Goal: Information Seeking & Learning: Learn about a topic

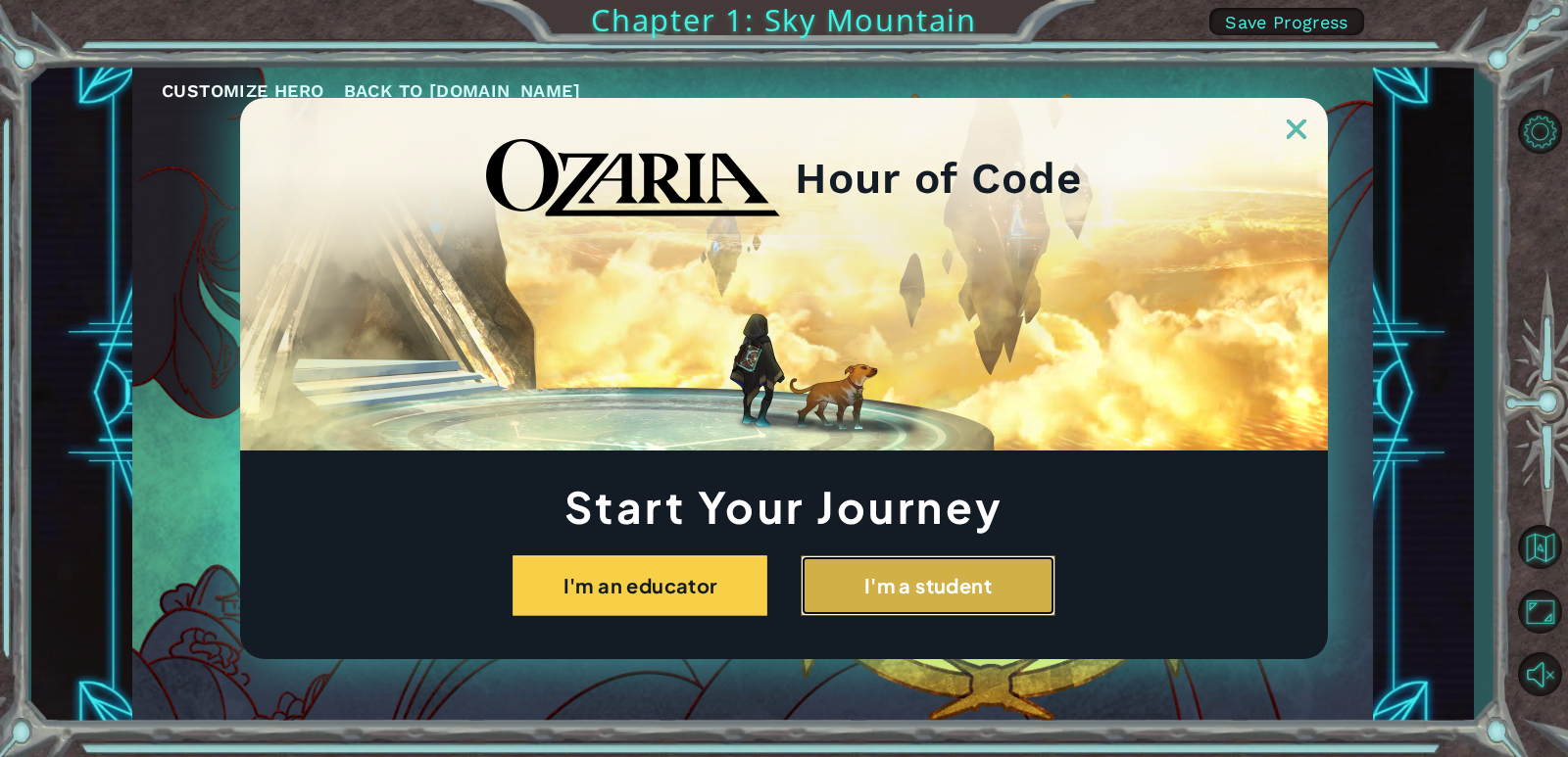
click at [892, 589] on button "I'm a student" at bounding box center [928, 585] width 255 height 61
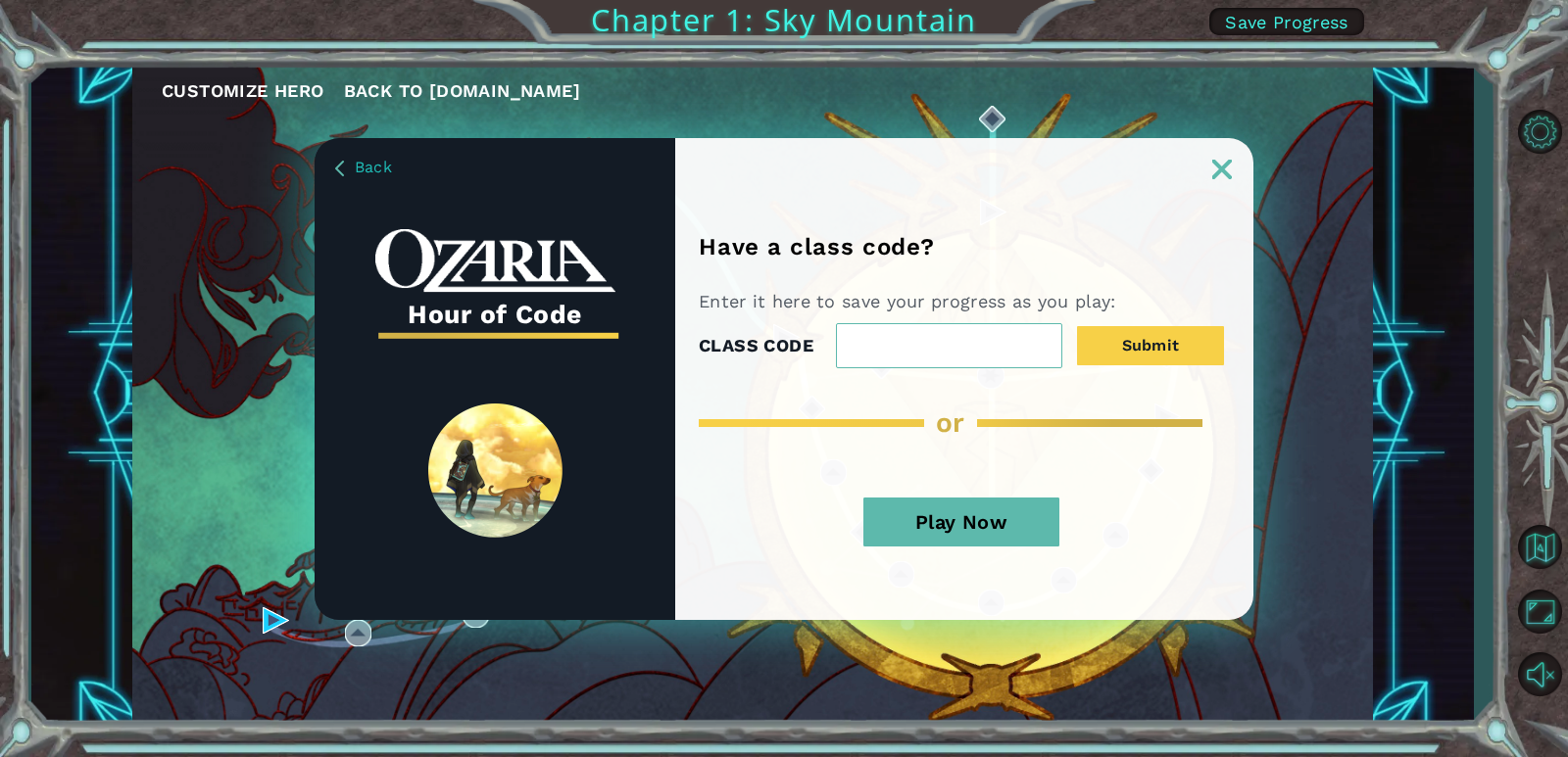
click at [940, 528] on button "Play Now" at bounding box center [961, 523] width 196 height 49
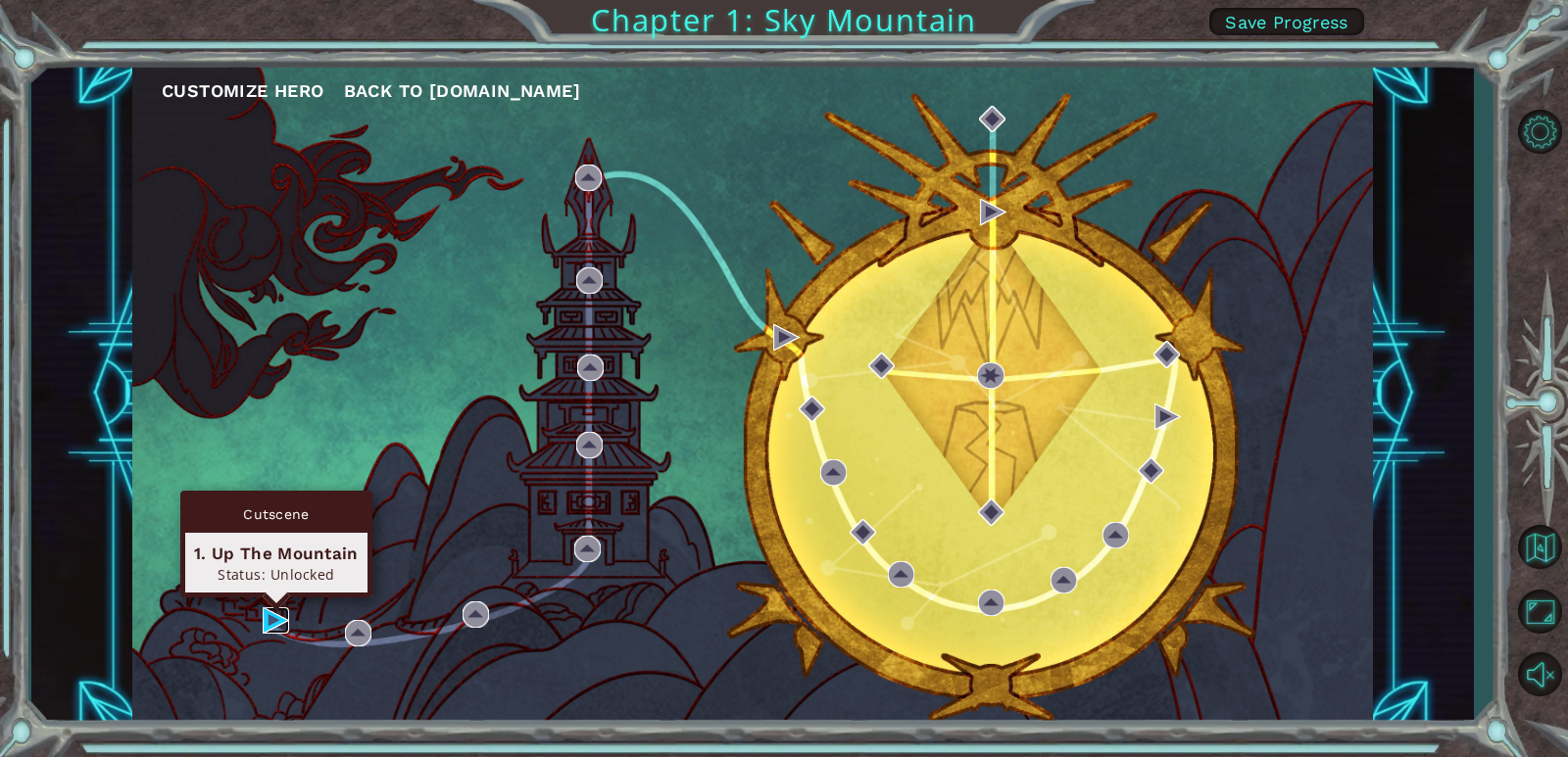
click at [285, 620] on img at bounding box center [276, 620] width 26 height 26
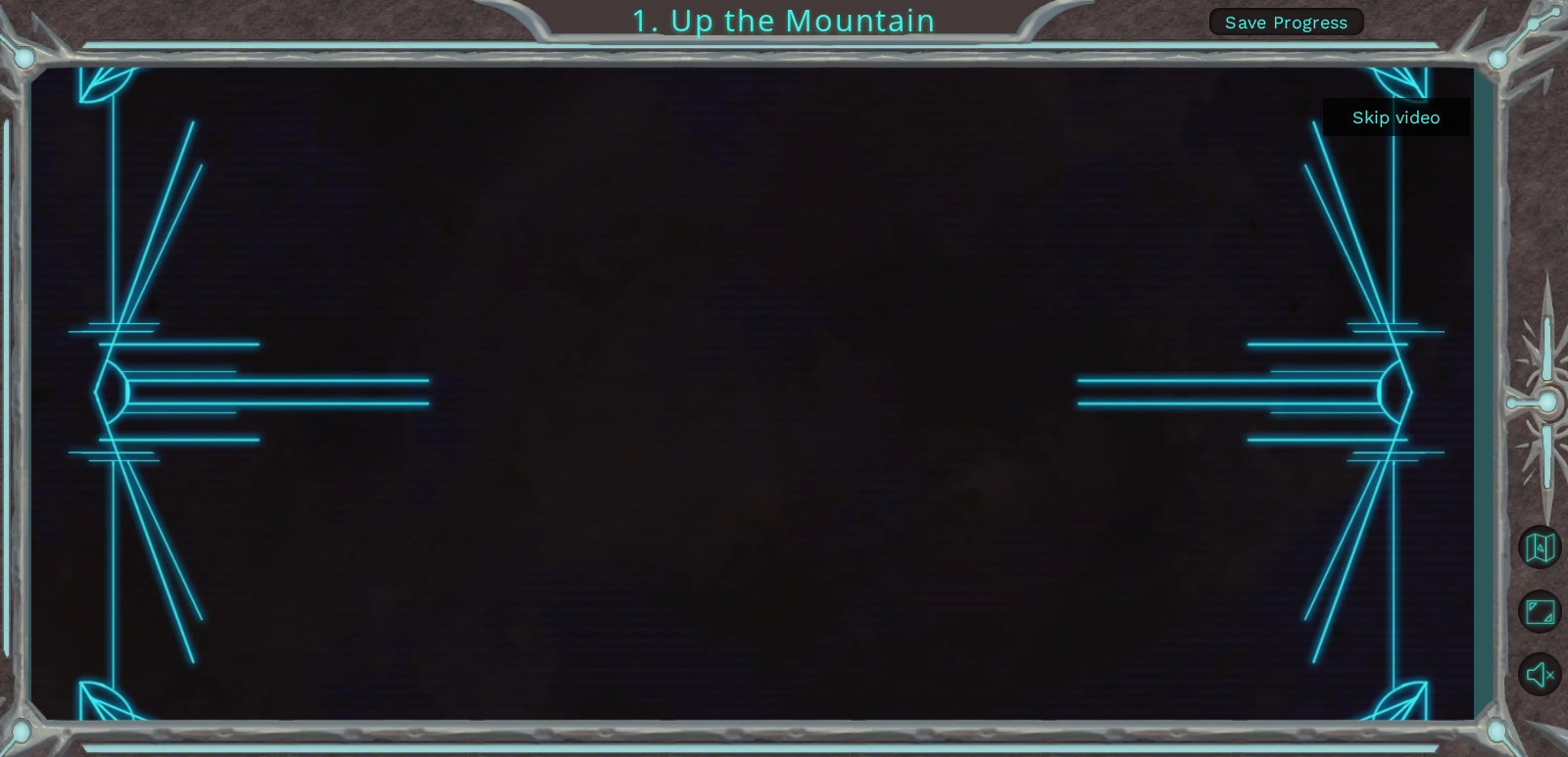
click at [1420, 108] on button "Skip video" at bounding box center [1396, 117] width 147 height 38
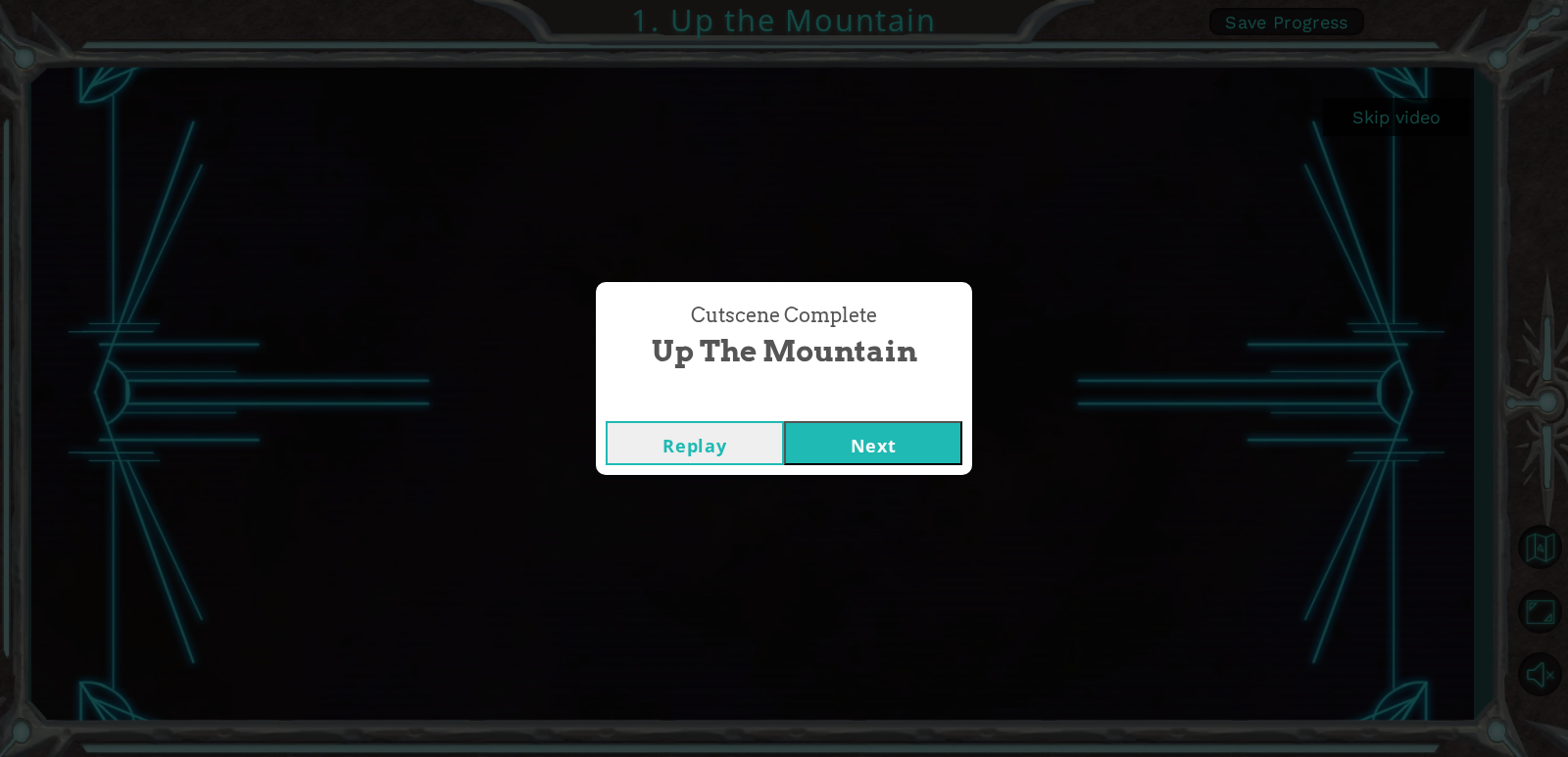
click at [909, 440] on button "Next" at bounding box center [873, 443] width 178 height 44
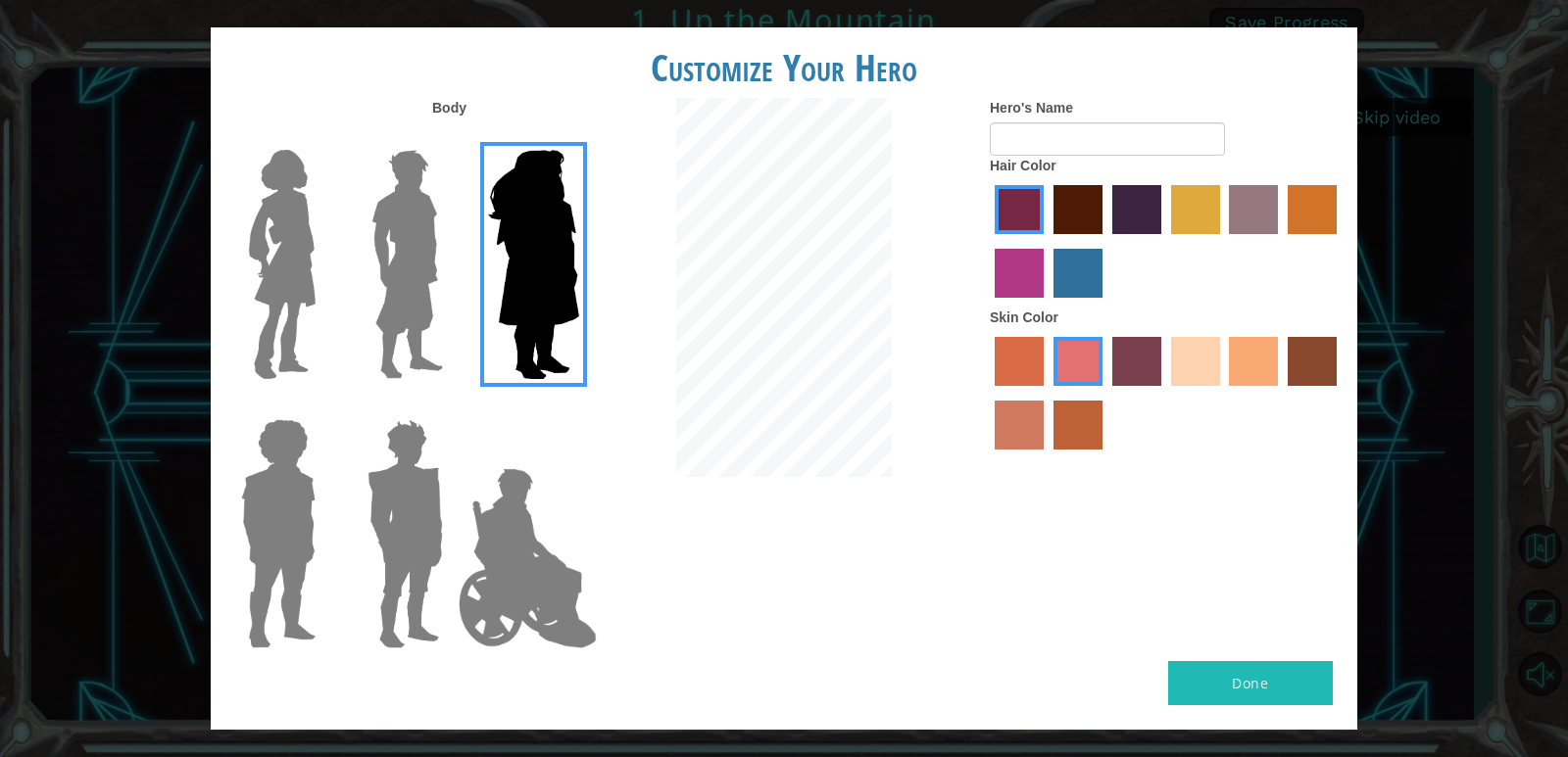
click at [394, 276] on img at bounding box center [407, 265] width 87 height 245
click at [451, 137] on input "Hero Lars" at bounding box center [451, 137] width 0 height 0
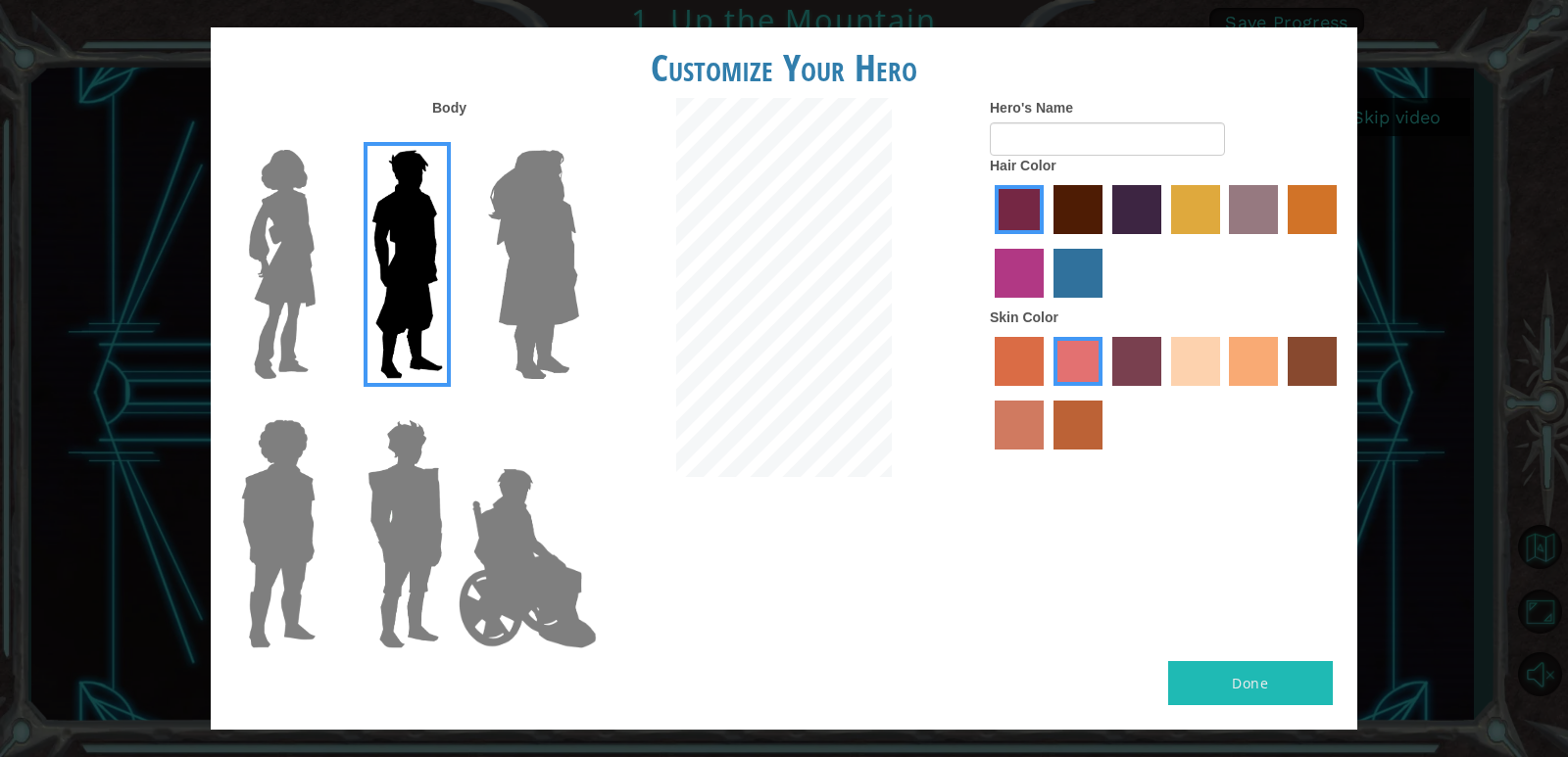
click at [419, 525] on img at bounding box center [405, 534] width 91 height 245
click at [451, 407] on input "Hero Garnet" at bounding box center [451, 407] width 0 height 0
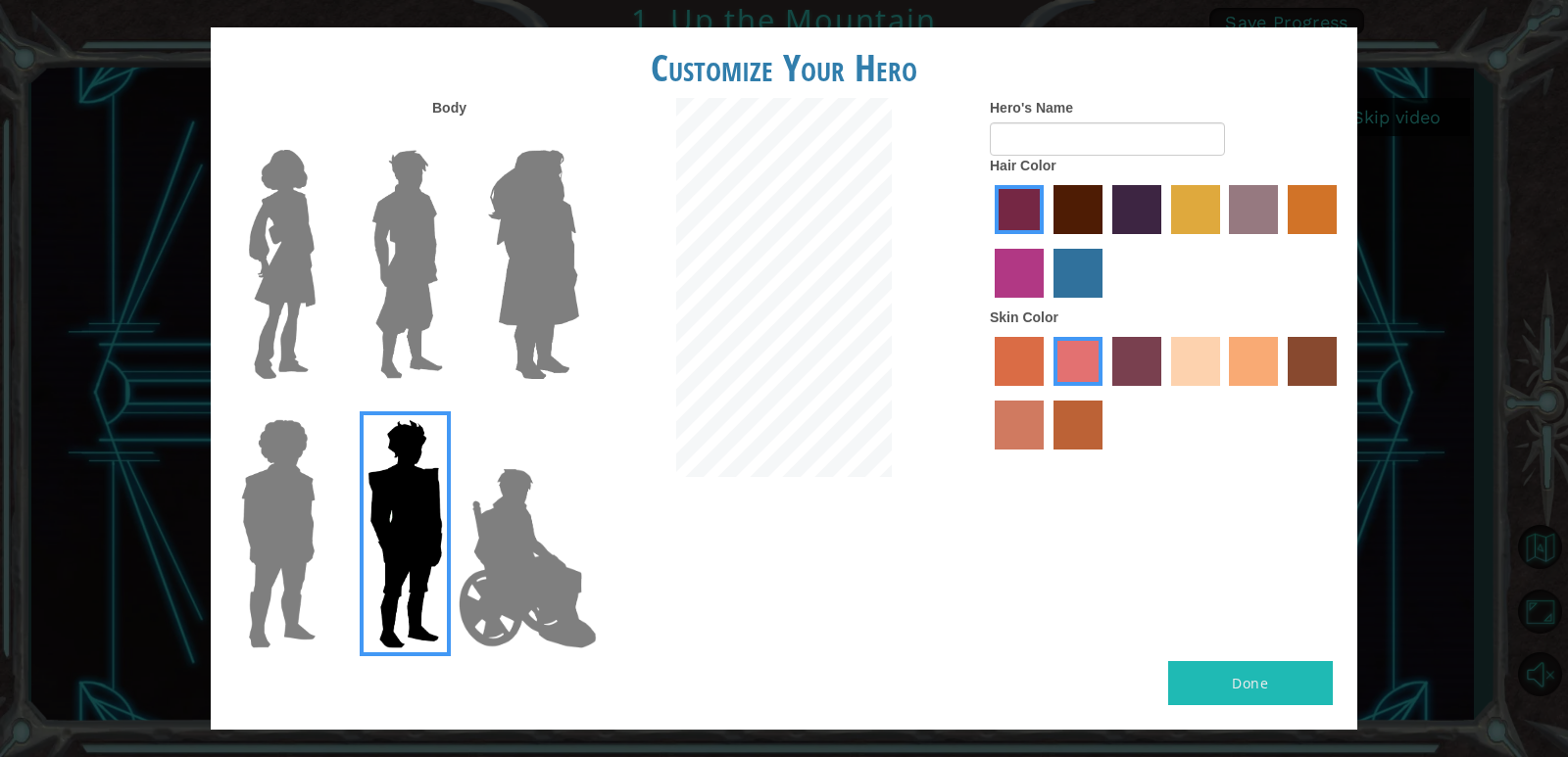
click at [416, 299] on img at bounding box center [407, 265] width 87 height 245
click at [451, 137] on input "Hero Lars" at bounding box center [451, 137] width 0 height 0
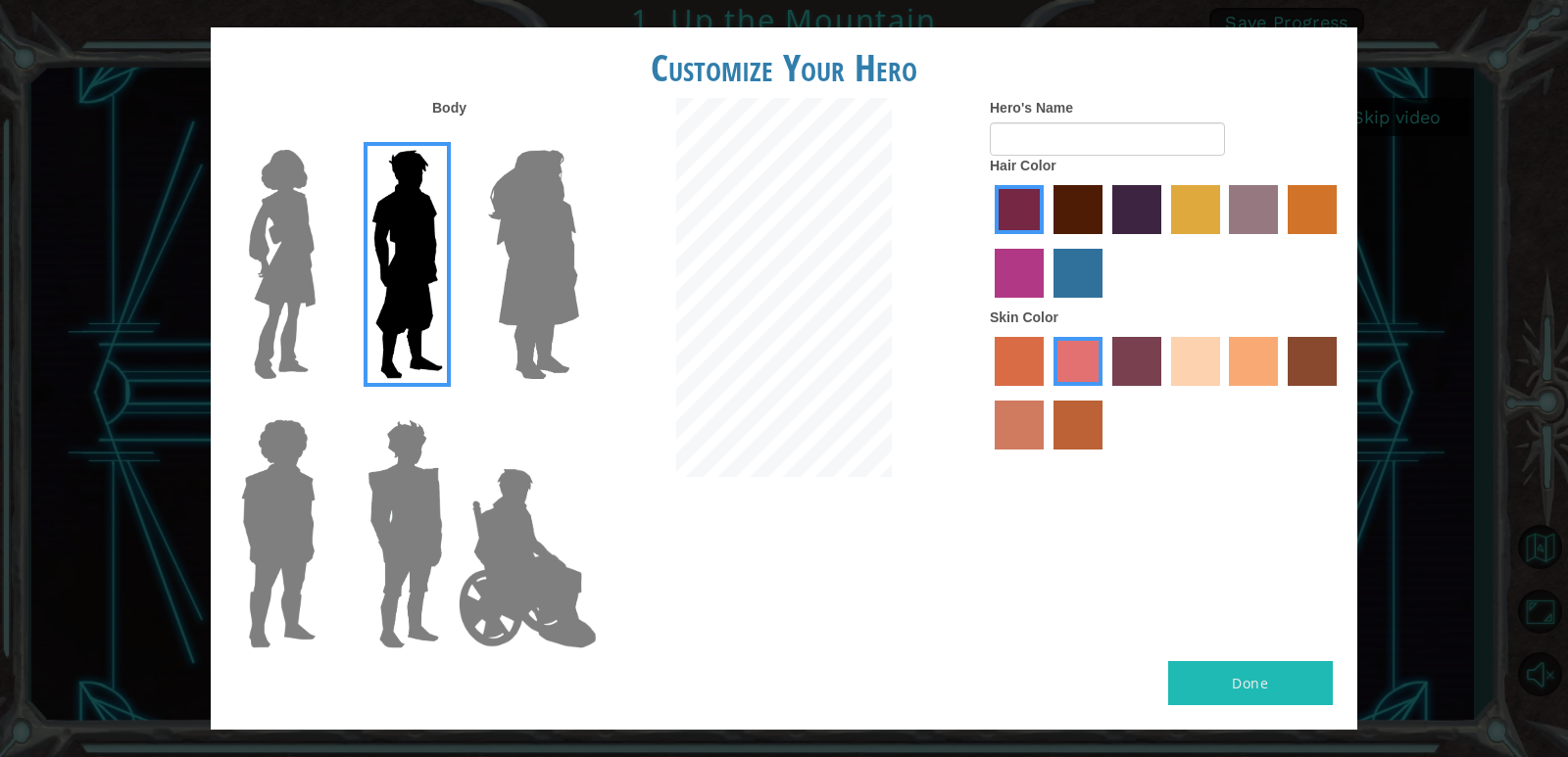
click at [1087, 214] on label "maroon hair color" at bounding box center [1078, 210] width 49 height 49
click at [1046, 241] on input "maroon hair color" at bounding box center [1046, 241] width 0 height 0
click at [1023, 360] on label "sorbus skin color" at bounding box center [1019, 362] width 49 height 49
click at [987, 393] on input "sorbus skin color" at bounding box center [987, 393] width 0 height 0
click at [1063, 422] on label "smoke tree skin color" at bounding box center [1078, 426] width 49 height 49
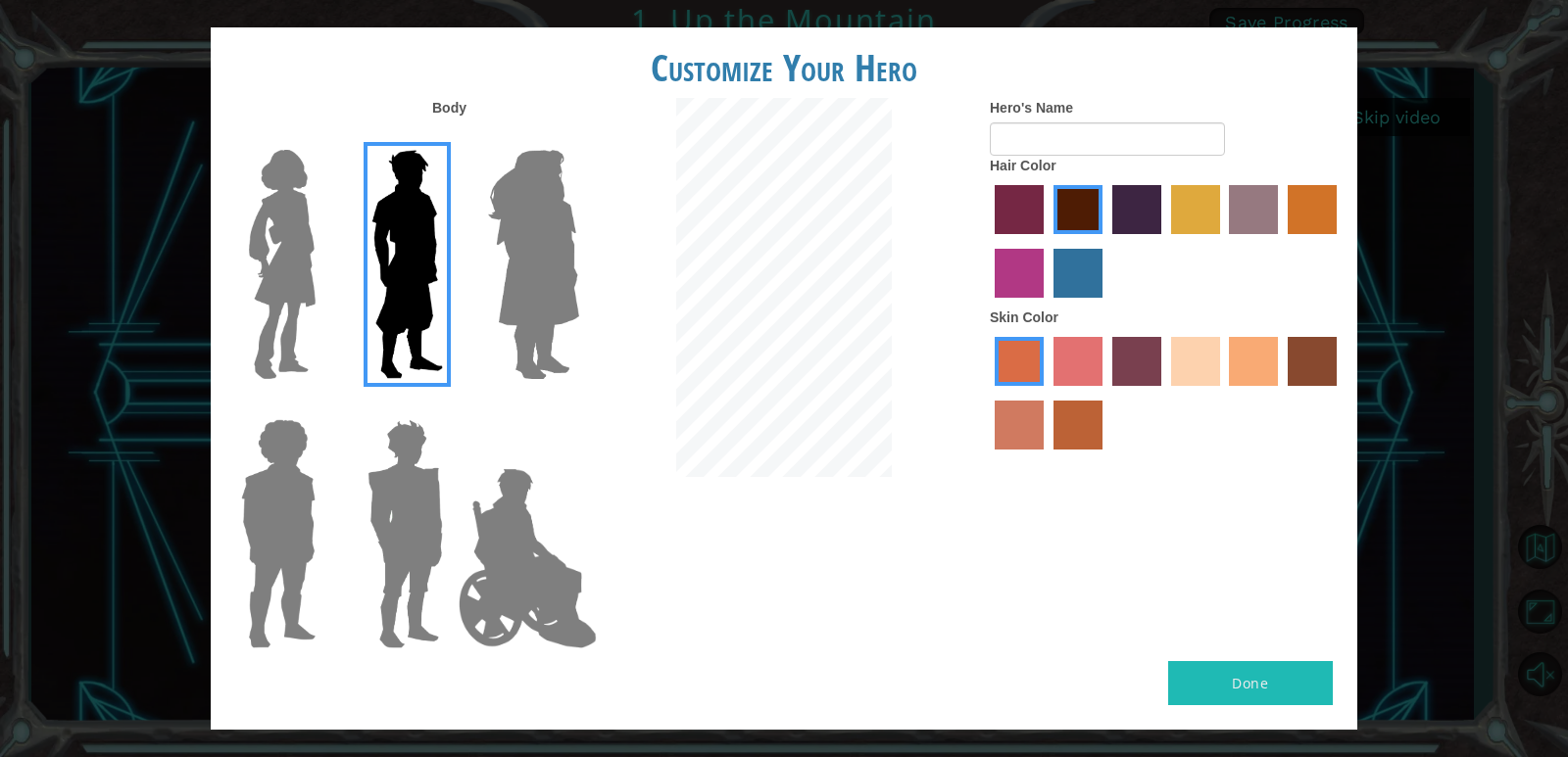
click at [1046, 457] on input "smoke tree skin color" at bounding box center [1046, 457] width 0 height 0
click at [1023, 425] on label "burning sand skin color" at bounding box center [1019, 426] width 49 height 49
click at [1340, 393] on input "burning sand skin color" at bounding box center [1340, 393] width 0 height 0
click at [1237, 364] on label "tacao skin color" at bounding box center [1253, 362] width 49 height 49
click at [1223, 393] on input "tacao skin color" at bounding box center [1223, 393] width 0 height 0
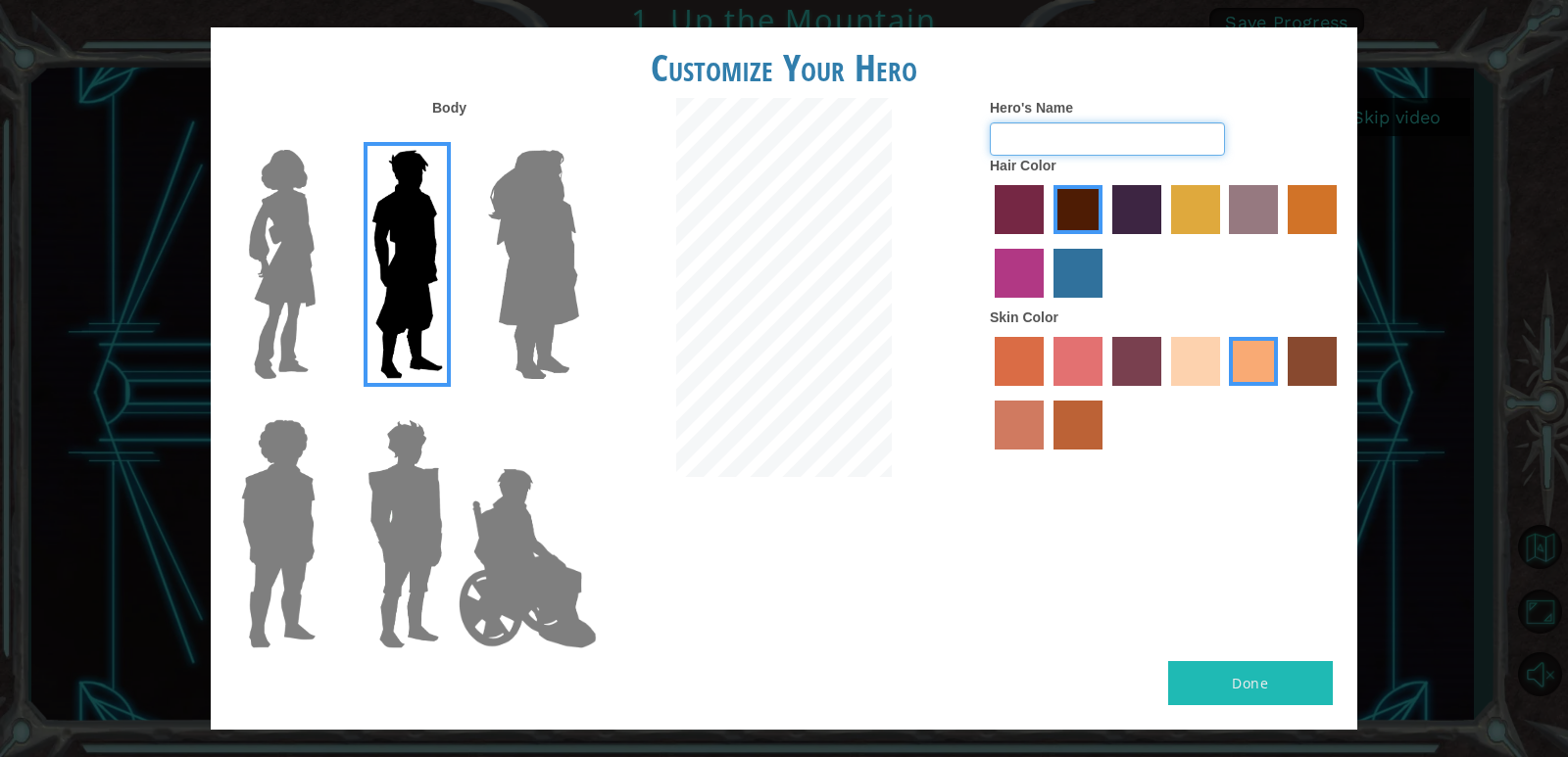
click at [1165, 144] on input "Hero's Name" at bounding box center [1107, 139] width 235 height 33
type input "moussa"
click at [1263, 681] on button "Done" at bounding box center [1250, 682] width 165 height 44
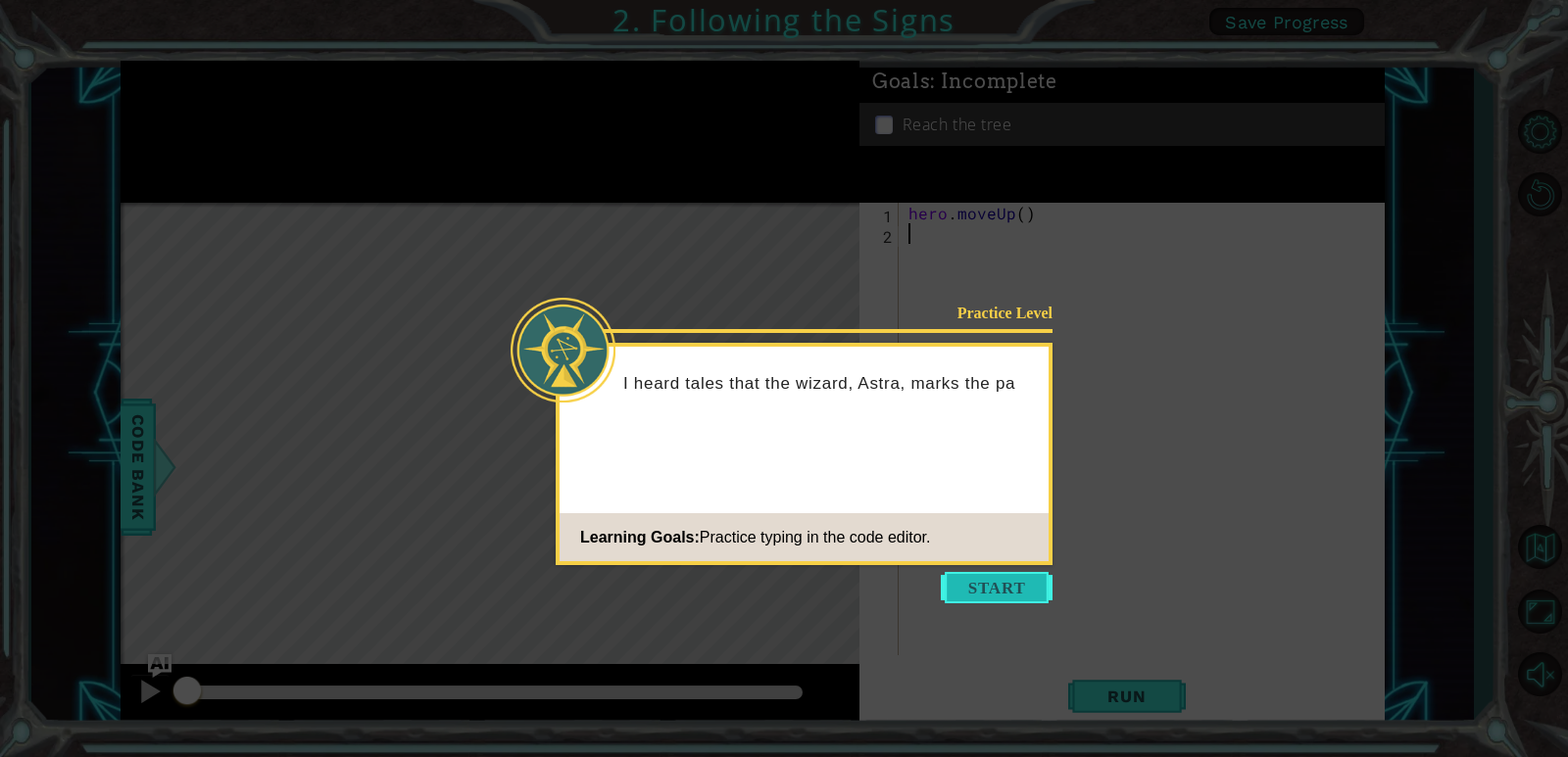
click at [1021, 580] on button "Start" at bounding box center [996, 587] width 112 height 31
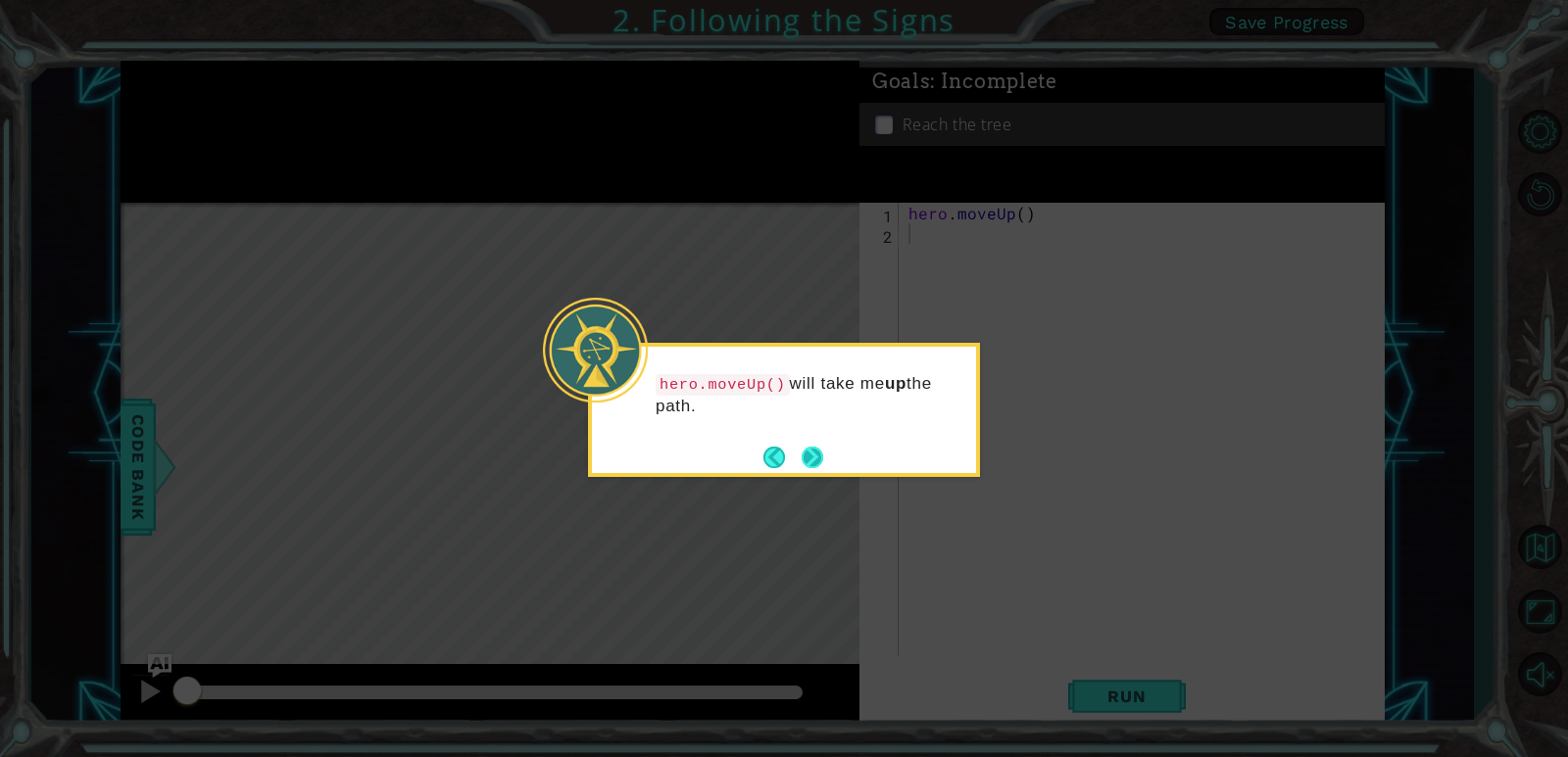
click at [806, 461] on button "Next" at bounding box center [812, 458] width 22 height 22
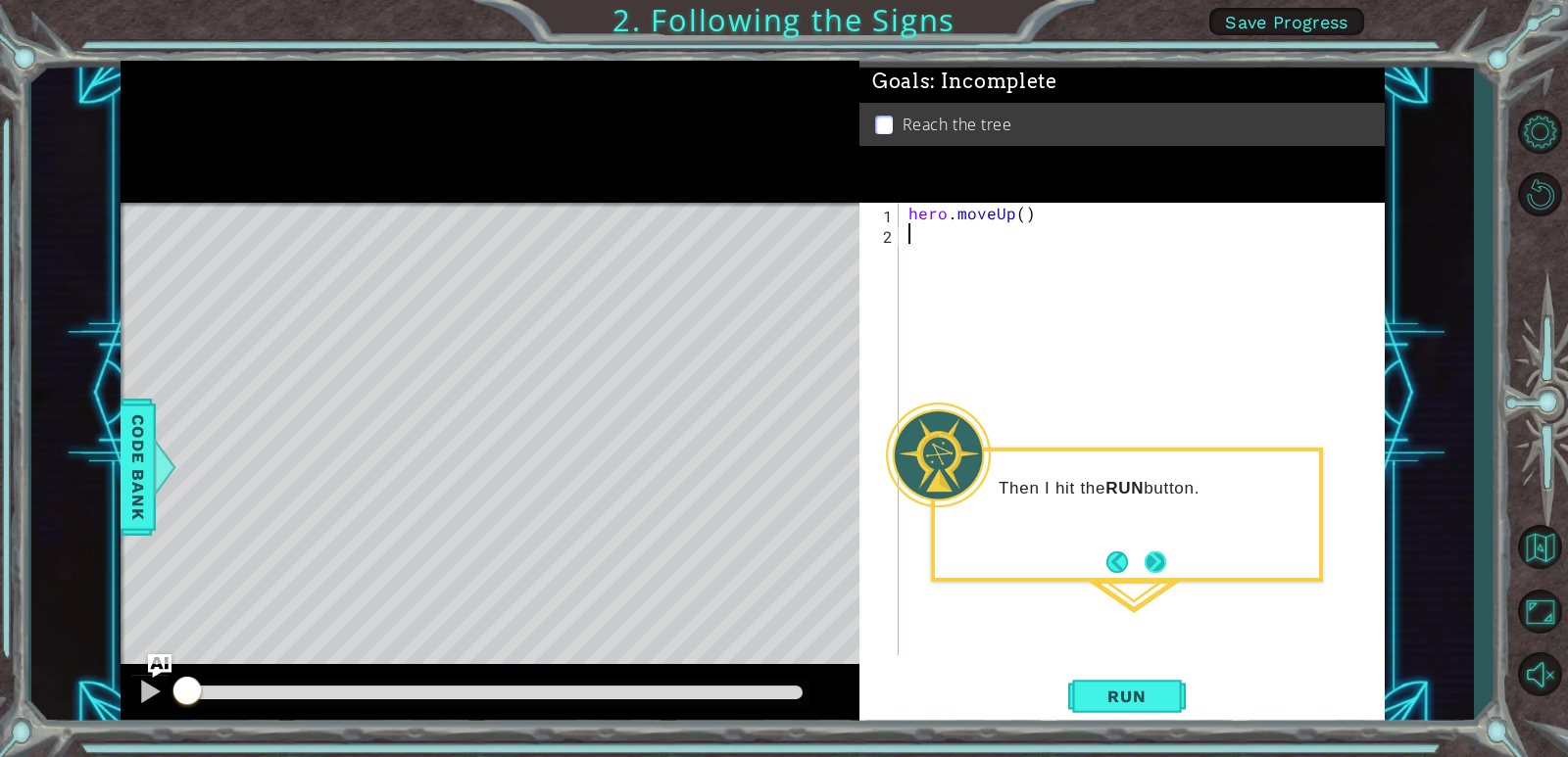
type textarea "hero.moveUp()"
click at [1163, 557] on button "Next" at bounding box center [1155, 562] width 29 height 29
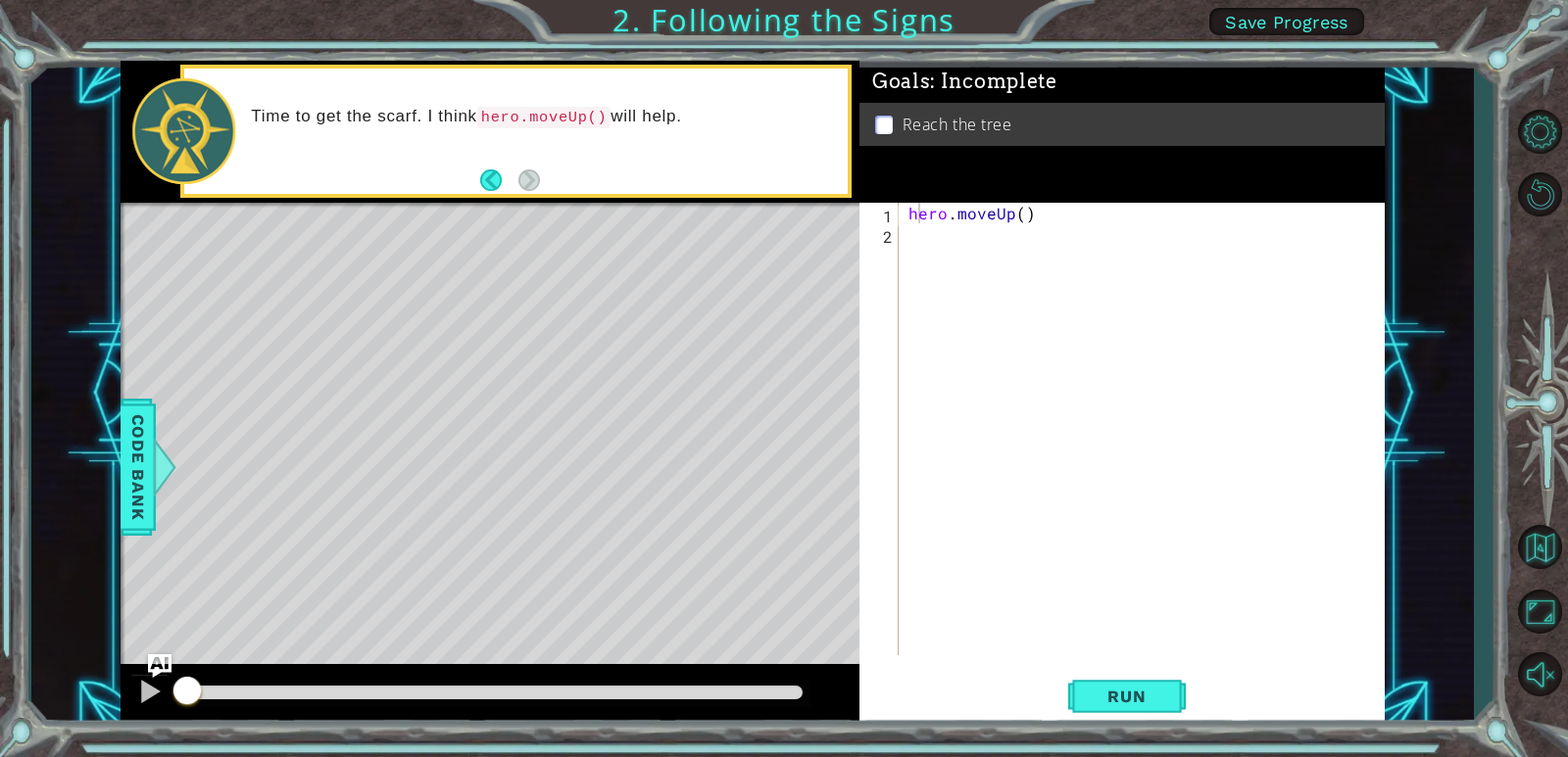
click at [539, 439] on div "Level Map" at bounding box center [573, 491] width 905 height 577
click at [1159, 696] on span "Run" at bounding box center [1126, 696] width 77 height 20
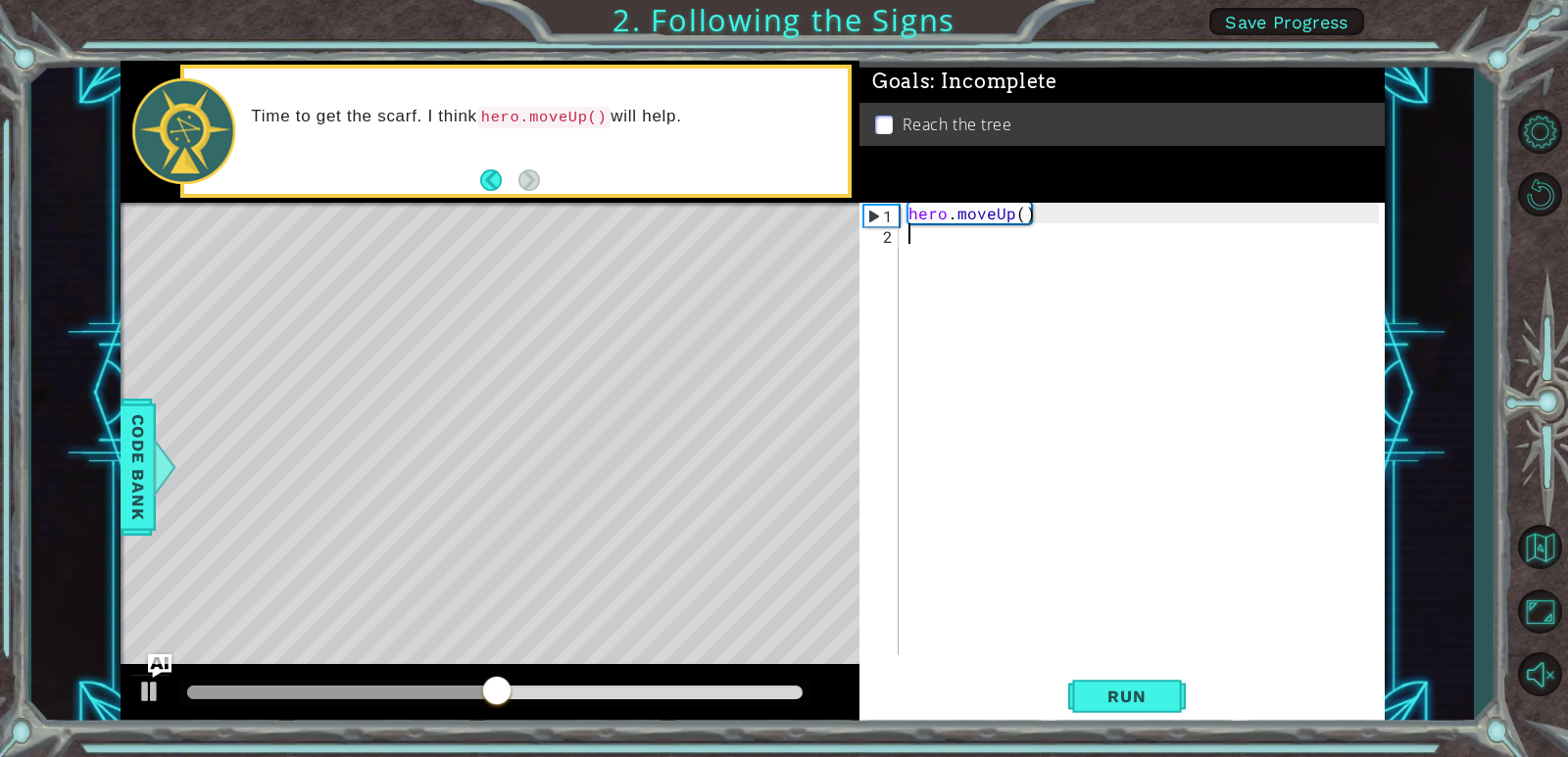
type textarea "hero.moveUp()"
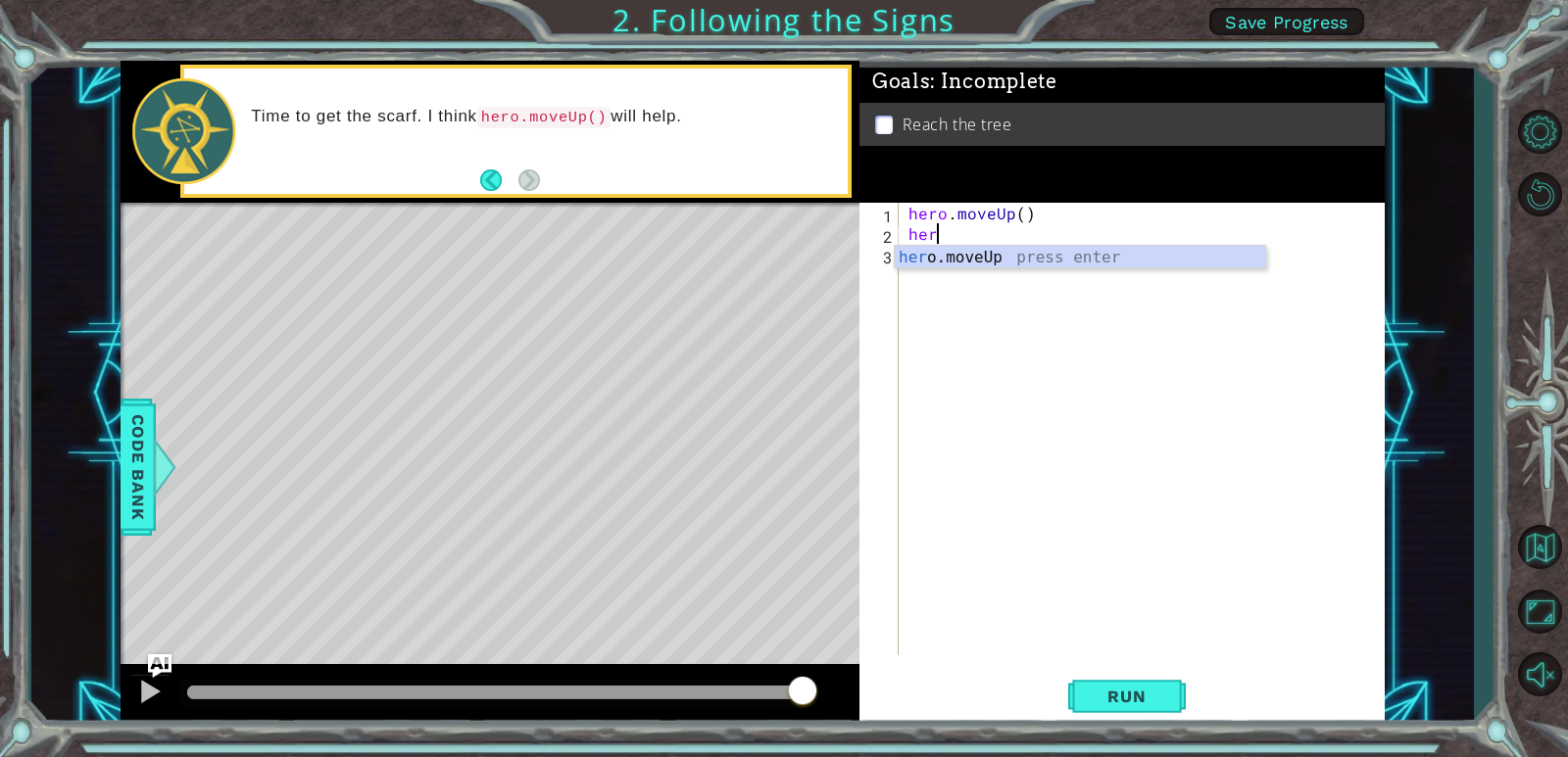
scroll to position [0, 1]
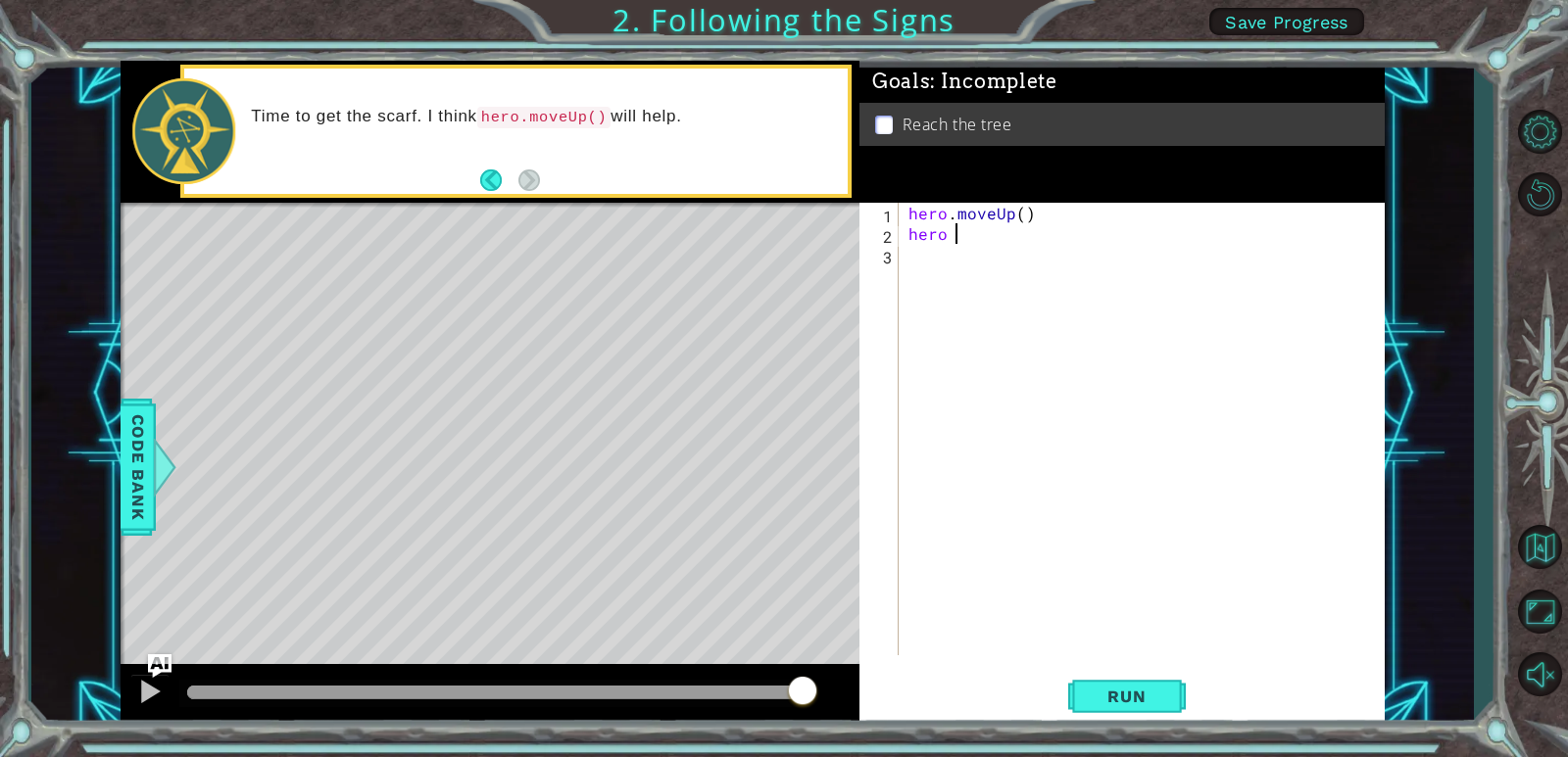
type textarea "hero"
click at [1068, 262] on div "hero .moveUp press enter" at bounding box center [1080, 281] width 371 height 71
click at [1100, 692] on span "Run" at bounding box center [1126, 696] width 77 height 20
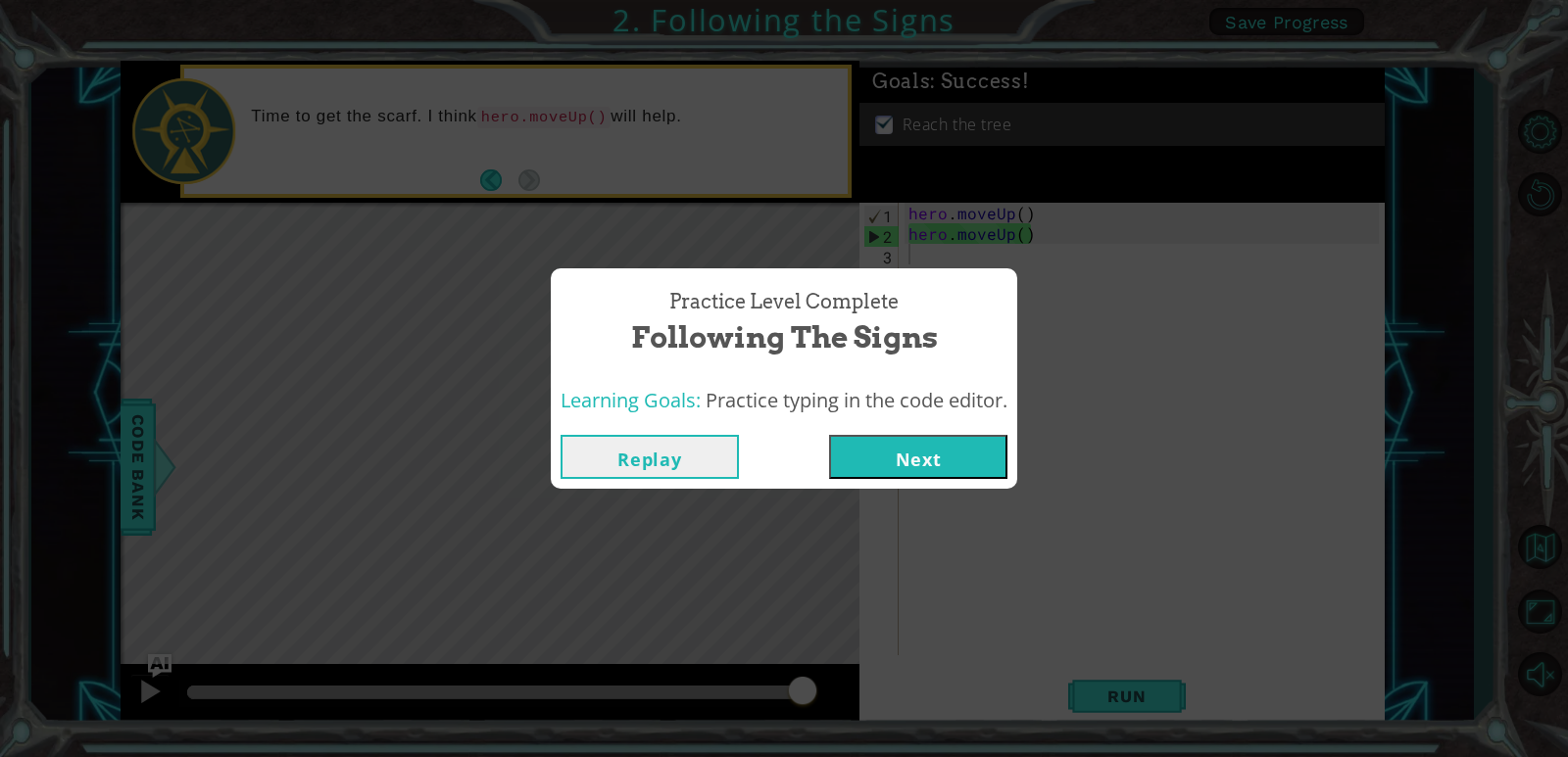
click at [880, 461] on button "Next" at bounding box center [918, 457] width 178 height 44
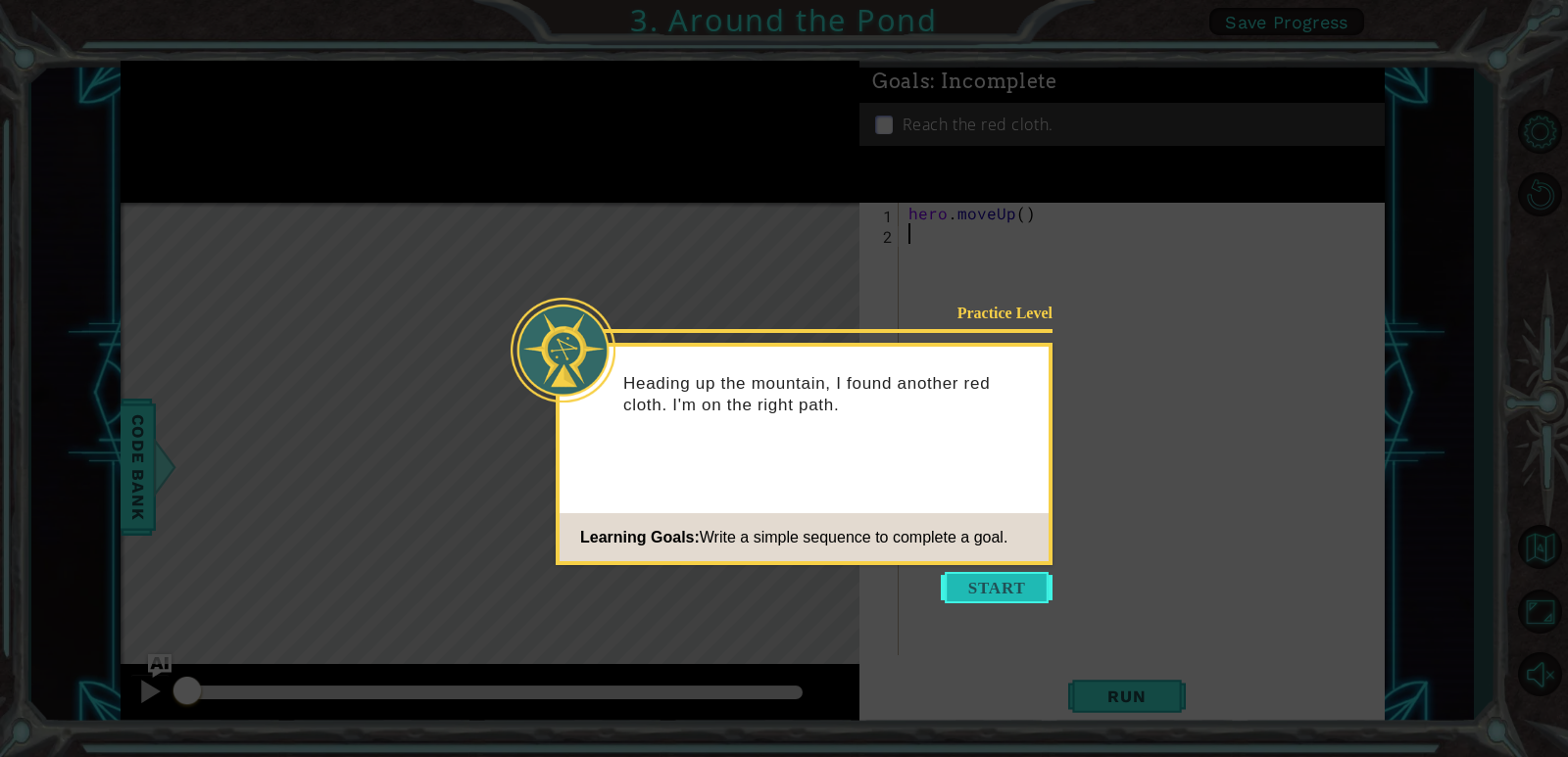
click at [965, 591] on button "Start" at bounding box center [996, 587] width 112 height 31
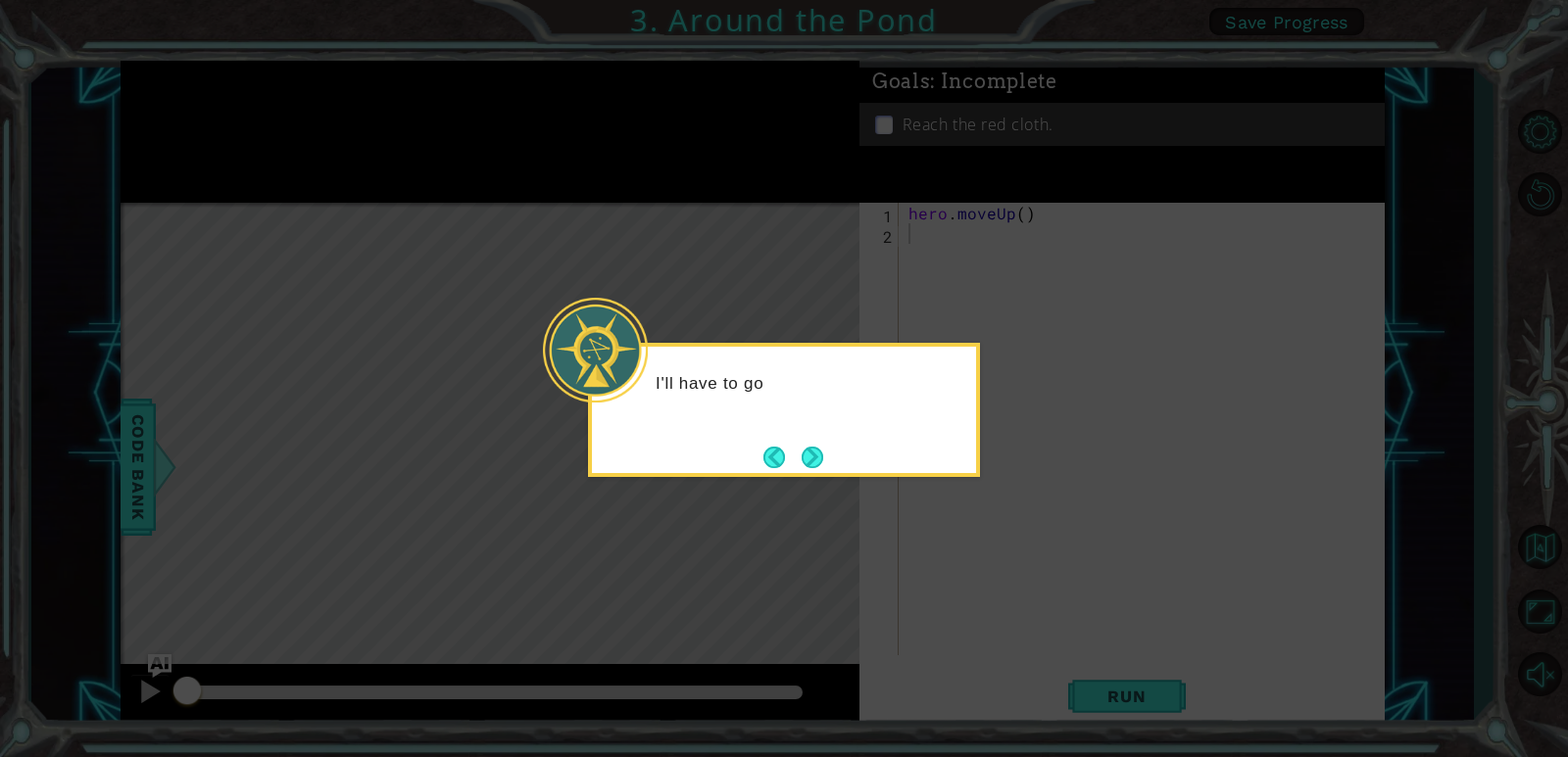
click at [689, 501] on icon at bounding box center [784, 378] width 1568 height 757
click at [811, 452] on button "Next" at bounding box center [812, 458] width 22 height 22
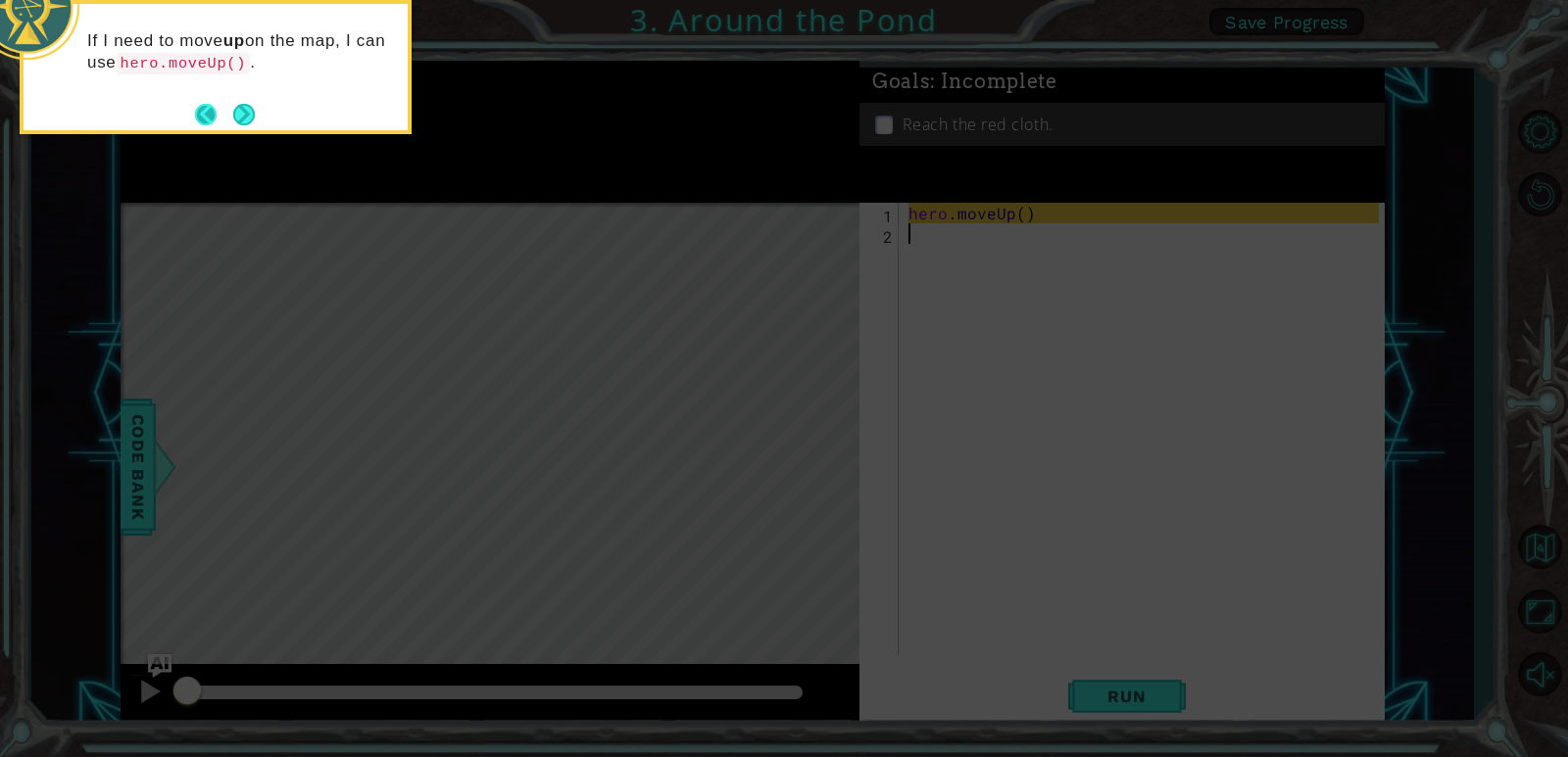
click at [203, 108] on button "Back" at bounding box center [214, 115] width 38 height 22
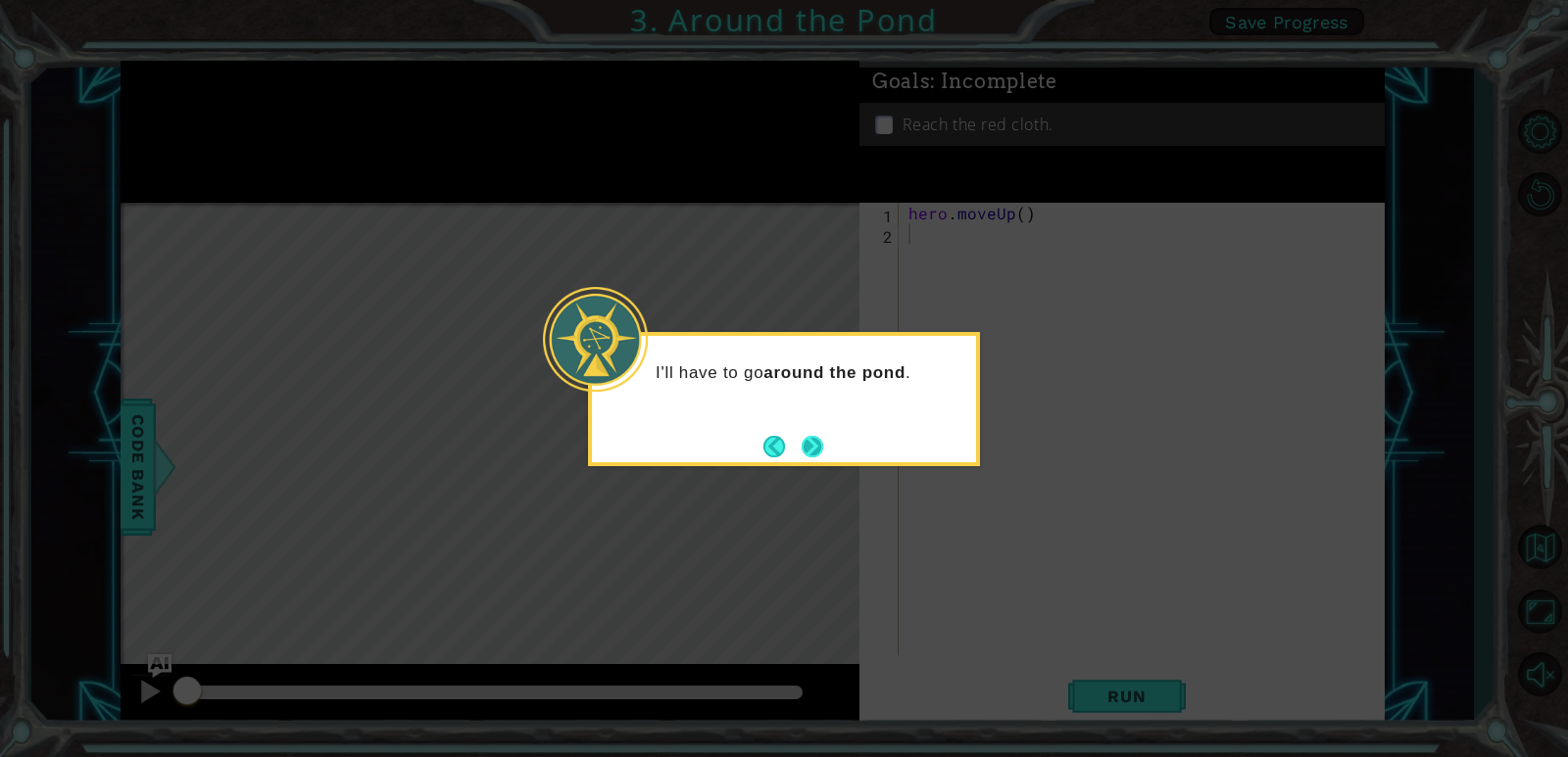
click at [801, 444] on button "Next" at bounding box center [812, 447] width 22 height 22
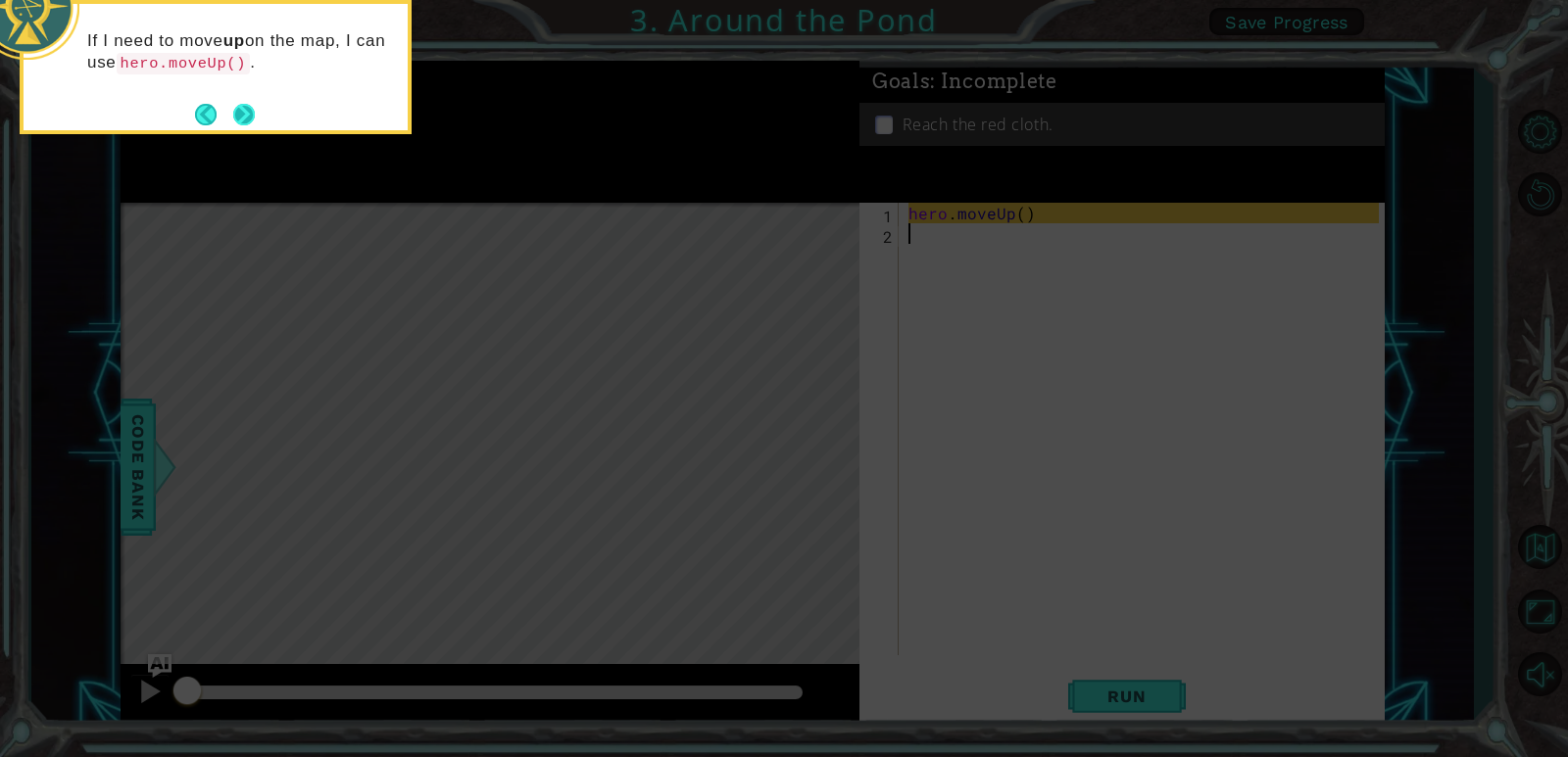
click at [243, 110] on button "Next" at bounding box center [243, 114] width 28 height 28
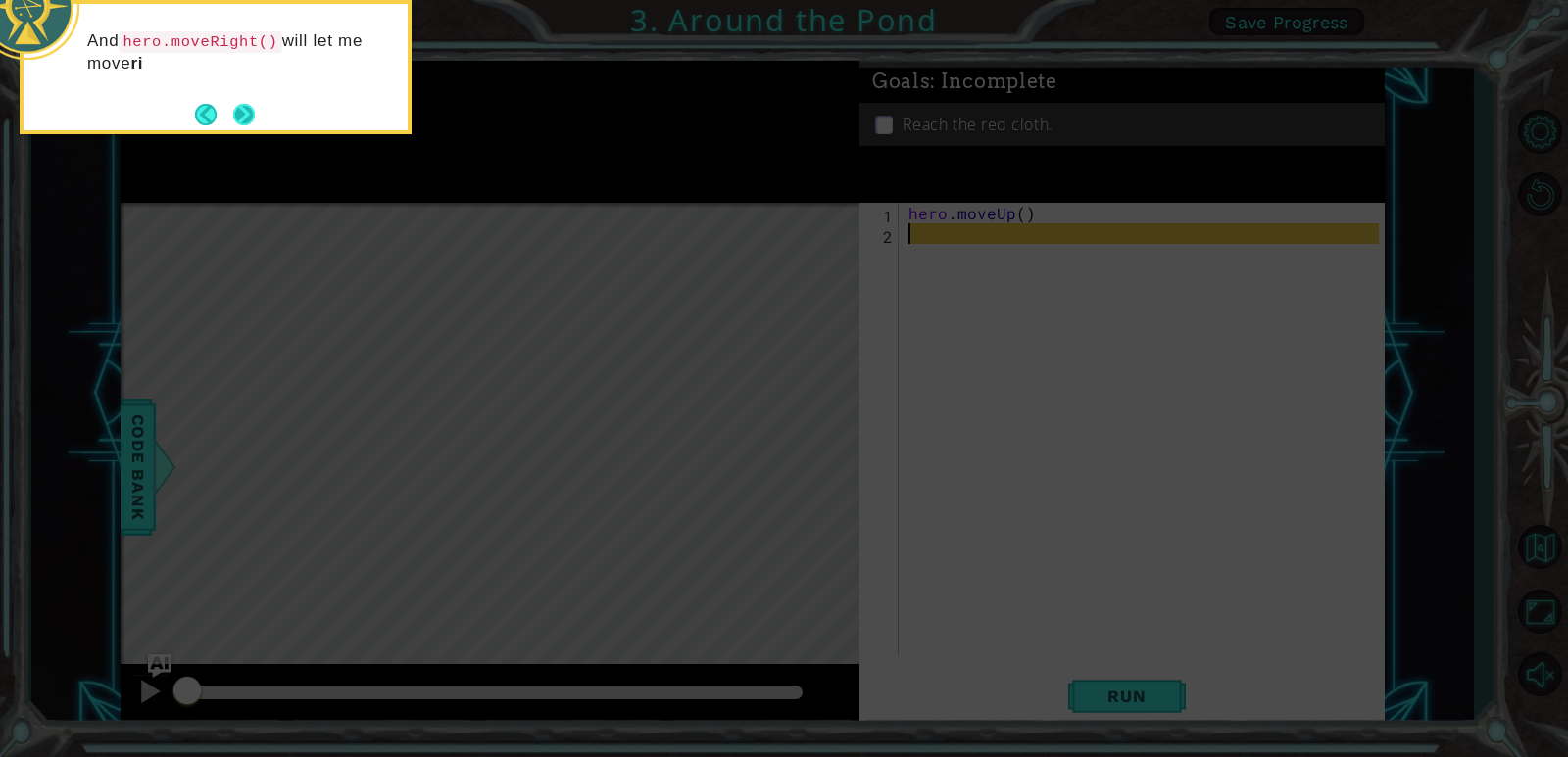
click at [240, 115] on button "Next" at bounding box center [244, 115] width 22 height 22
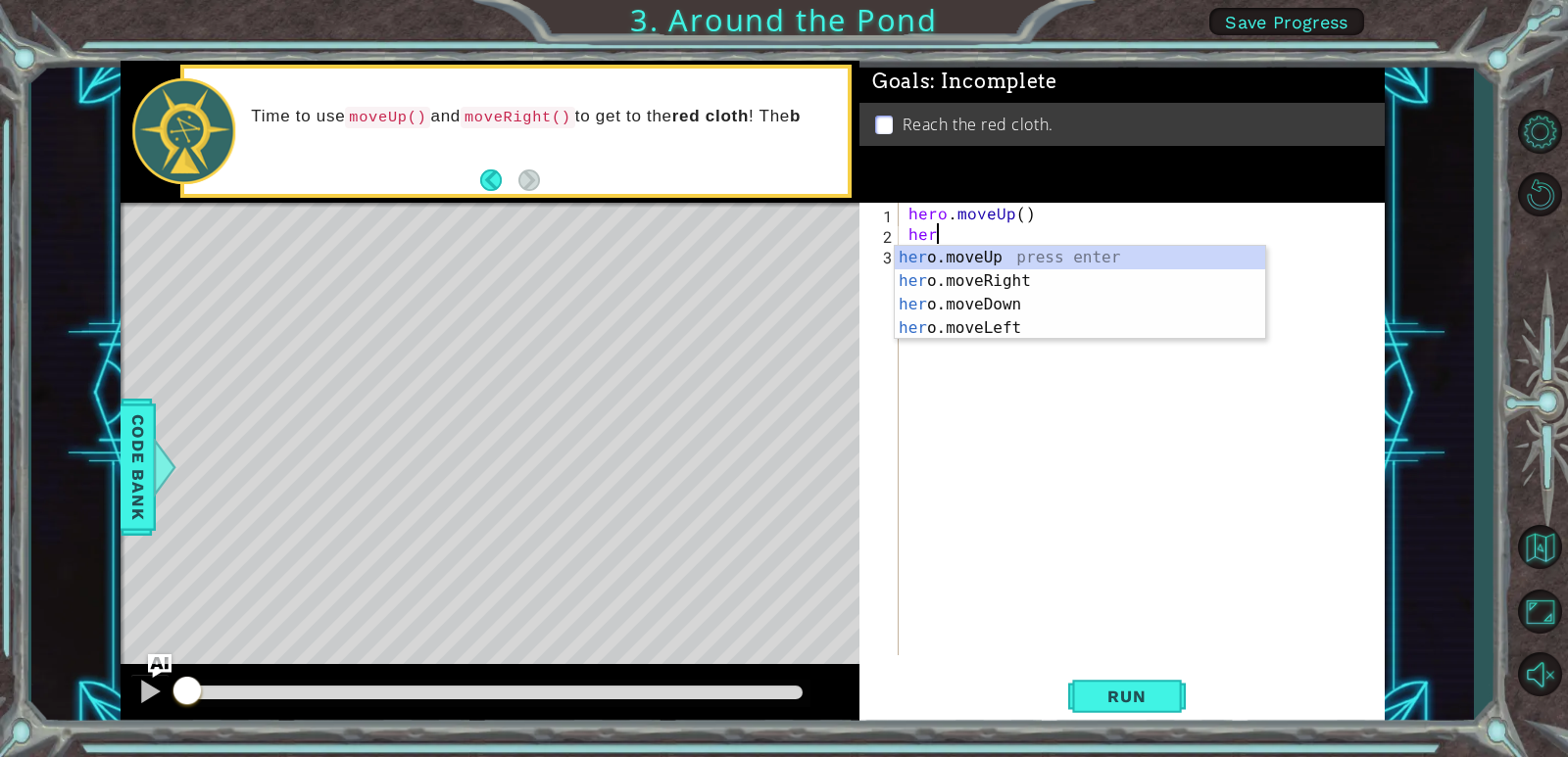
type textarea "hero"
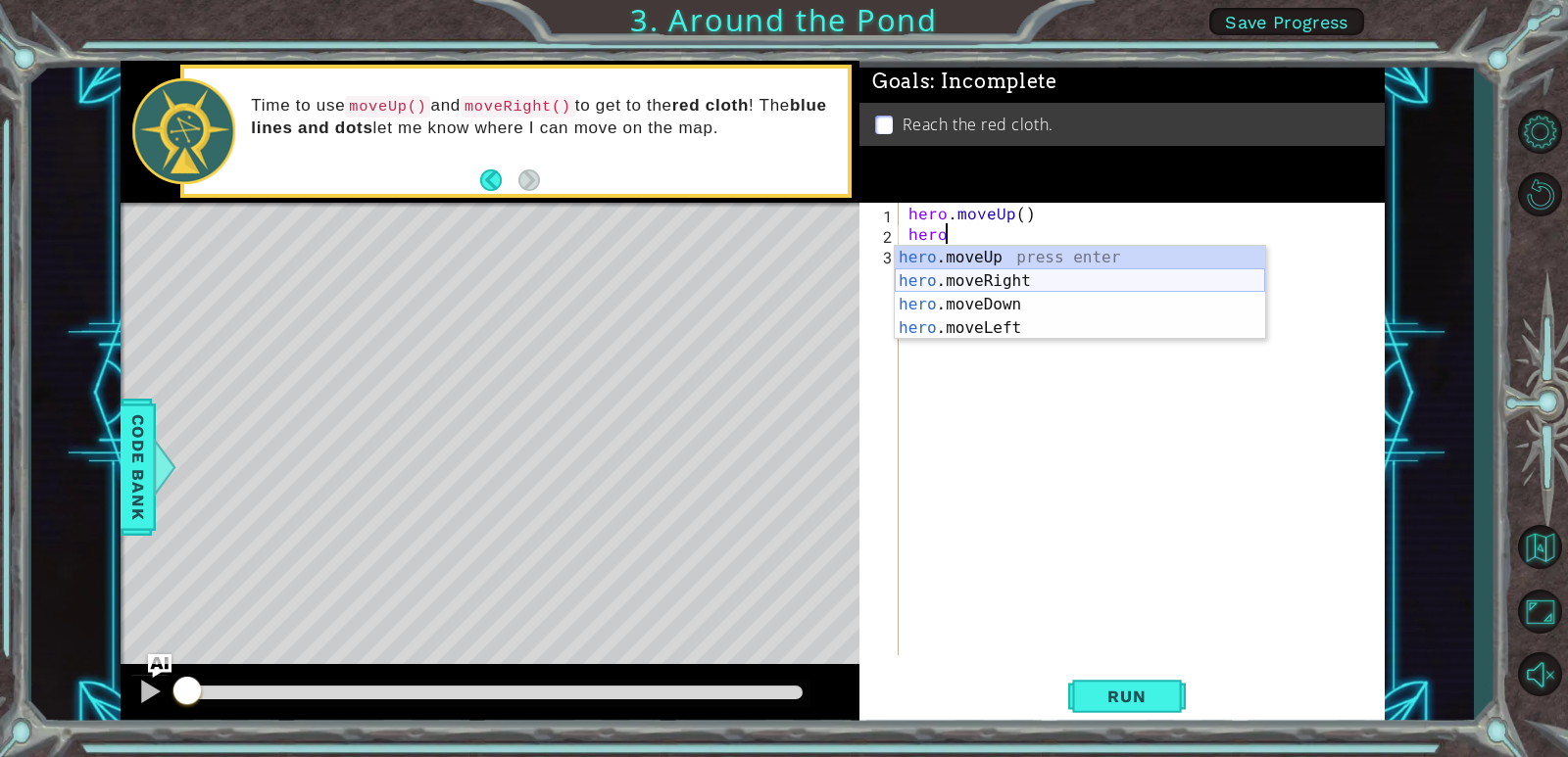
click at [950, 275] on div "hero .moveUp press enter hero .moveRight press enter hero .moveDown press enter…" at bounding box center [1080, 317] width 371 height 141
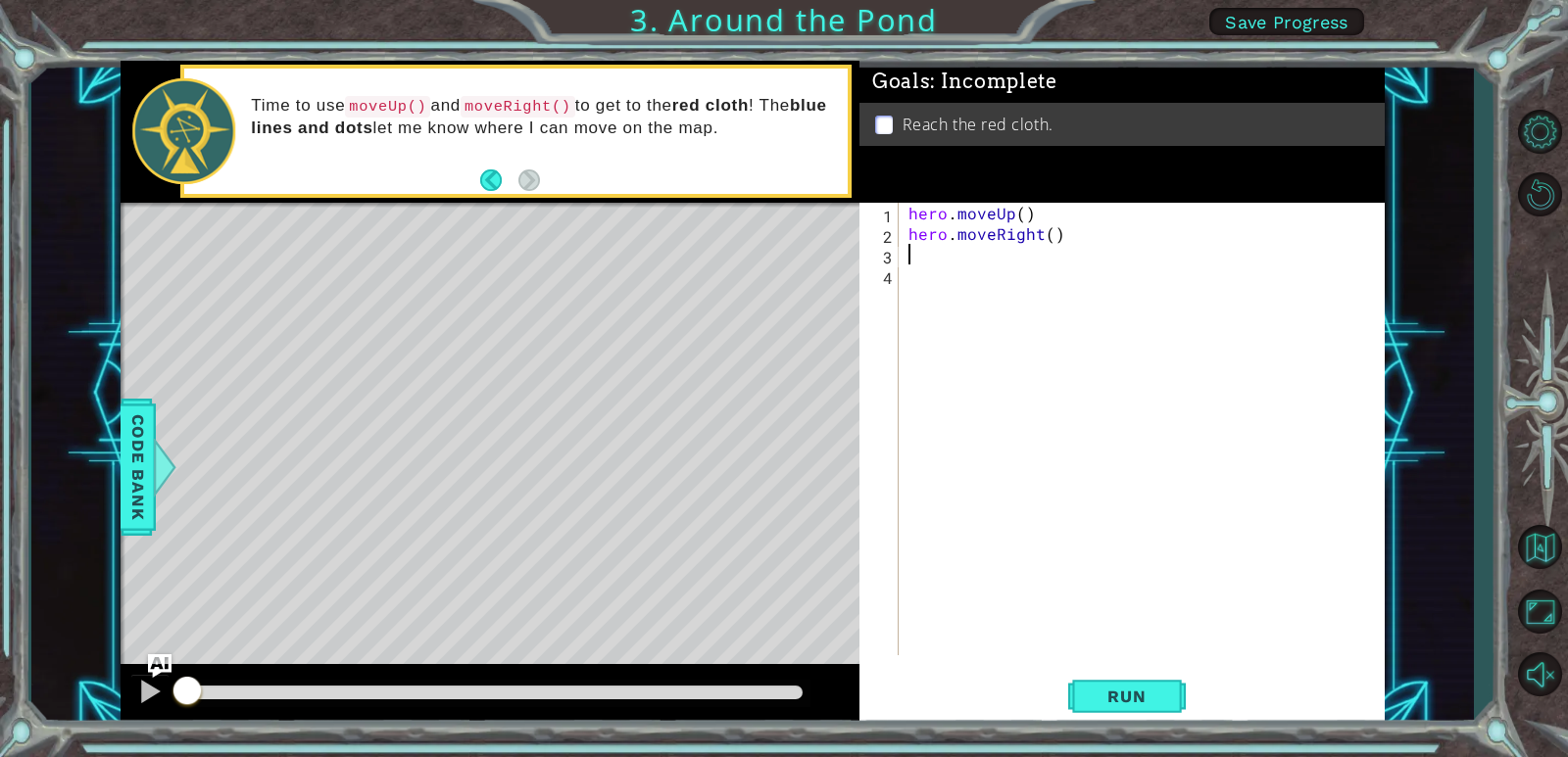
scroll to position [0, 0]
click at [1151, 705] on span "Run" at bounding box center [1126, 696] width 77 height 20
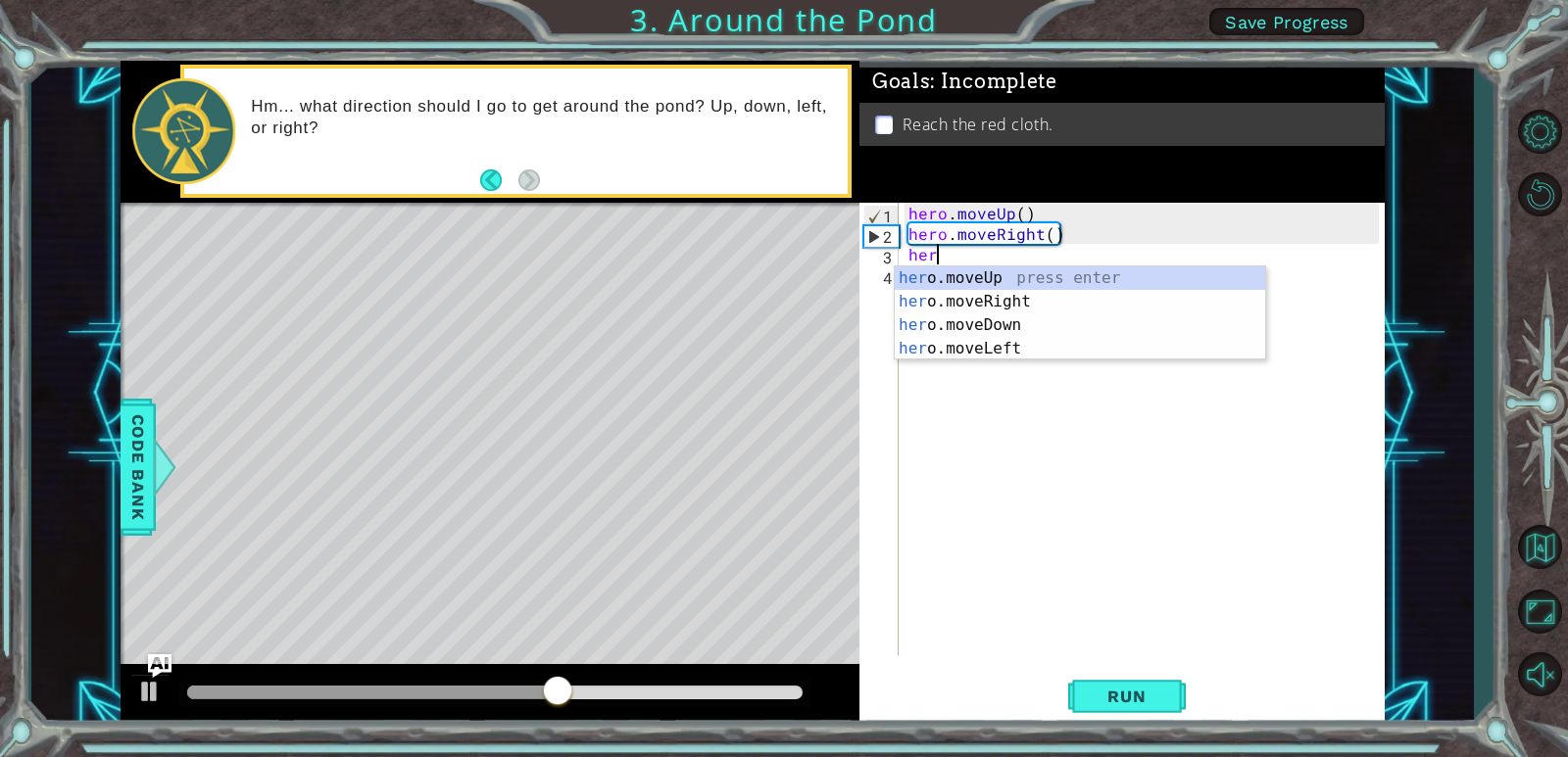
type textarea "hero"
click at [984, 276] on div "hero .moveUp press enter hero .moveRight press enter hero .moveDown press enter…" at bounding box center [1080, 337] width 371 height 141
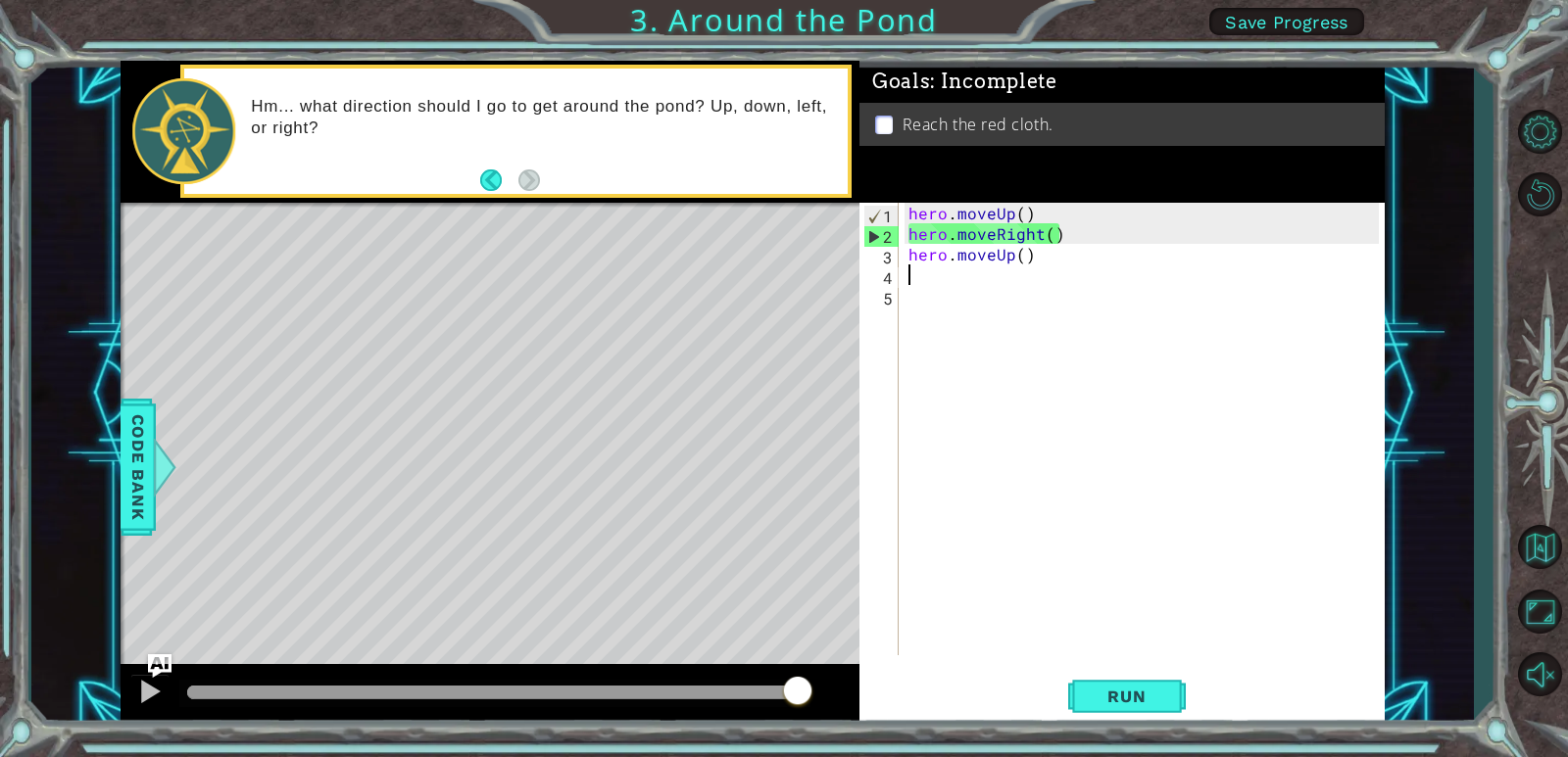
scroll to position [0, 0]
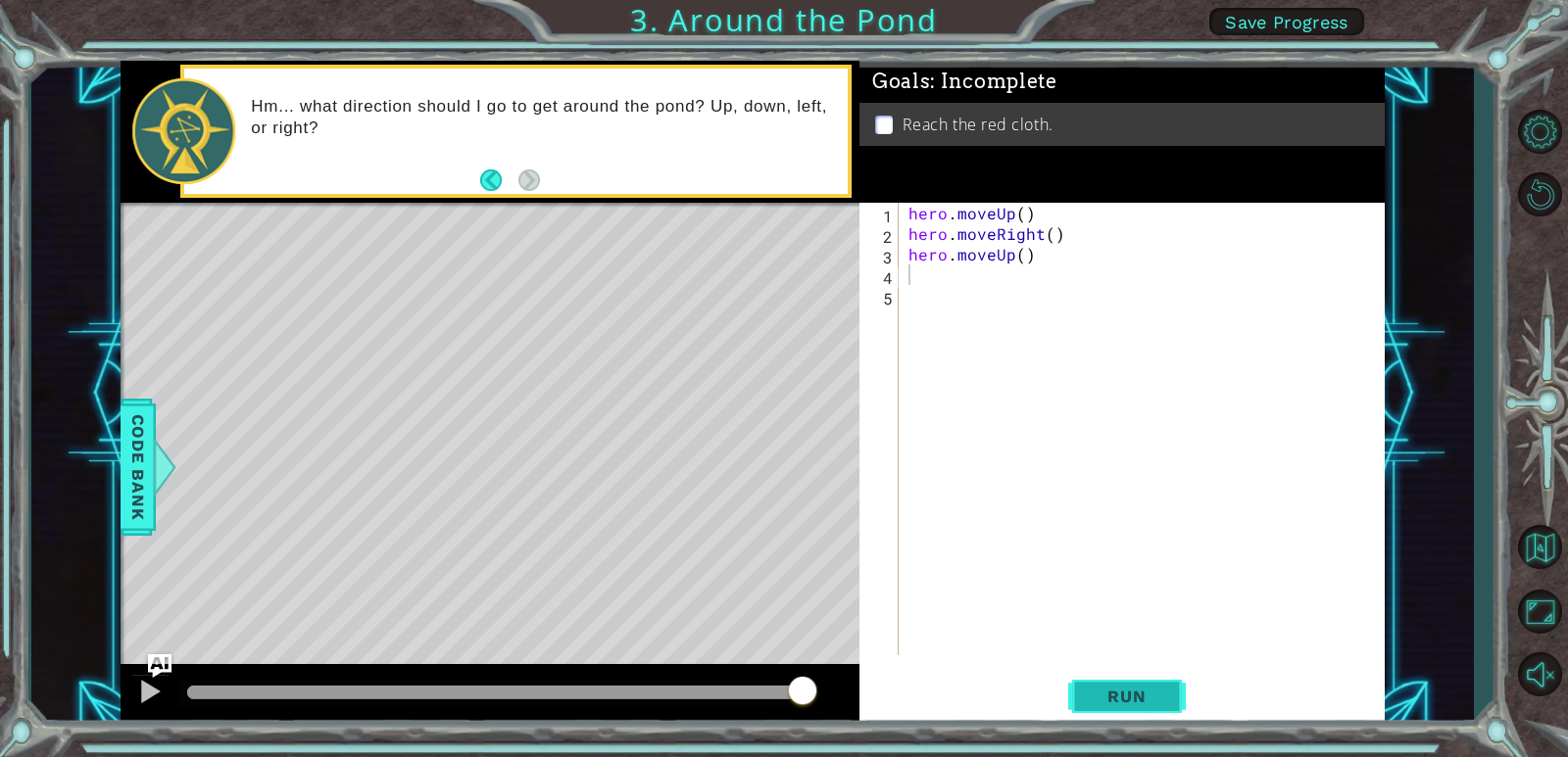
click at [1112, 689] on span "Run" at bounding box center [1126, 696] width 77 height 20
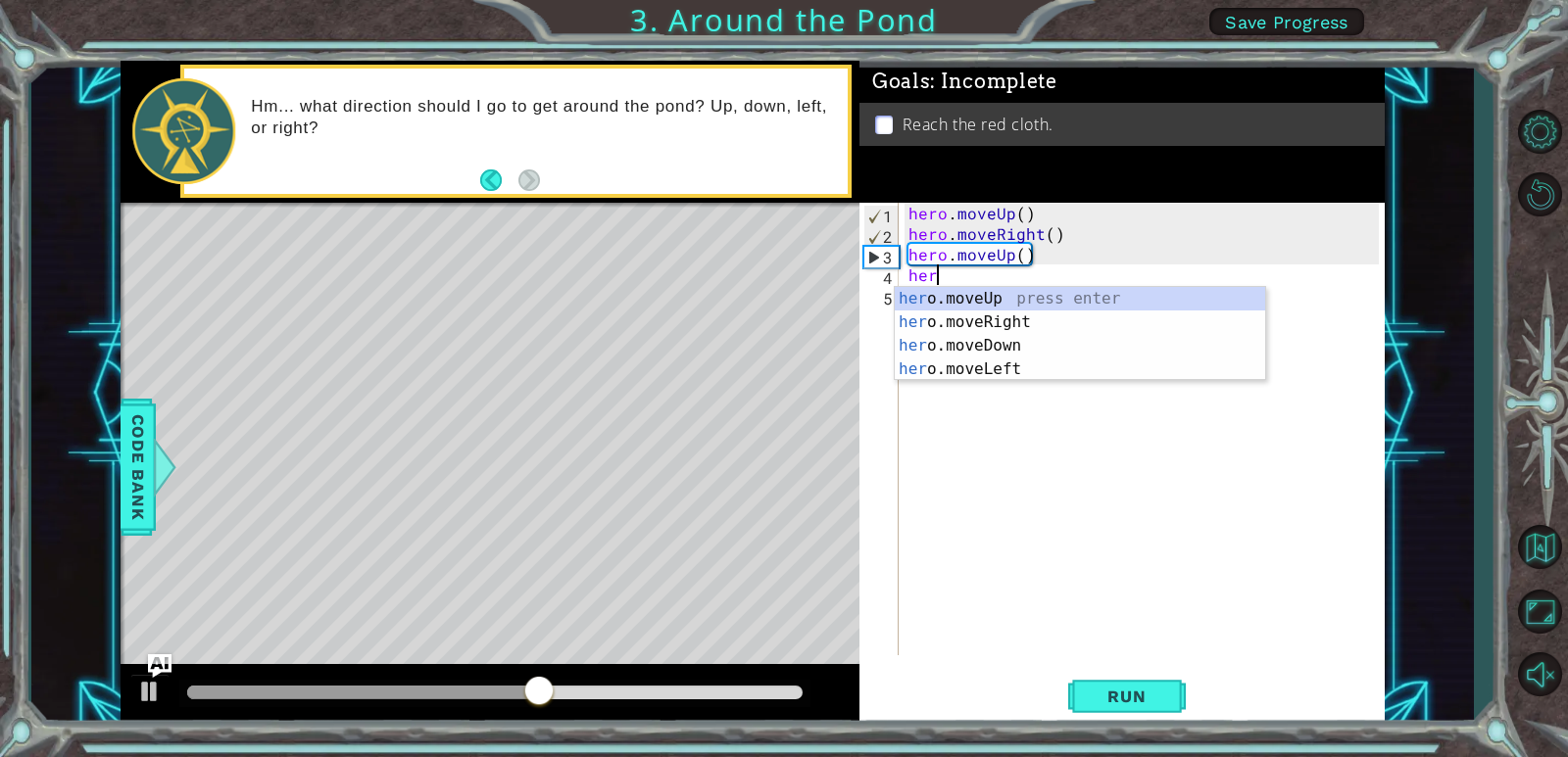
type textarea "hero"
click at [1032, 292] on div "hero .moveUp press enter hero .moveRight press enter hero .moveDown press enter…" at bounding box center [1080, 358] width 371 height 141
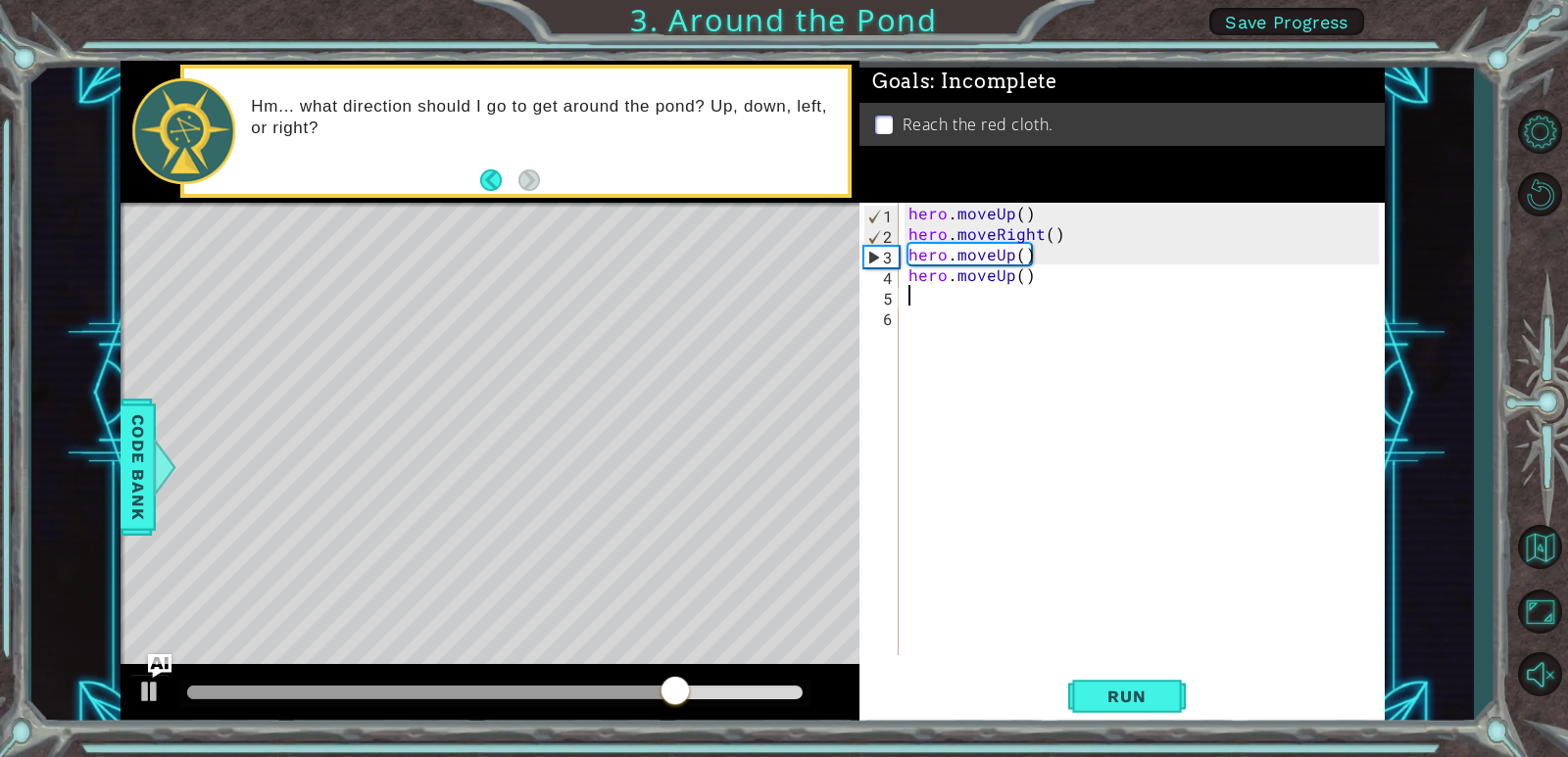
scroll to position [0, 0]
click at [1087, 692] on button "Run" at bounding box center [1127, 697] width 118 height 53
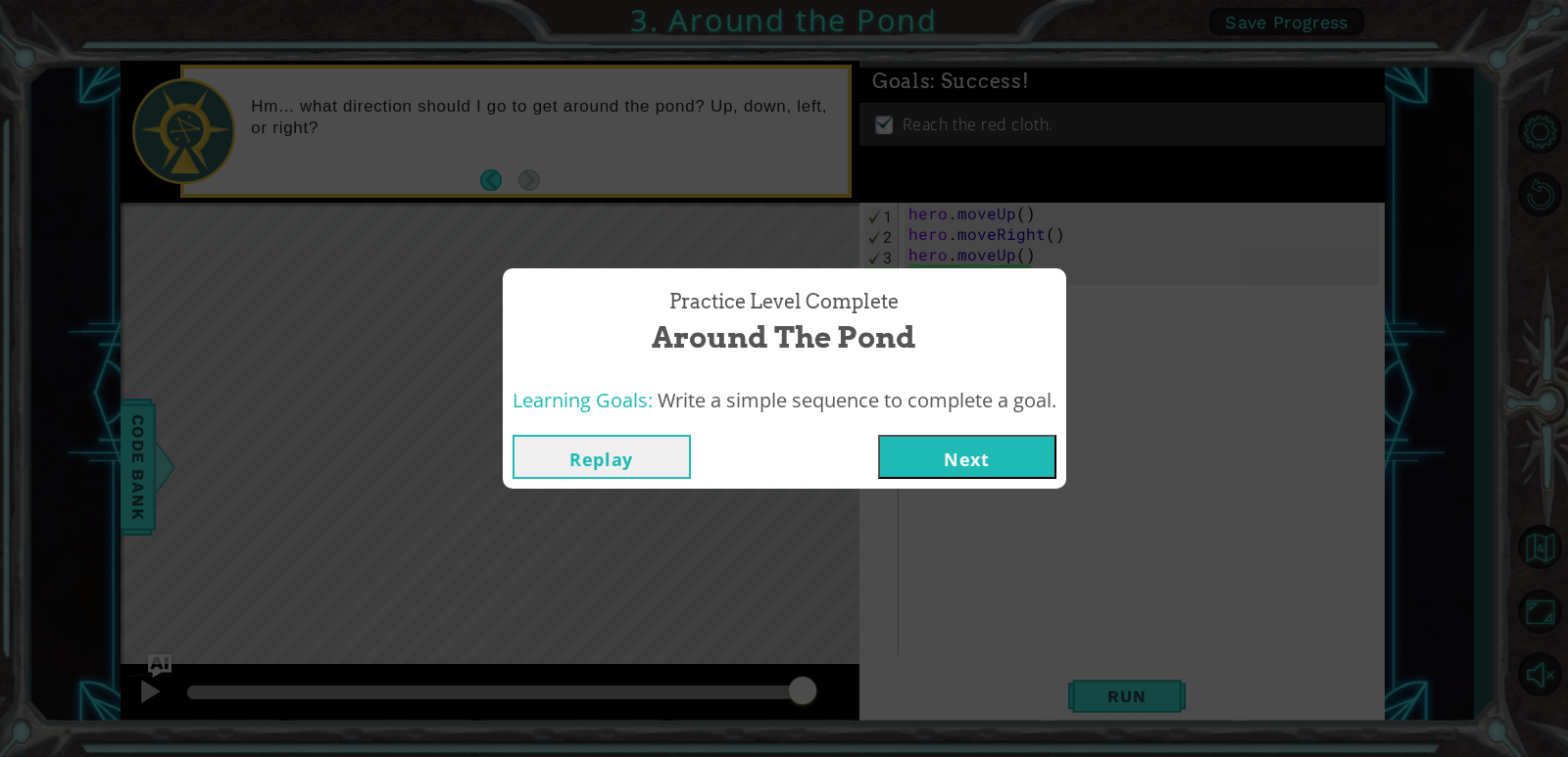
click at [936, 450] on button "Next" at bounding box center [967, 457] width 178 height 44
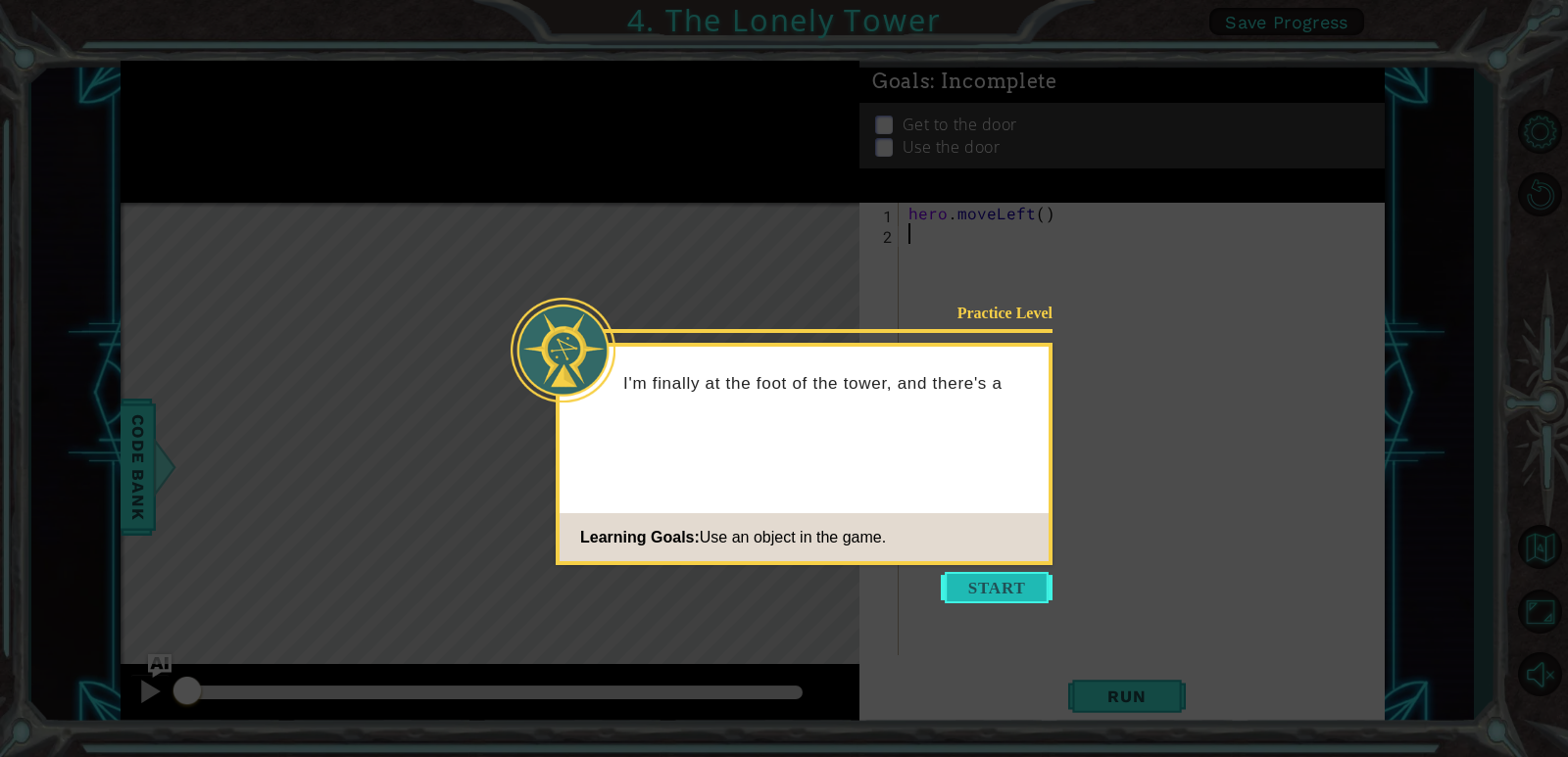
click at [1004, 594] on button "Start" at bounding box center [996, 587] width 112 height 31
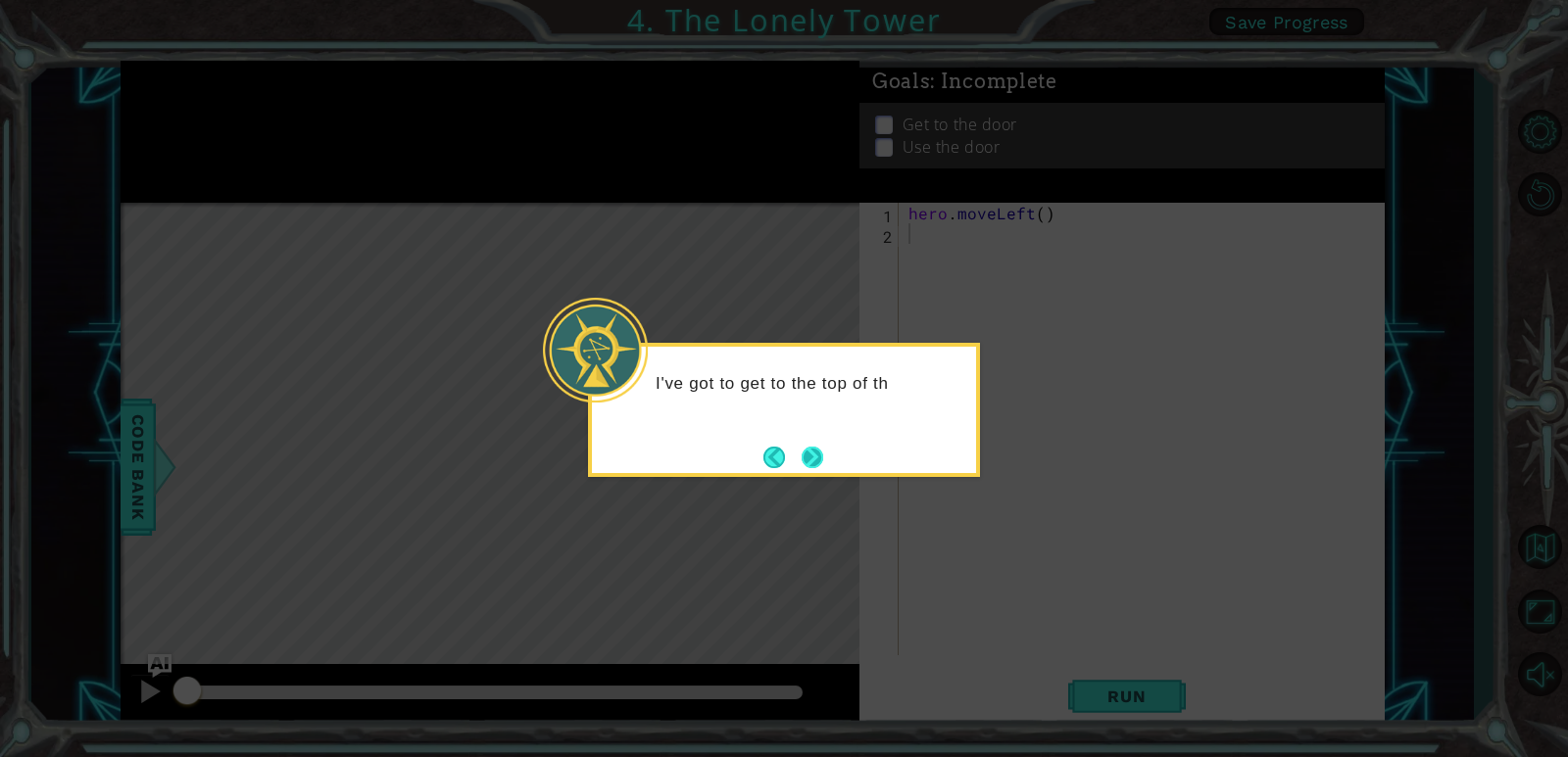
click at [801, 458] on button "Next" at bounding box center [812, 458] width 22 height 22
click at [777, 447] on button "Back" at bounding box center [782, 458] width 38 height 22
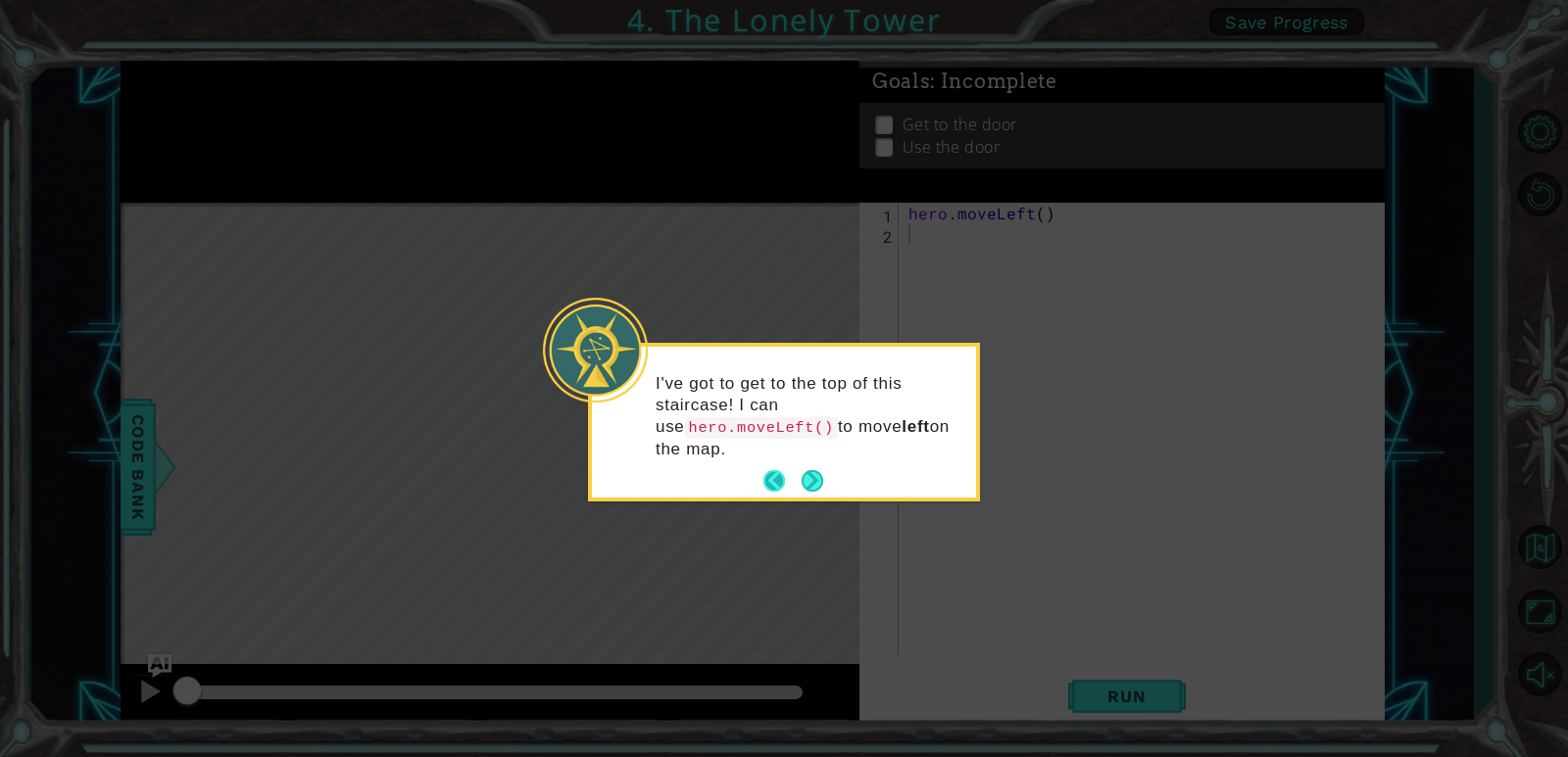
click at [792, 471] on button "Back" at bounding box center [782, 481] width 38 height 22
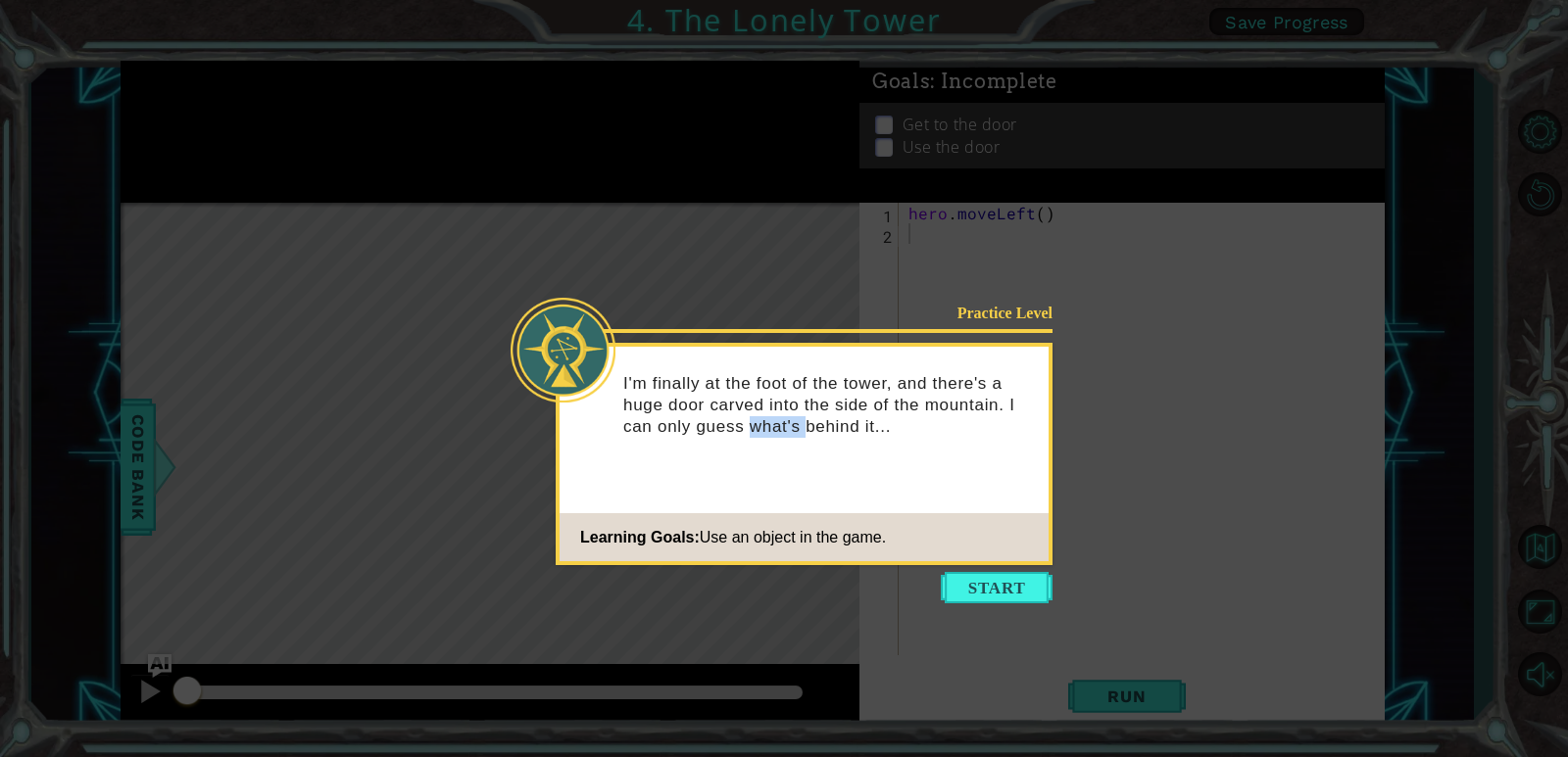
click at [792, 450] on div "I'm finally at the foot of the tower, and there's a huge door carved into the s…" at bounding box center [803, 415] width 489 height 121
click at [963, 580] on button "Start" at bounding box center [996, 587] width 112 height 31
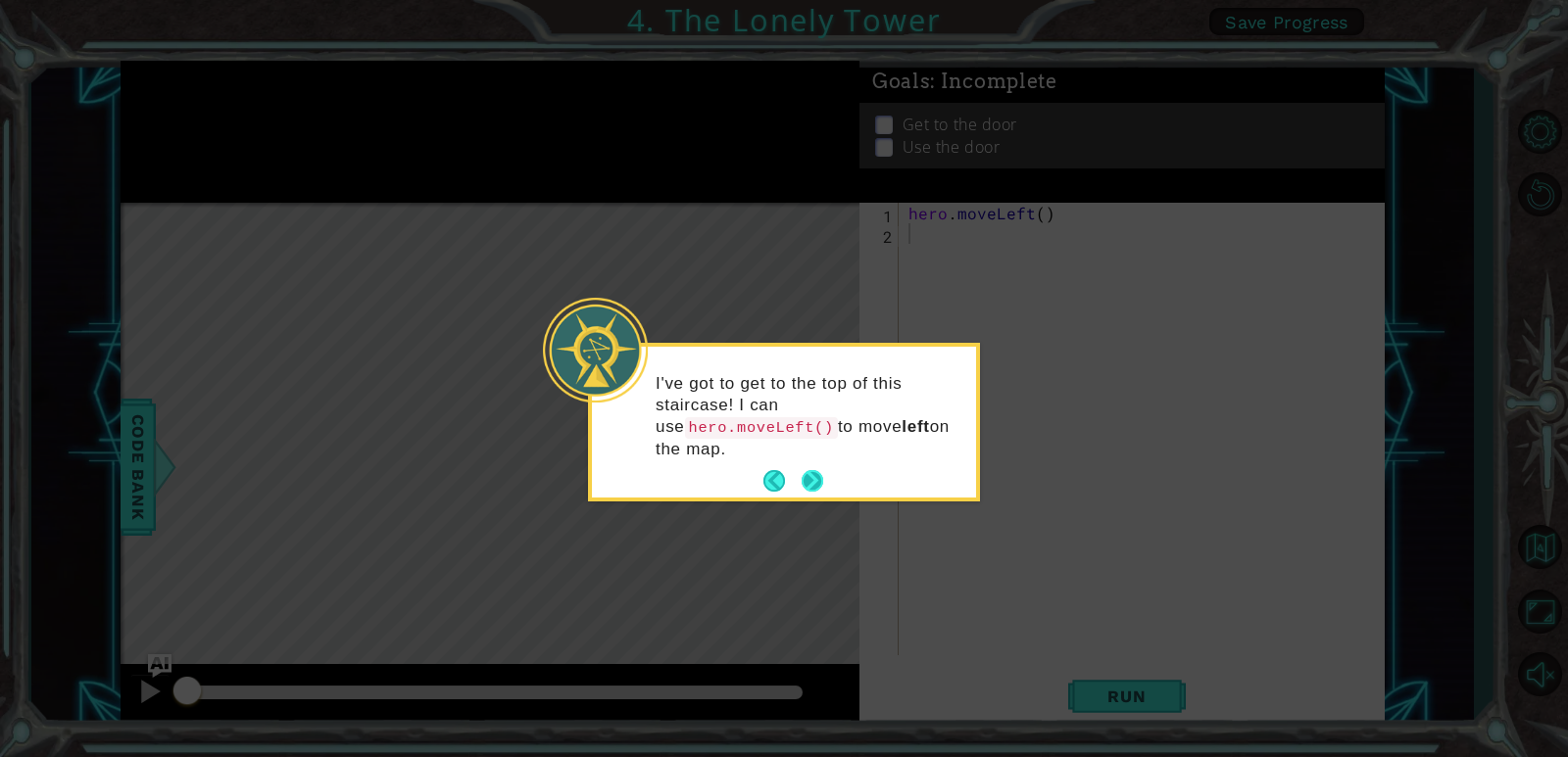
click at [808, 471] on button "Next" at bounding box center [812, 481] width 22 height 22
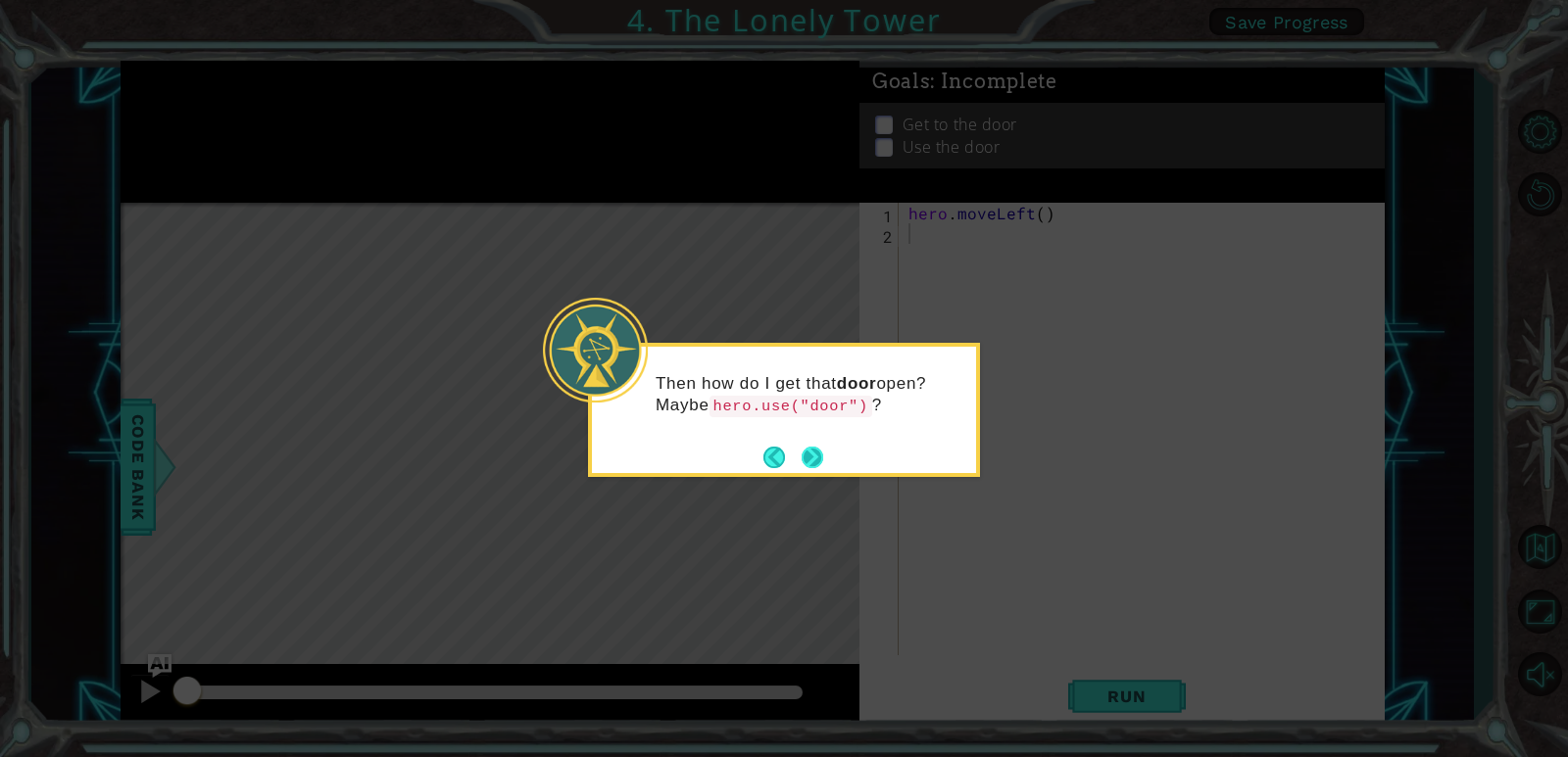
click at [821, 461] on button "Next" at bounding box center [812, 458] width 24 height 24
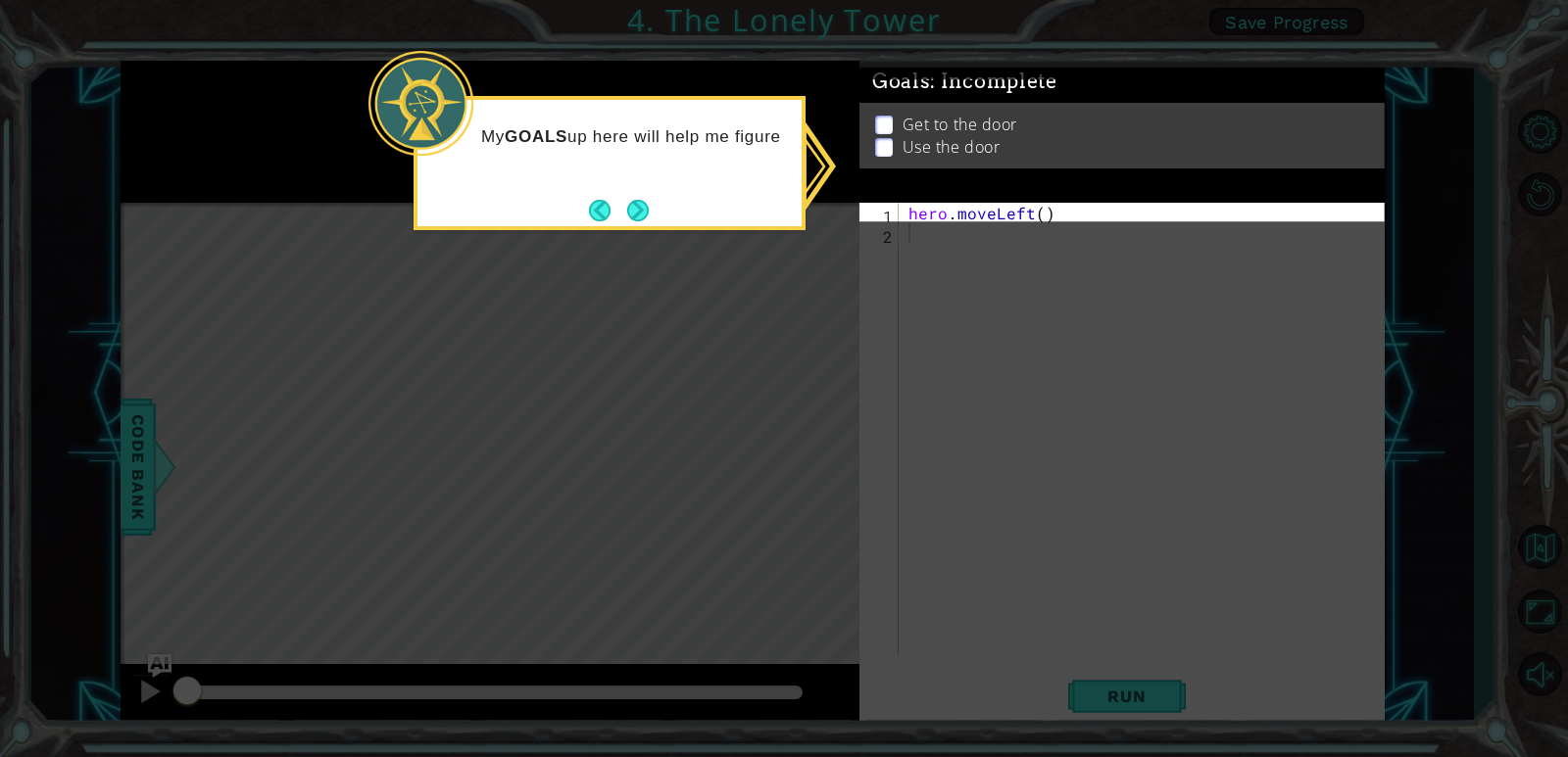
click at [669, 404] on icon at bounding box center [784, 378] width 1568 height 757
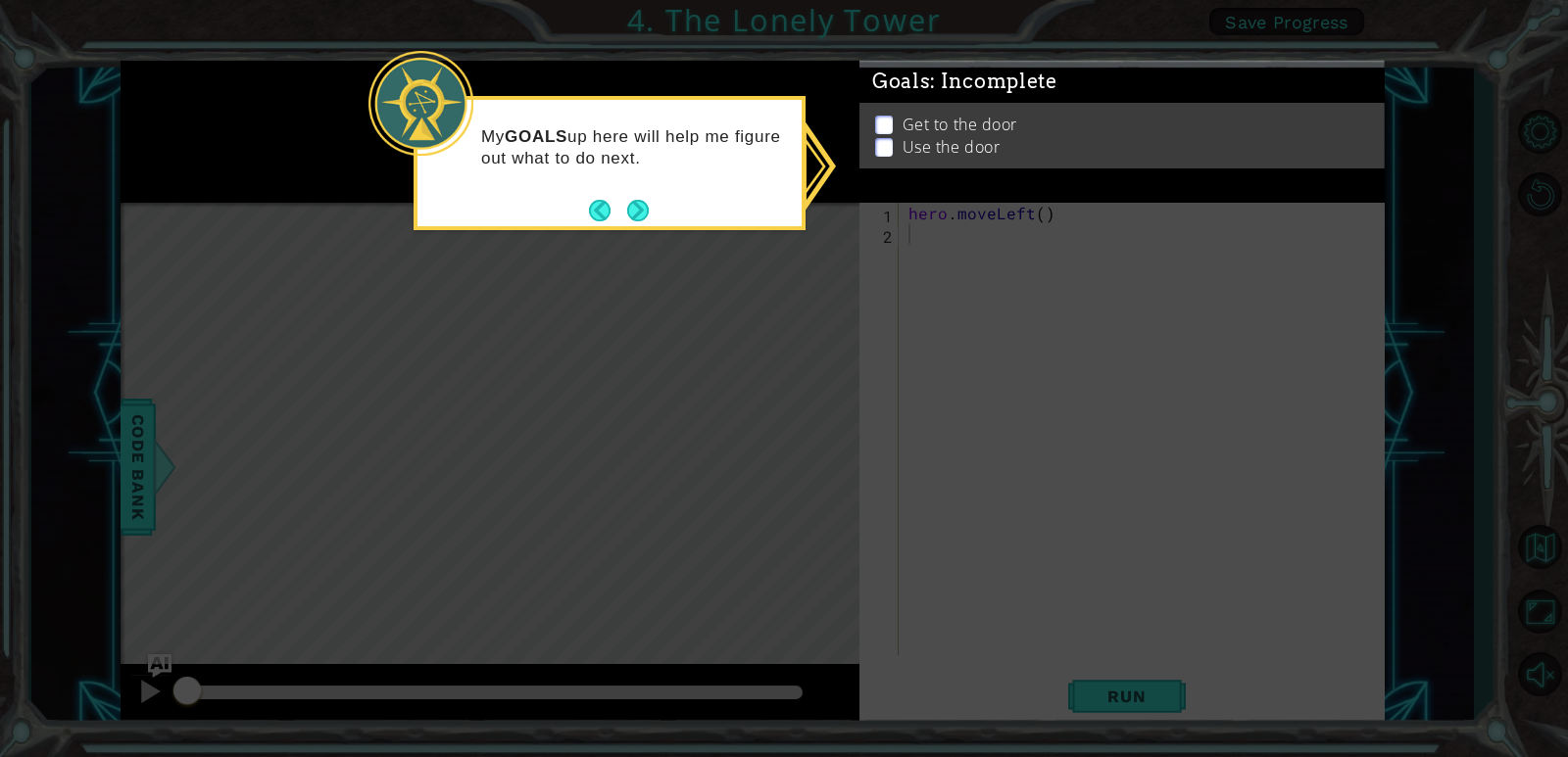
click at [879, 61] on div "Goals : Incomplete Get to the door Use the door" at bounding box center [1122, 61] width 526 height 0
click at [868, 170] on div "Get to the door Use the door" at bounding box center [1122, 151] width 526 height 66
click at [998, 460] on icon at bounding box center [784, 378] width 1568 height 757
click at [645, 214] on button "Next" at bounding box center [637, 210] width 26 height 26
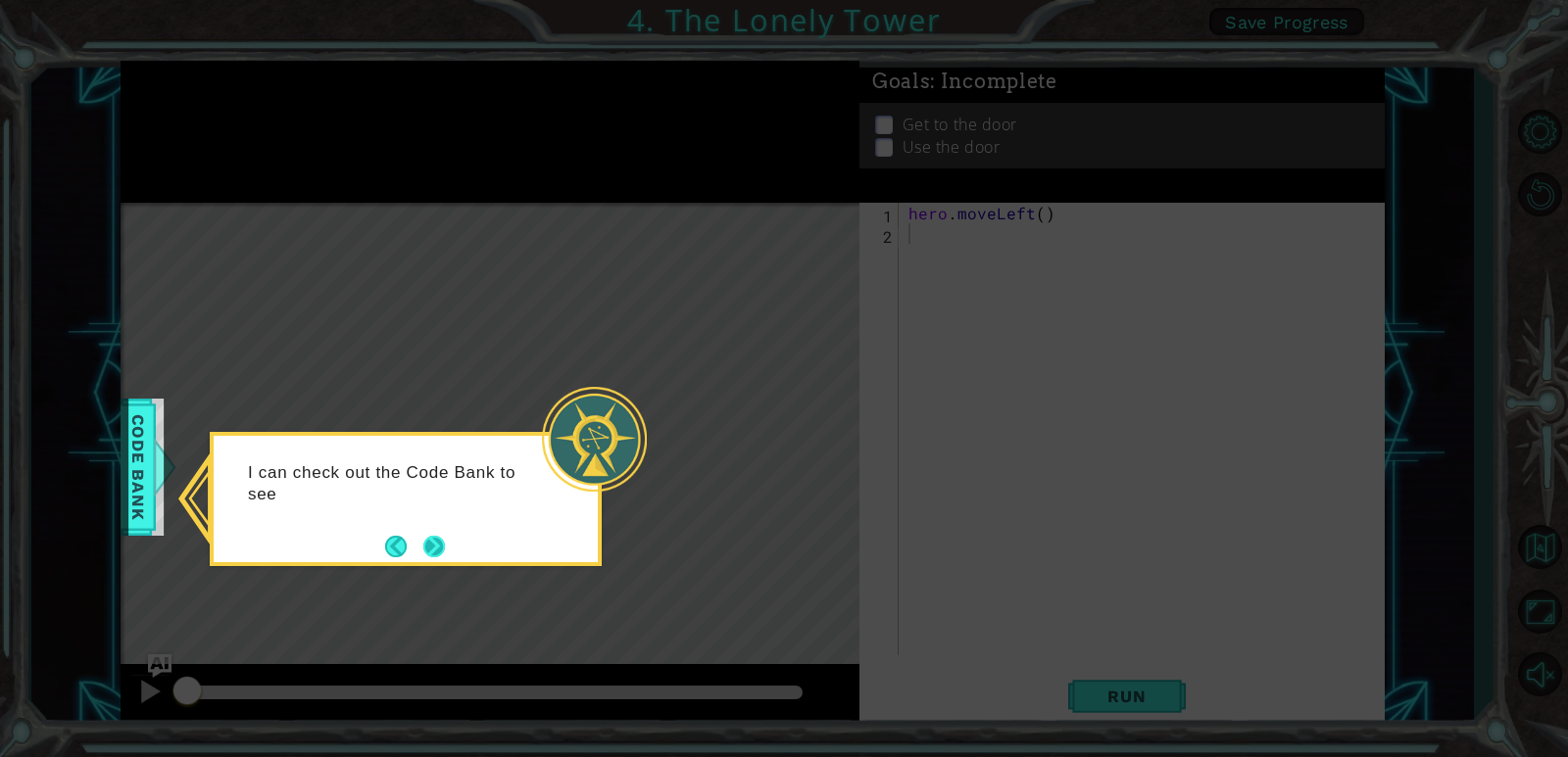
click at [430, 534] on button "Next" at bounding box center [434, 545] width 23 height 23
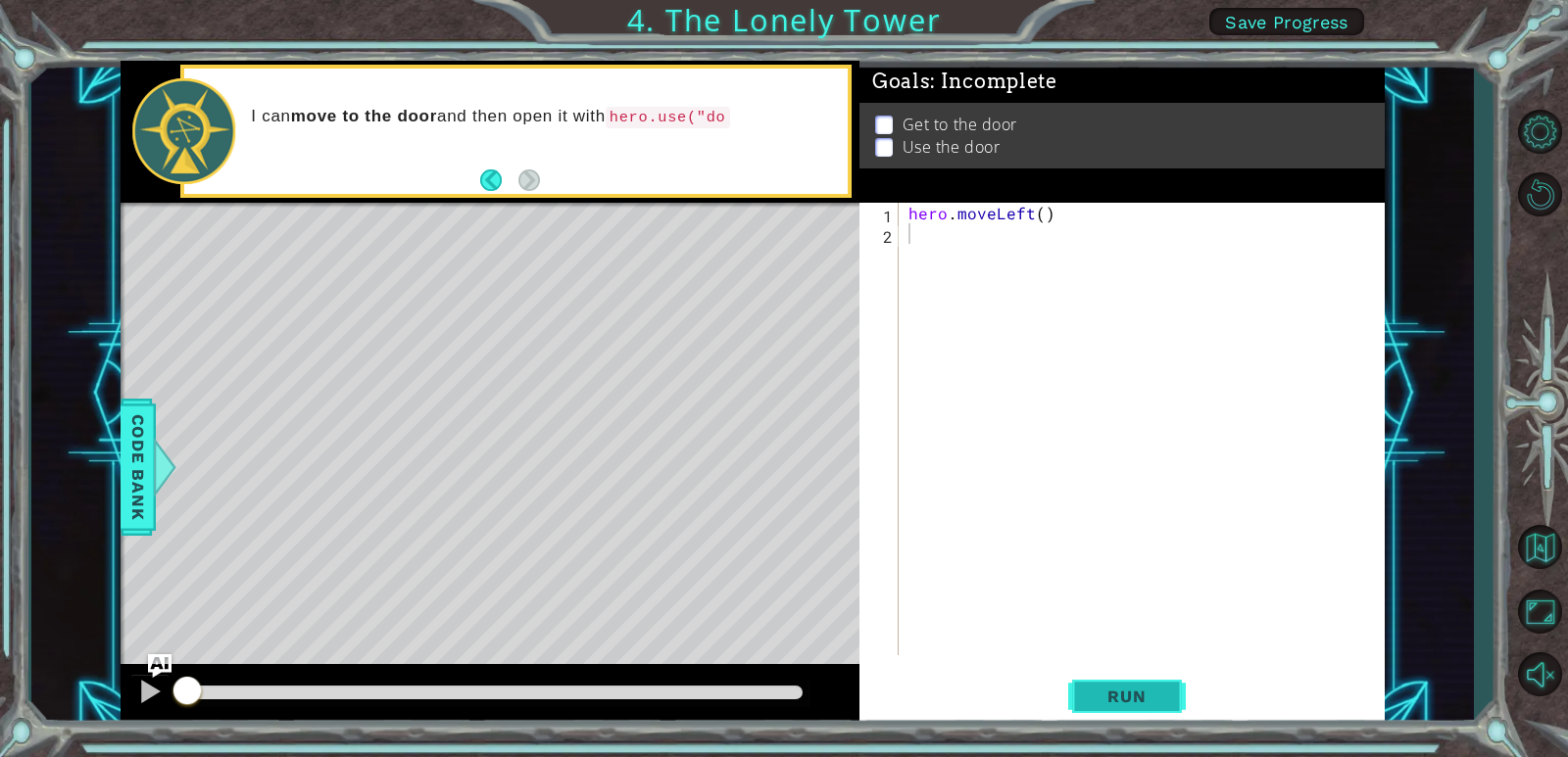
click at [1102, 681] on button "Run" at bounding box center [1127, 697] width 118 height 53
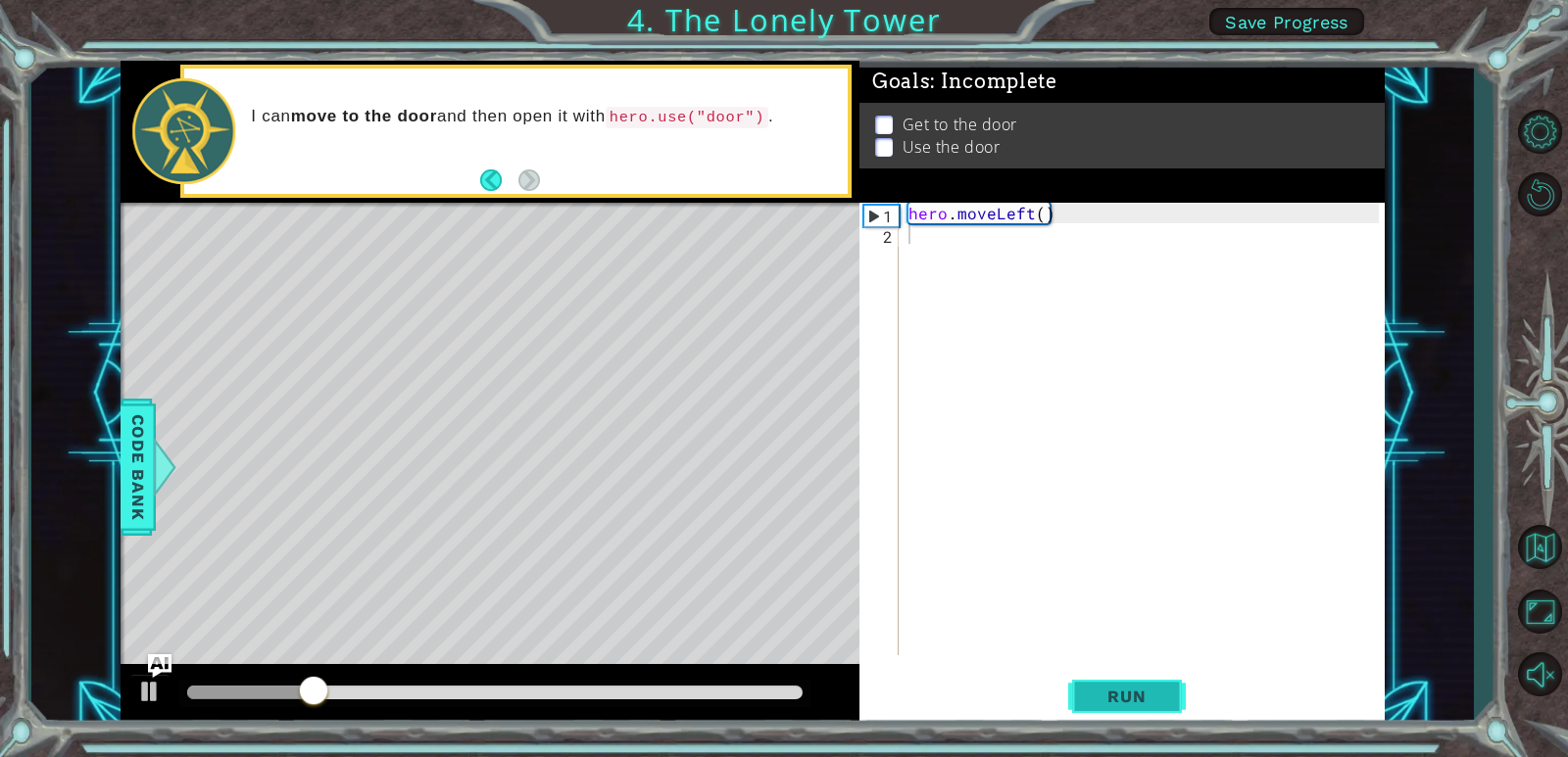
click at [1159, 694] on span "Run" at bounding box center [1126, 696] width 77 height 20
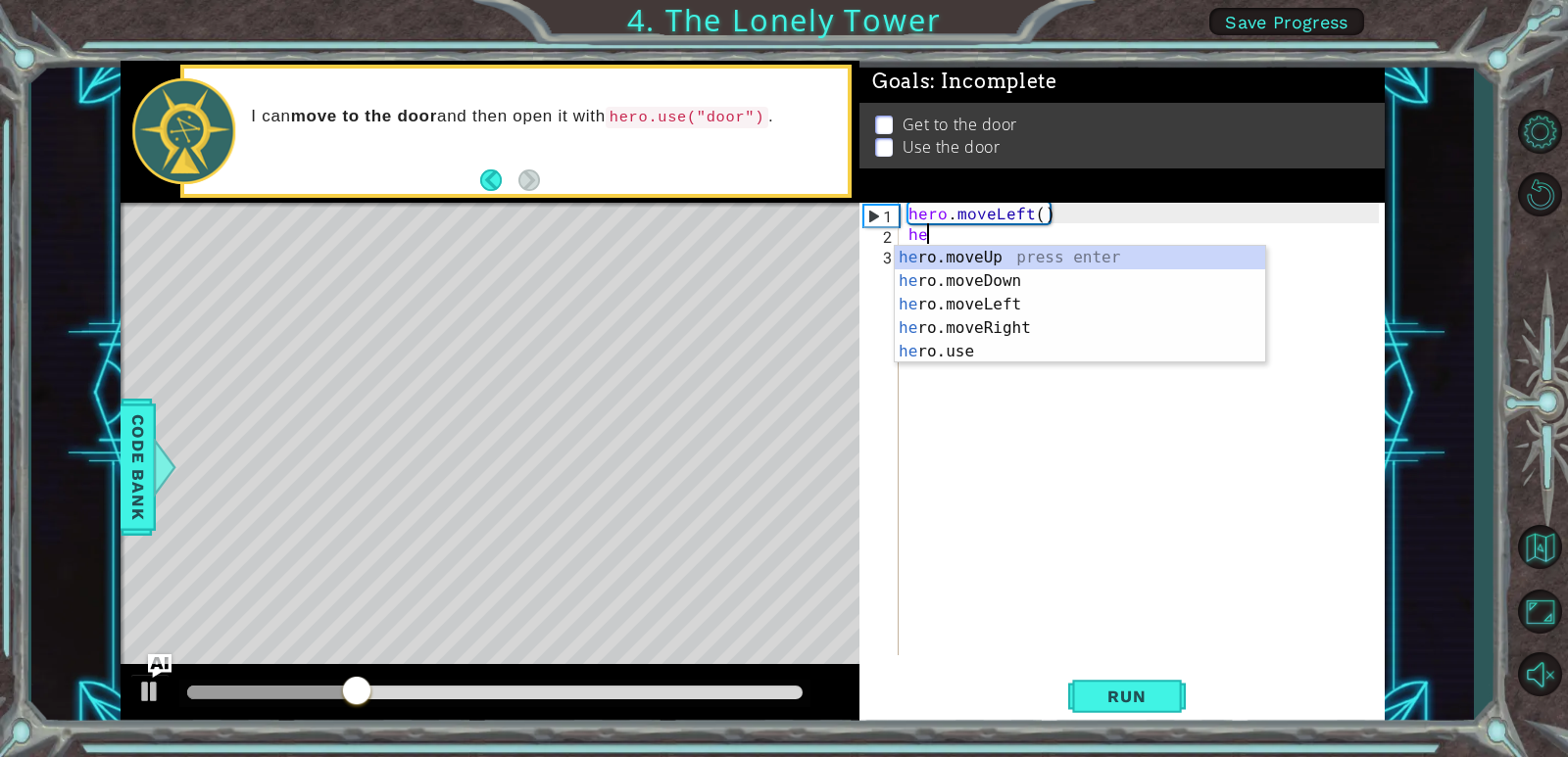
type textarea "hero"
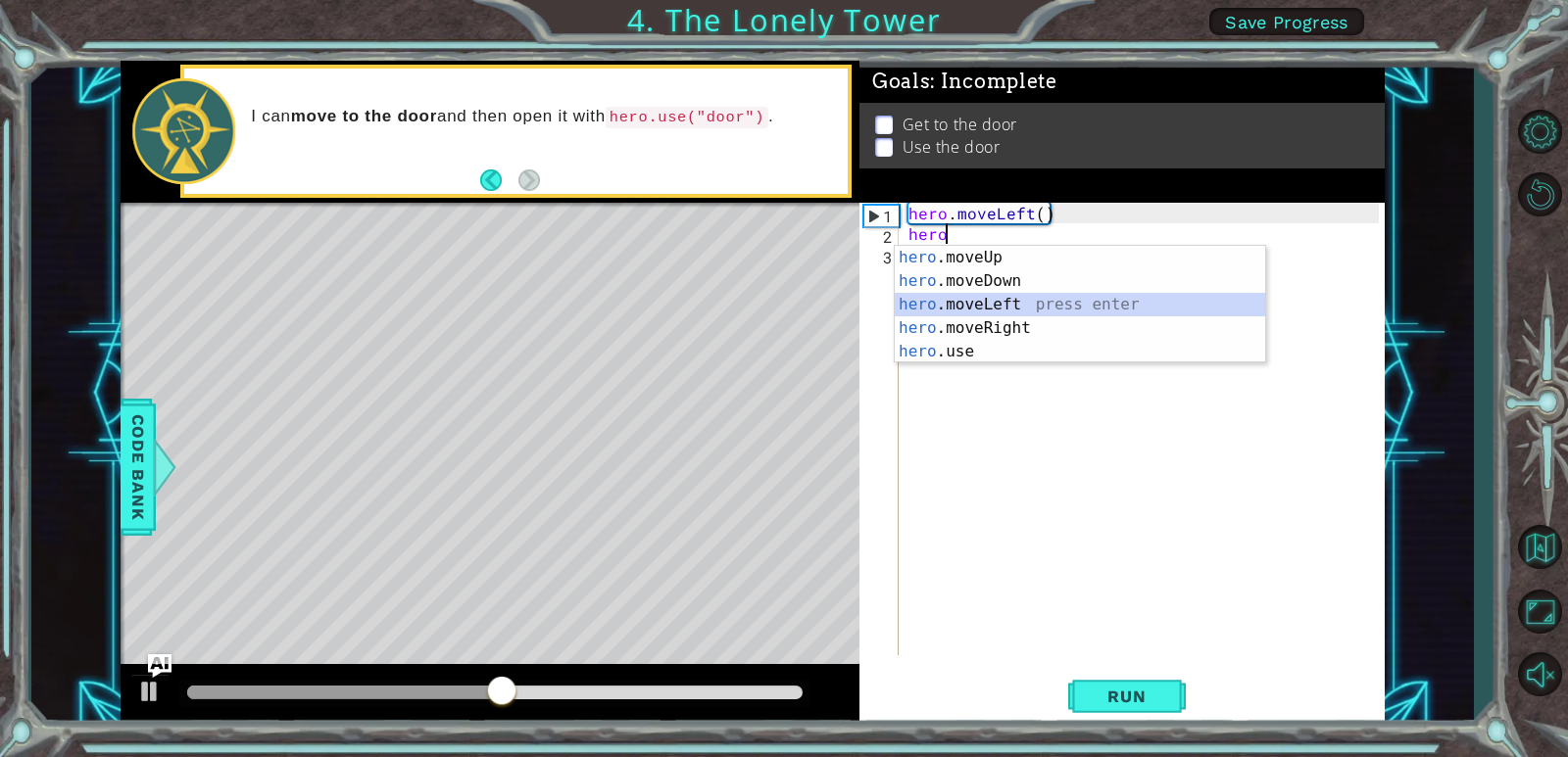
click at [937, 302] on div "hero .moveUp press enter hero .moveDown press enter hero .moveLeft press enter …" at bounding box center [1080, 328] width 371 height 165
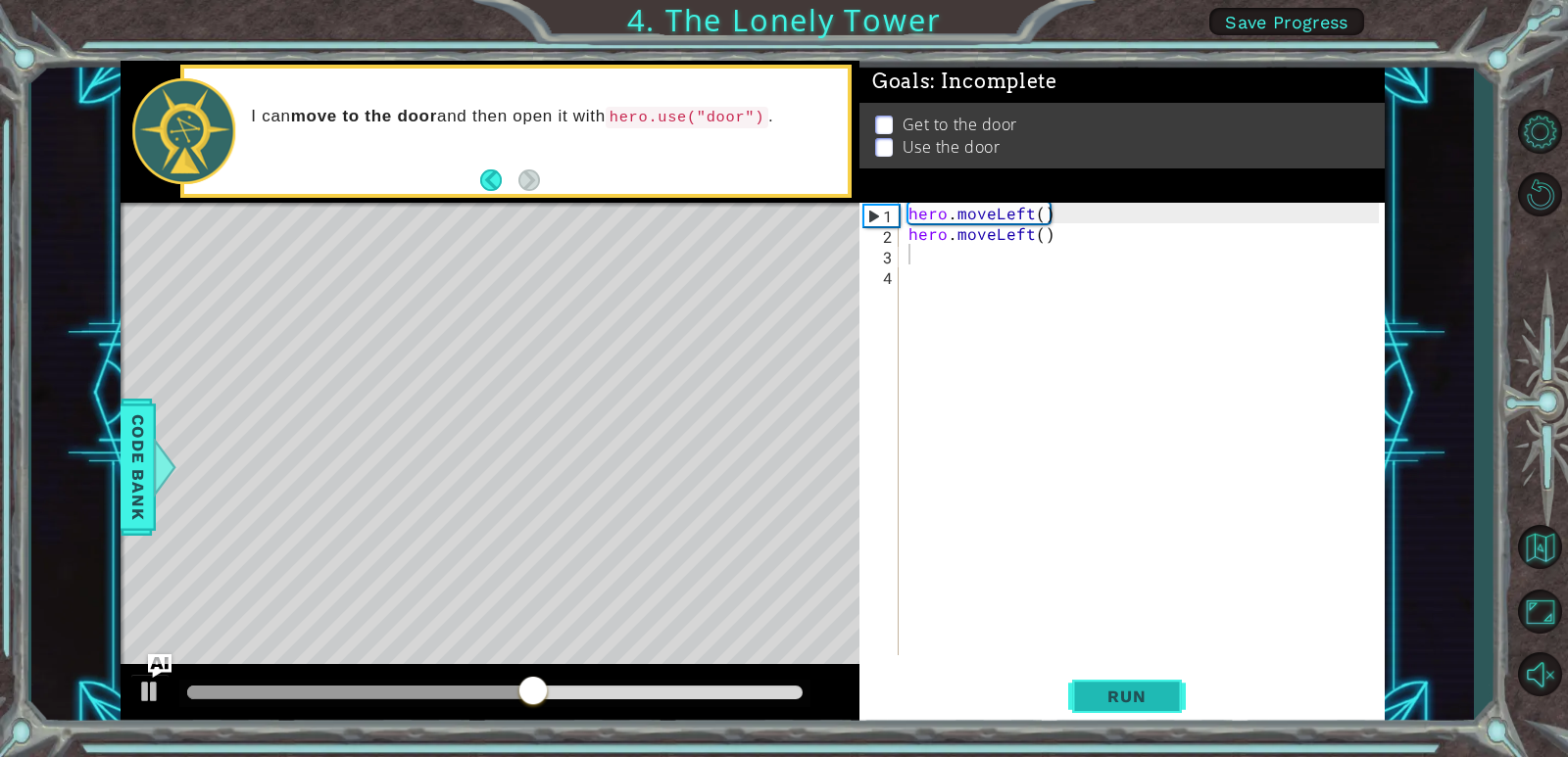
click at [1123, 703] on span "Run" at bounding box center [1126, 696] width 77 height 20
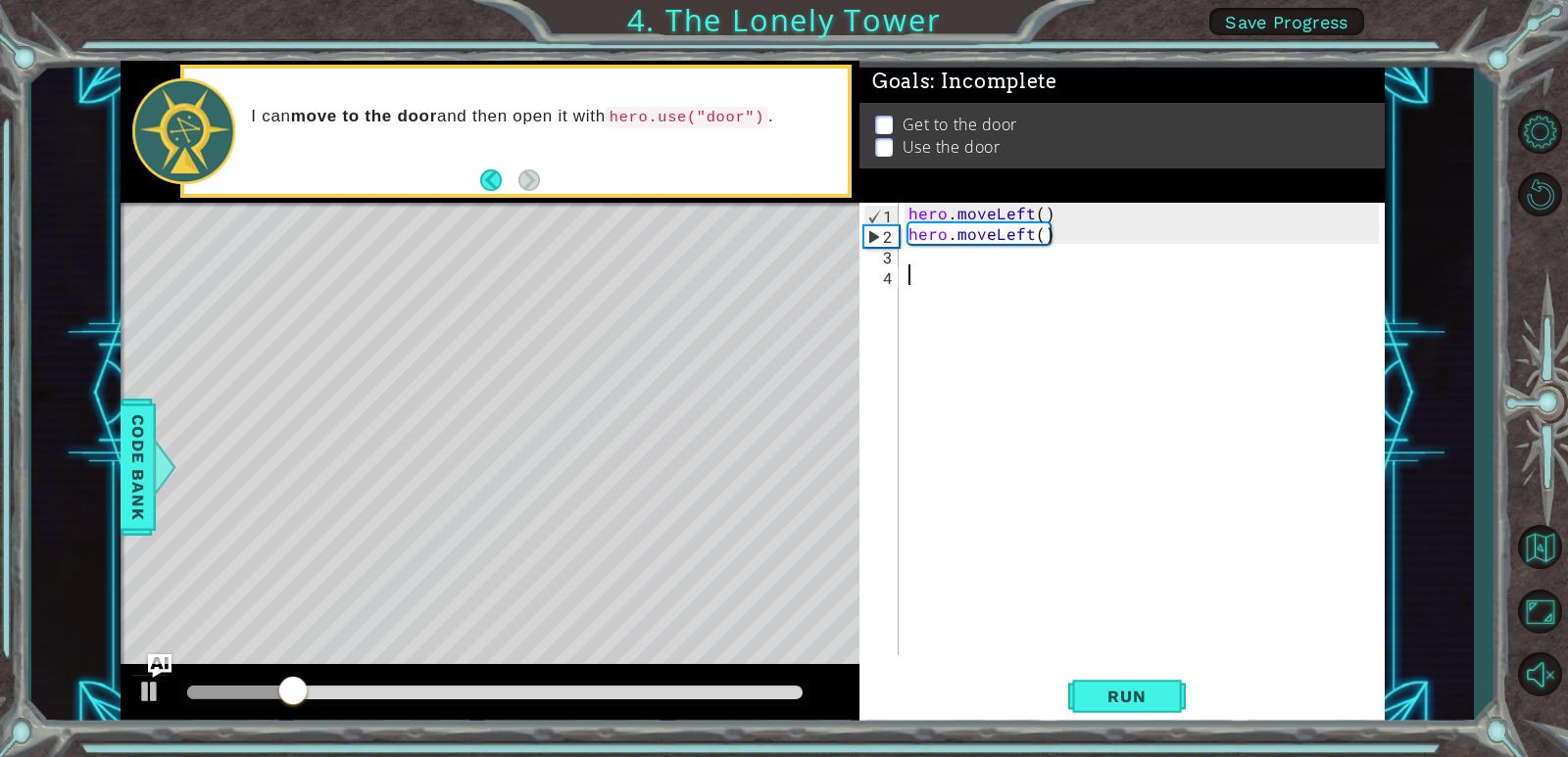
click at [920, 271] on div "hero . moveLeft ( ) hero . moveLeft ( )" at bounding box center [1146, 450] width 484 height 494
click at [934, 260] on div "hero . moveLeft ( ) hero . moveLeft ( )" at bounding box center [1146, 450] width 484 height 494
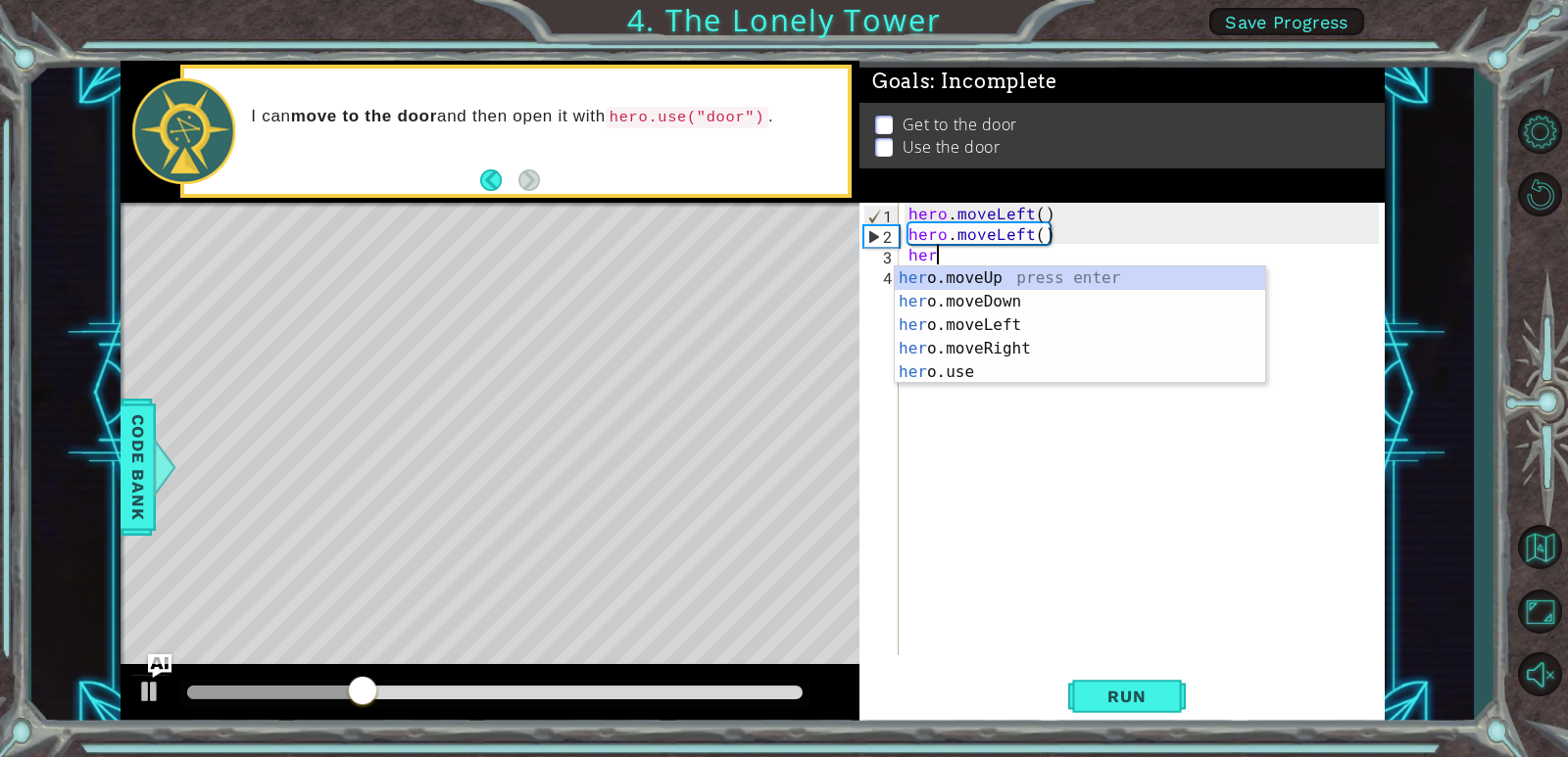
type textarea "hero"
click at [936, 278] on div "hero .moveUp press enter hero .moveDown press enter hero .moveLeft press enter …" at bounding box center [1080, 349] width 371 height 165
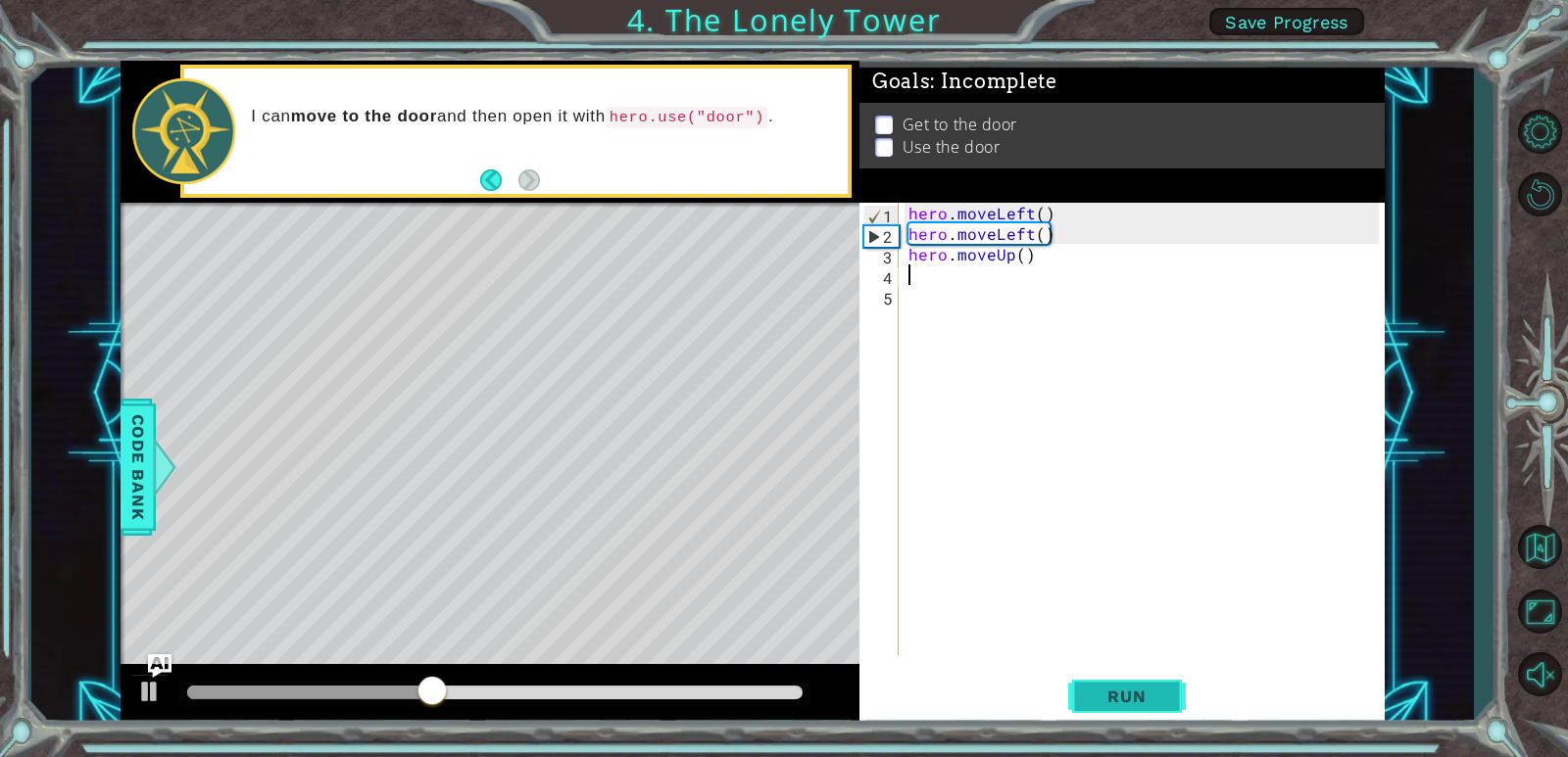
drag, startPoint x: 1128, startPoint y: 688, endPoint x: 1108, endPoint y: 688, distance: 20.0
click at [1127, 688] on span "Run" at bounding box center [1126, 696] width 77 height 20
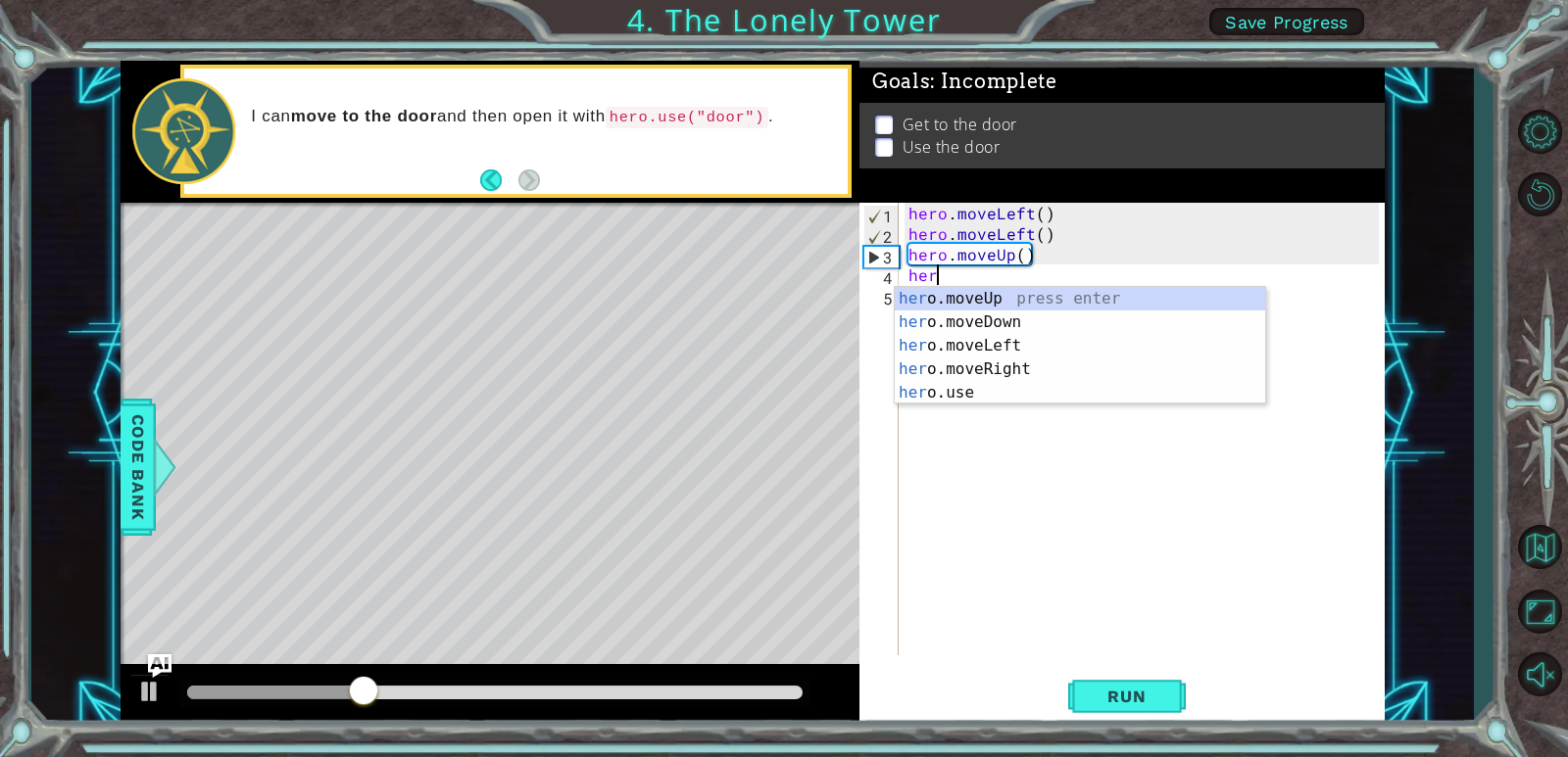
type textarea "hero"
click at [981, 299] on div "hero .moveUp press enter hero .moveDown press enter hero .moveLeft press enter …" at bounding box center [1080, 370] width 371 height 165
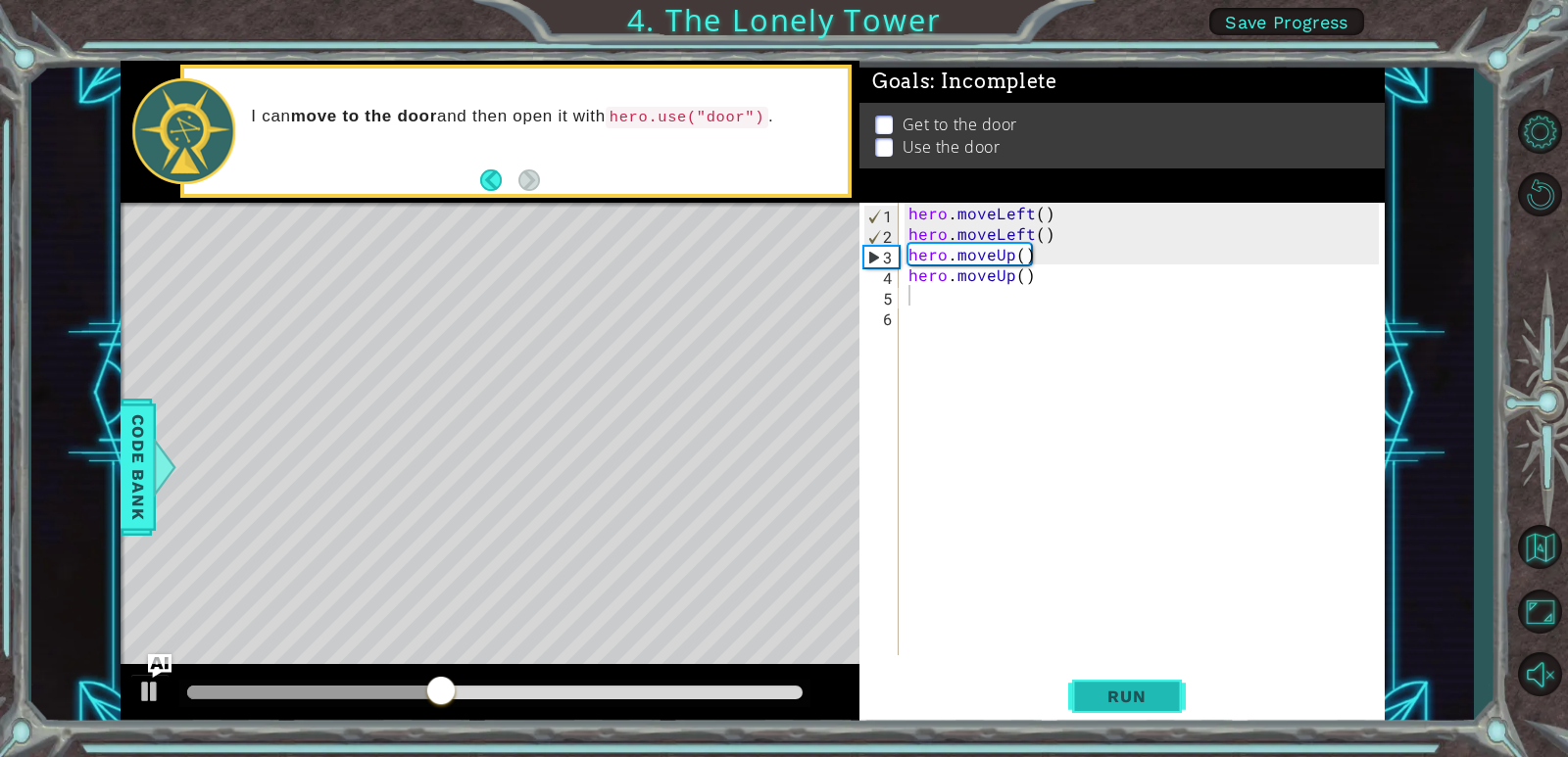
click at [1100, 683] on button "Run" at bounding box center [1127, 697] width 118 height 53
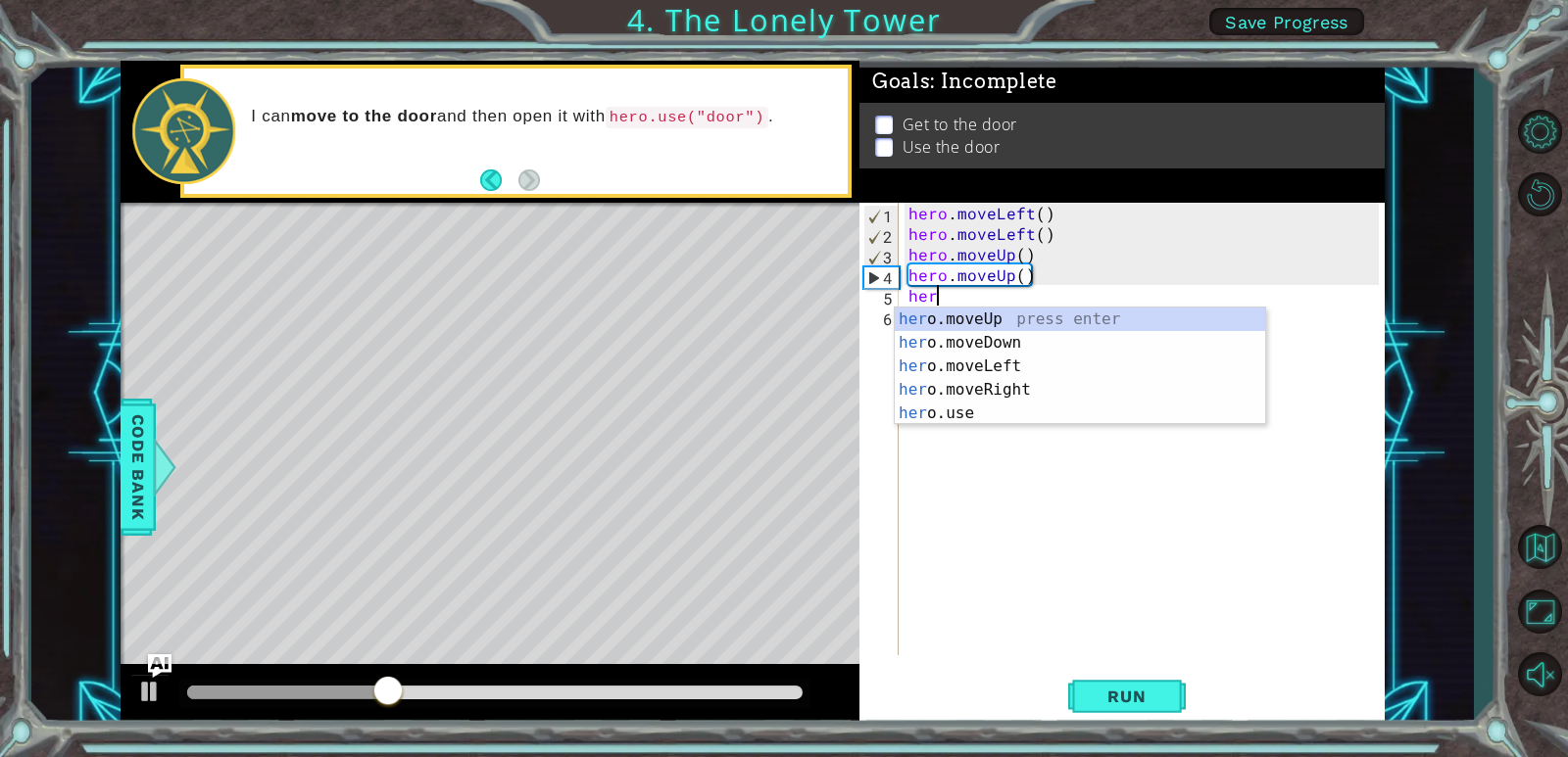
type textarea "hero"
click at [1036, 381] on div "hero .moveUp press enter hero .moveDown press enter hero .moveLeft press enter …" at bounding box center [1080, 390] width 371 height 165
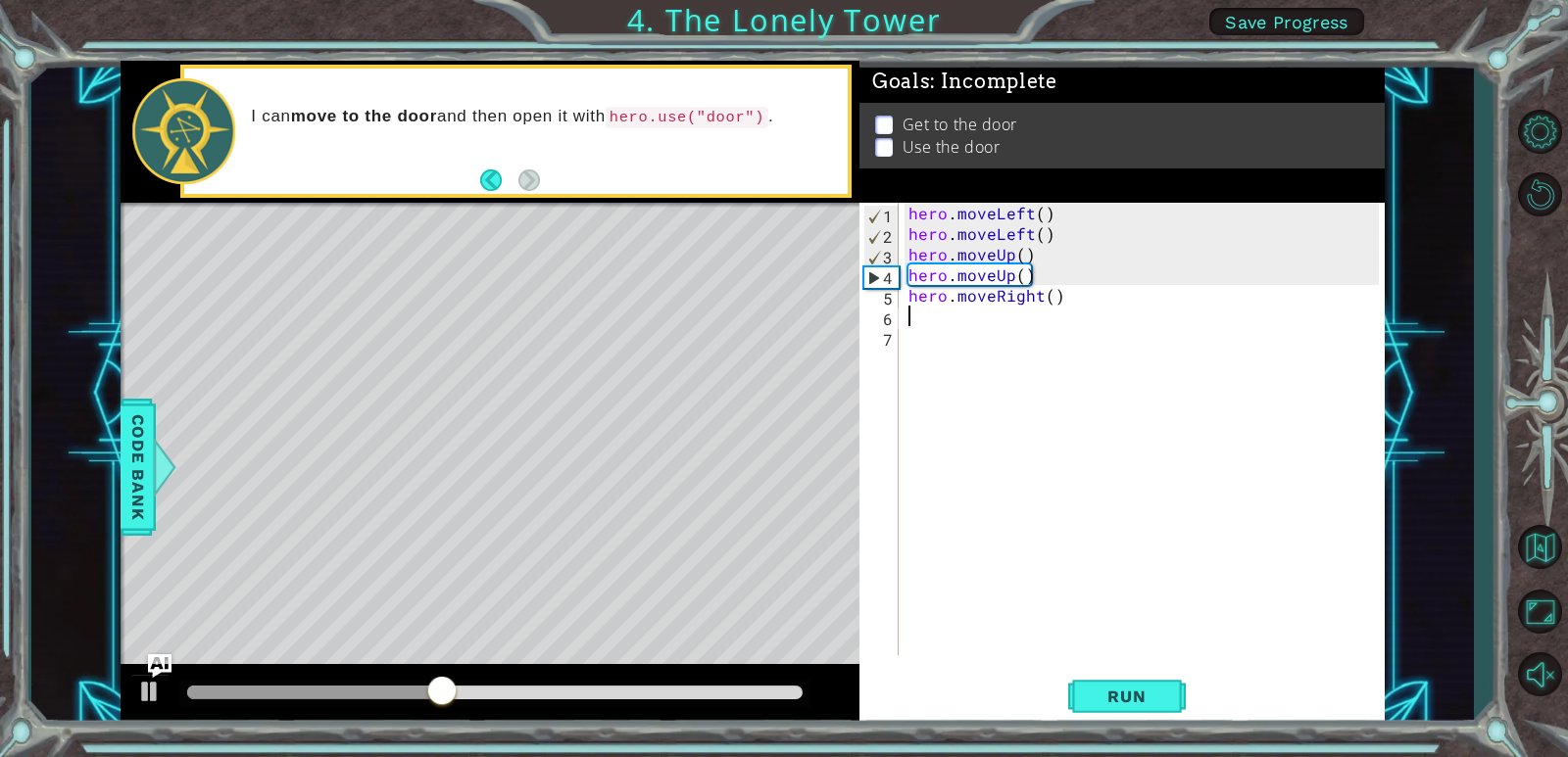
scroll to position [0, 0]
click at [1127, 698] on span "Run" at bounding box center [1126, 696] width 77 height 20
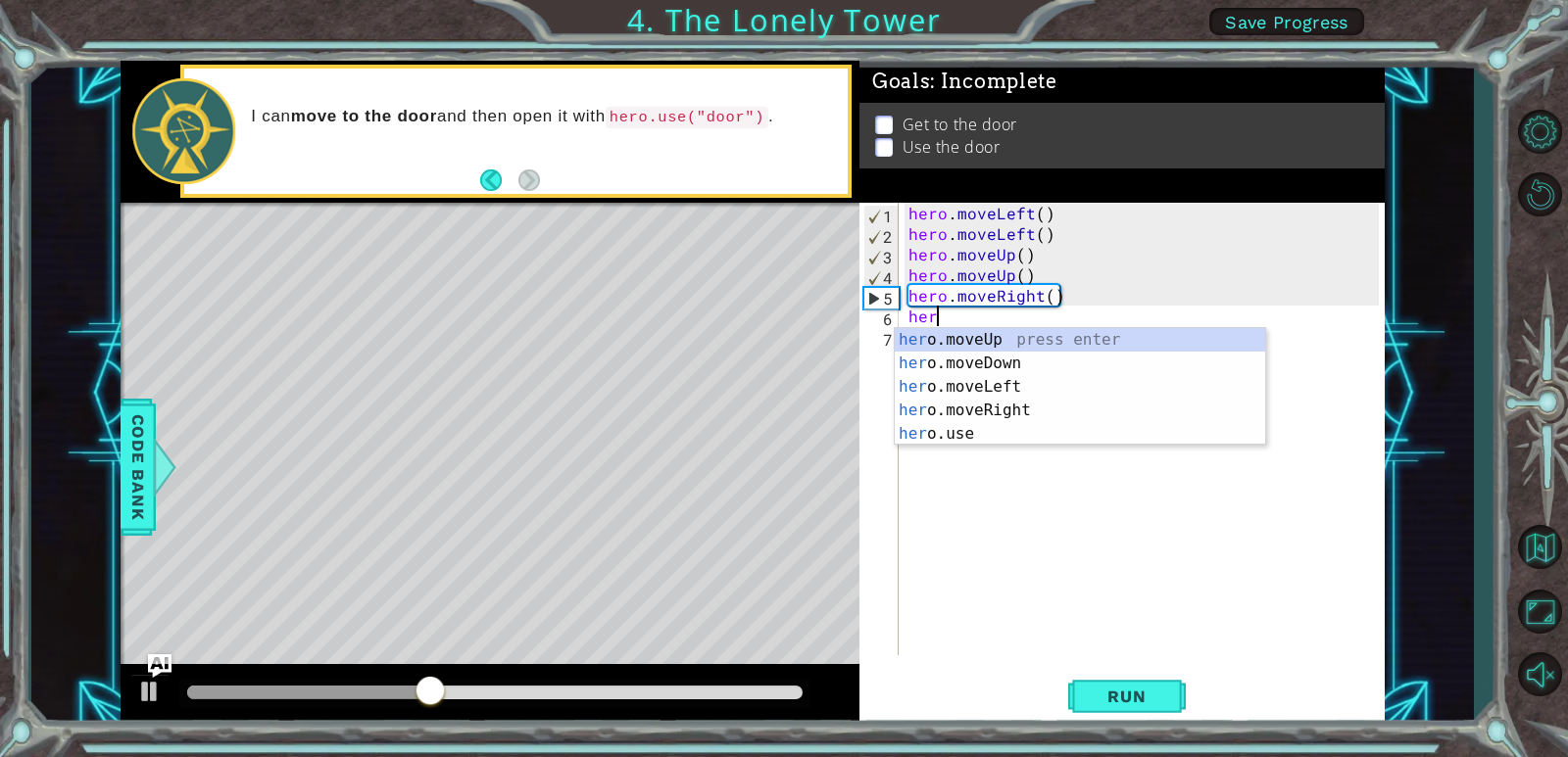
type textarea "hero"
click at [986, 409] on div "hero .moveUp press enter hero .moveDown press enter hero .moveLeft press enter …" at bounding box center [1080, 411] width 371 height 165
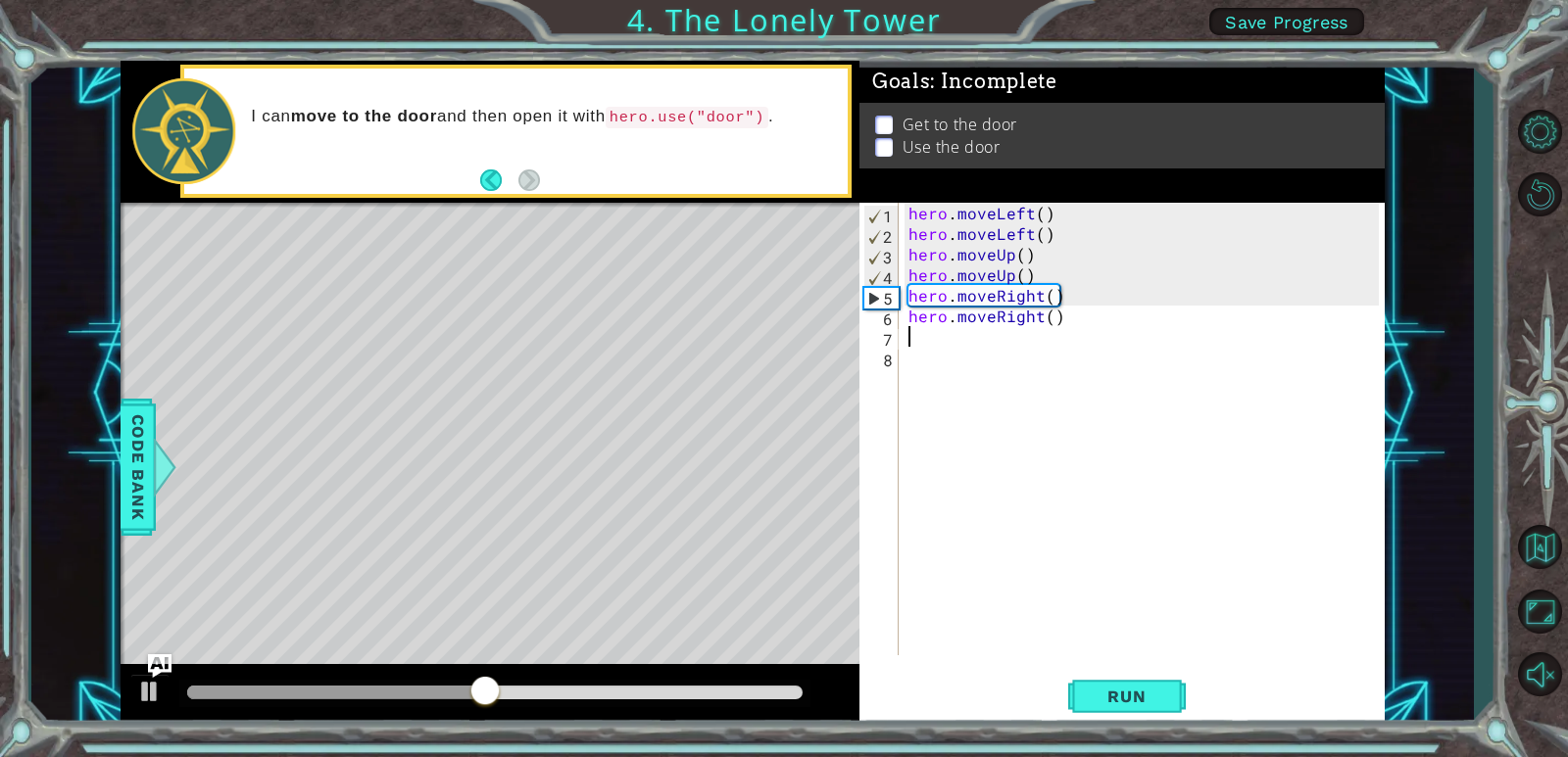
scroll to position [0, 0]
click at [1120, 693] on span "Run" at bounding box center [1126, 696] width 77 height 20
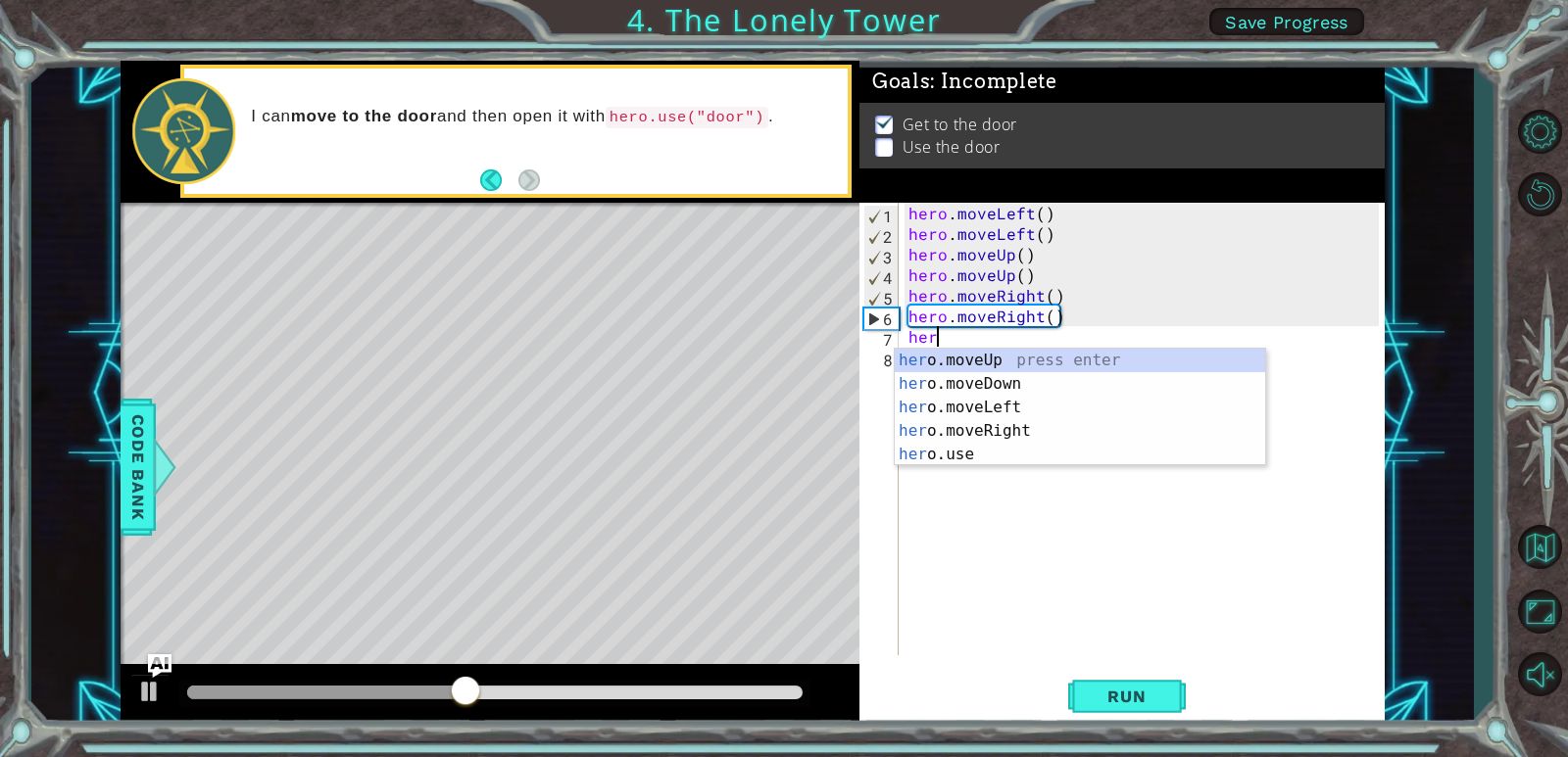
scroll to position [0, 1]
click at [934, 453] on div "hero .moveUp press enter hero .moveDown press enter hero .moveLeft press enter …" at bounding box center [1080, 431] width 371 height 165
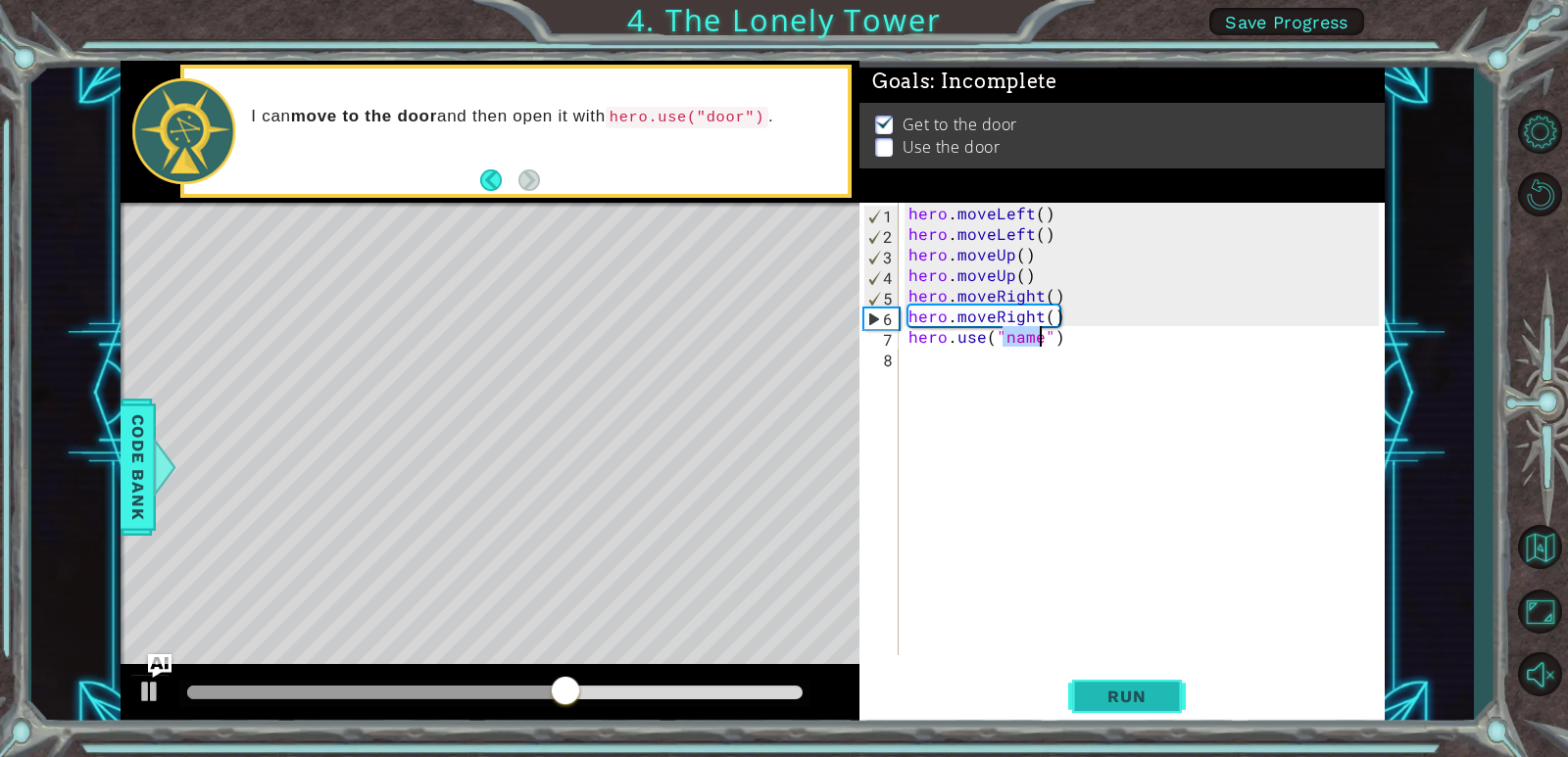
type textarea "hero.use("name")"
click at [1116, 686] on span "Run" at bounding box center [1126, 696] width 77 height 20
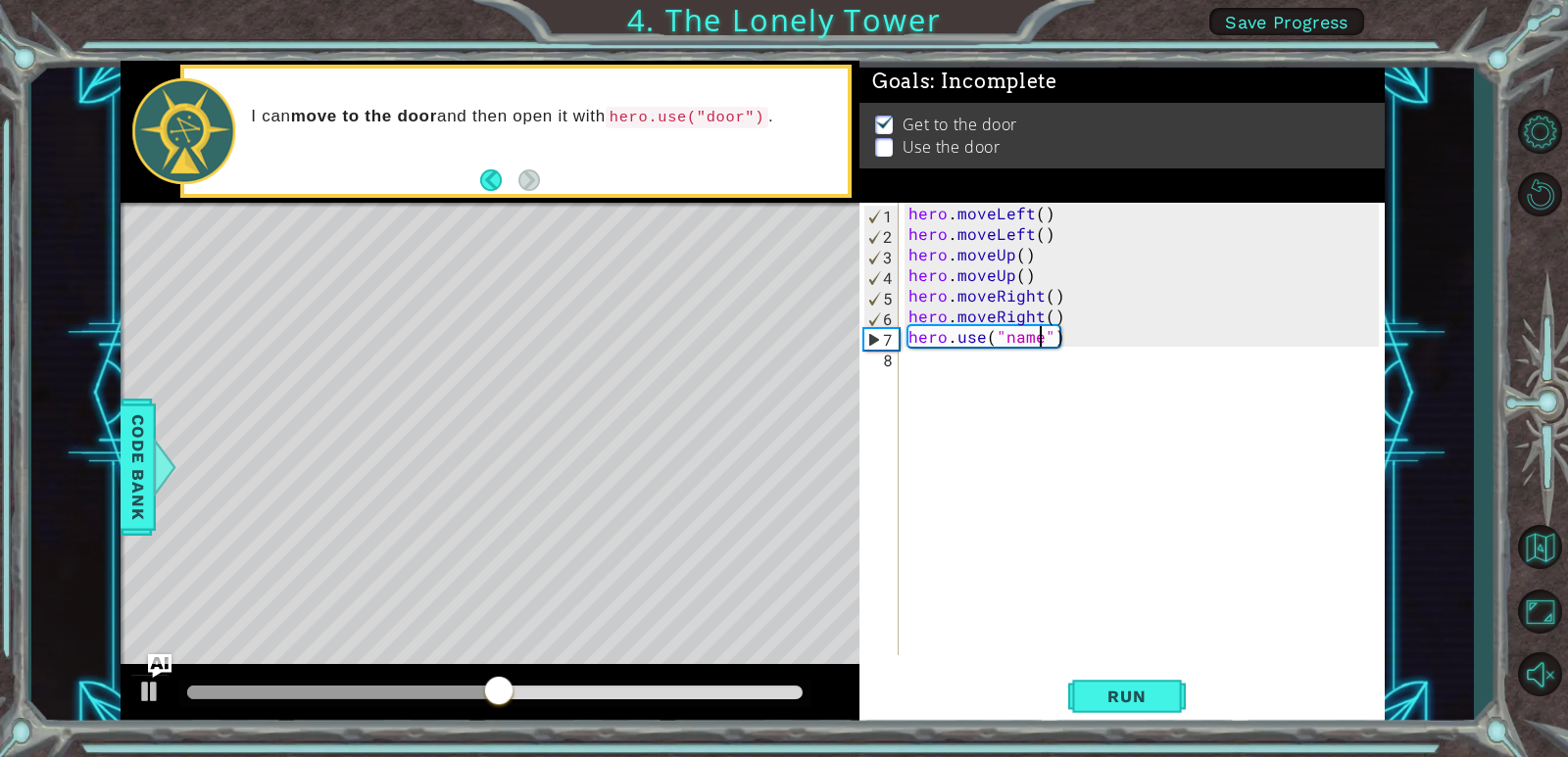
click at [933, 369] on div "hero . moveLeft ( ) hero . moveLeft ( ) hero . moveUp ( ) hero . moveUp ( ) her…" at bounding box center [1146, 450] width 484 height 494
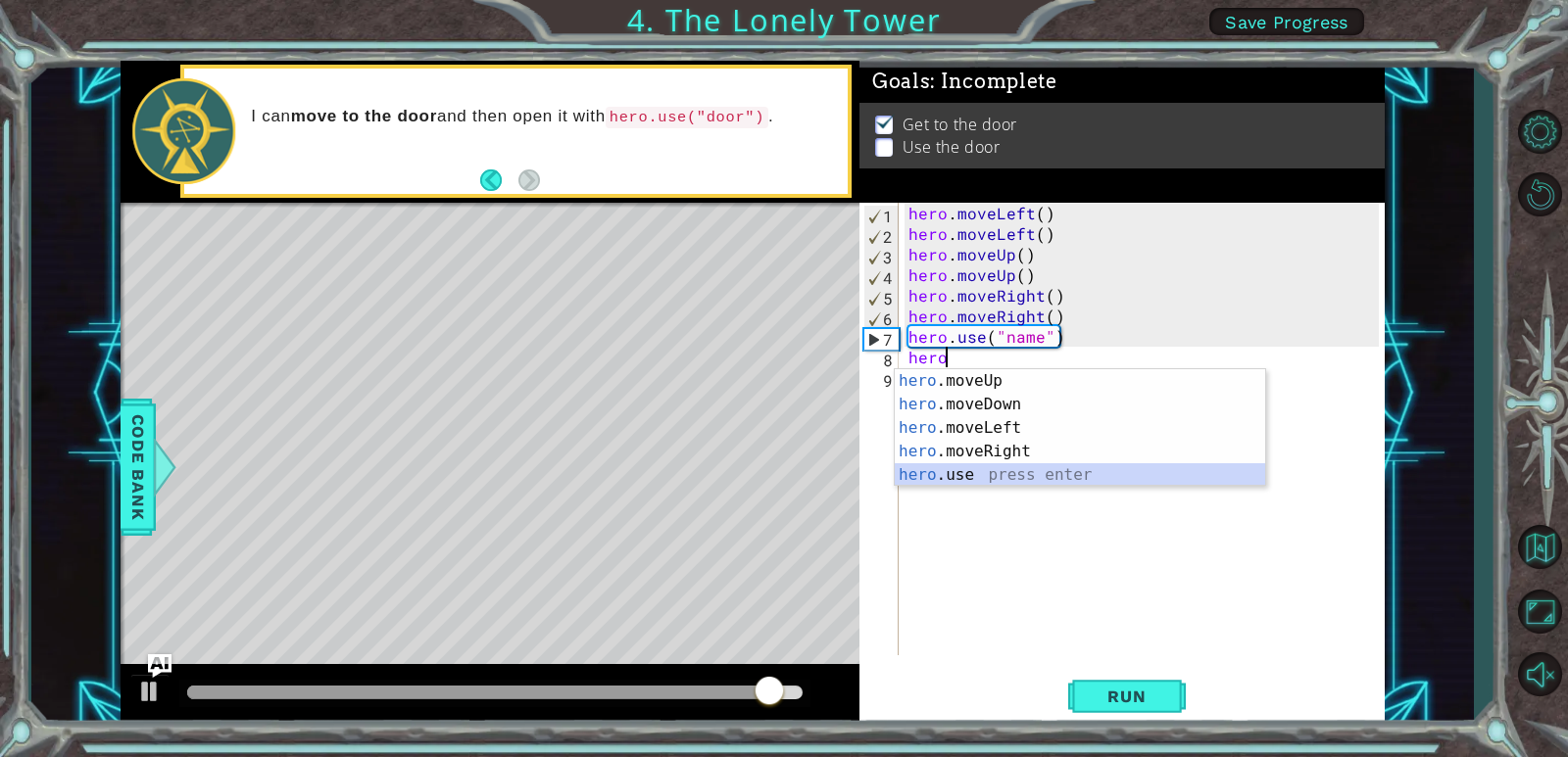
click at [977, 475] on div "hero .moveUp press enter hero .moveDown press enter hero .moveLeft press enter …" at bounding box center [1080, 452] width 371 height 165
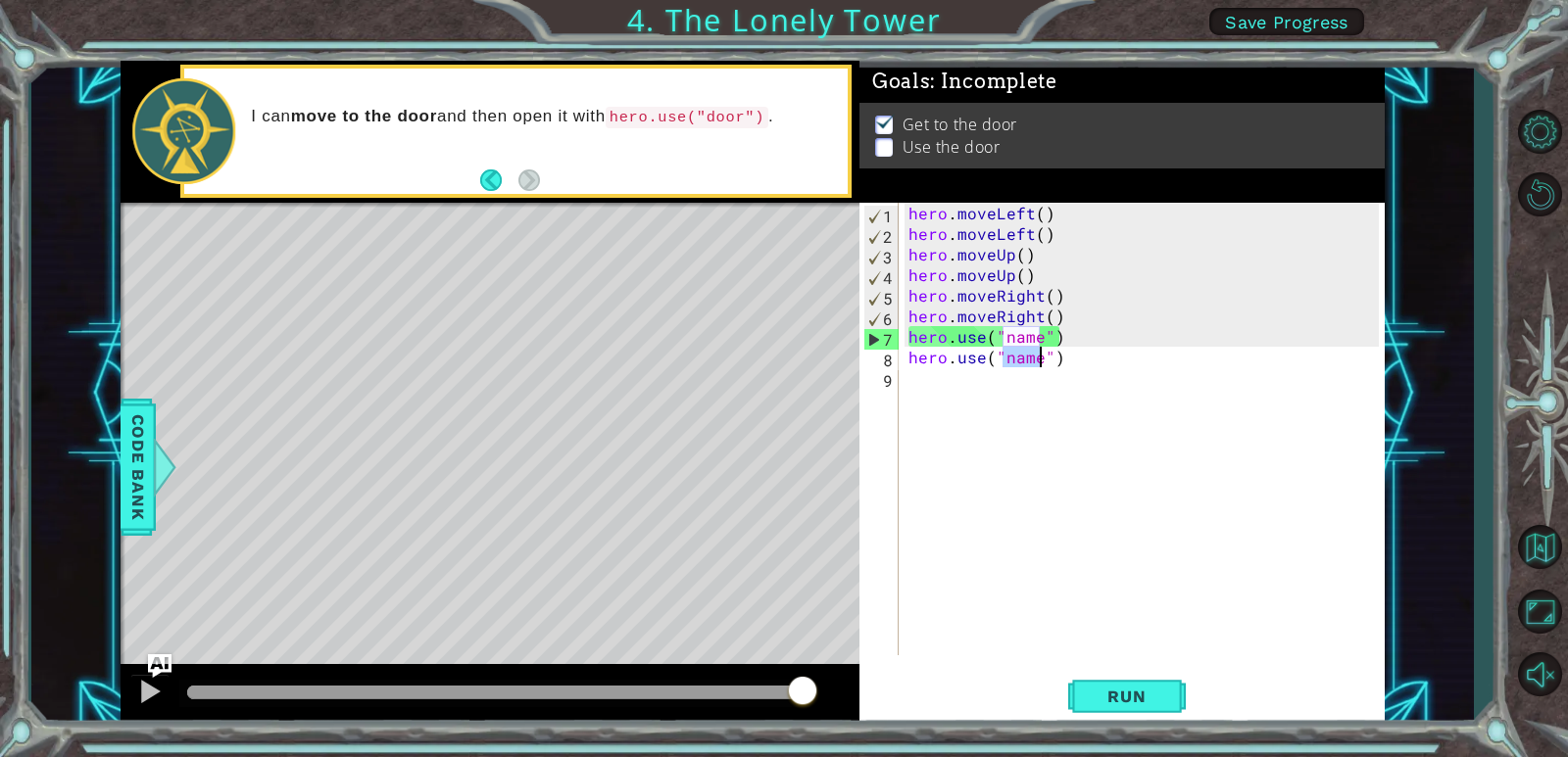
click at [1023, 358] on div "hero . moveLeft ( ) hero . moveLeft ( ) hero . moveUp ( ) hero . moveUp ( ) her…" at bounding box center [1141, 429] width 475 height 453
click at [1031, 360] on div "hero . moveLeft ( ) hero . moveLeft ( ) hero . moveUp ( ) hero . moveUp ( ) her…" at bounding box center [1146, 450] width 484 height 494
click at [1034, 360] on div "hero . moveLeft ( ) hero . moveLeft ( ) hero . moveUp ( ) hero . moveUp ( ) her…" at bounding box center [1146, 450] width 484 height 494
click at [1037, 357] on div "hero . moveLeft ( ) hero . moveLeft ( ) hero . moveUp ( ) hero . moveUp ( ) her…" at bounding box center [1146, 450] width 484 height 494
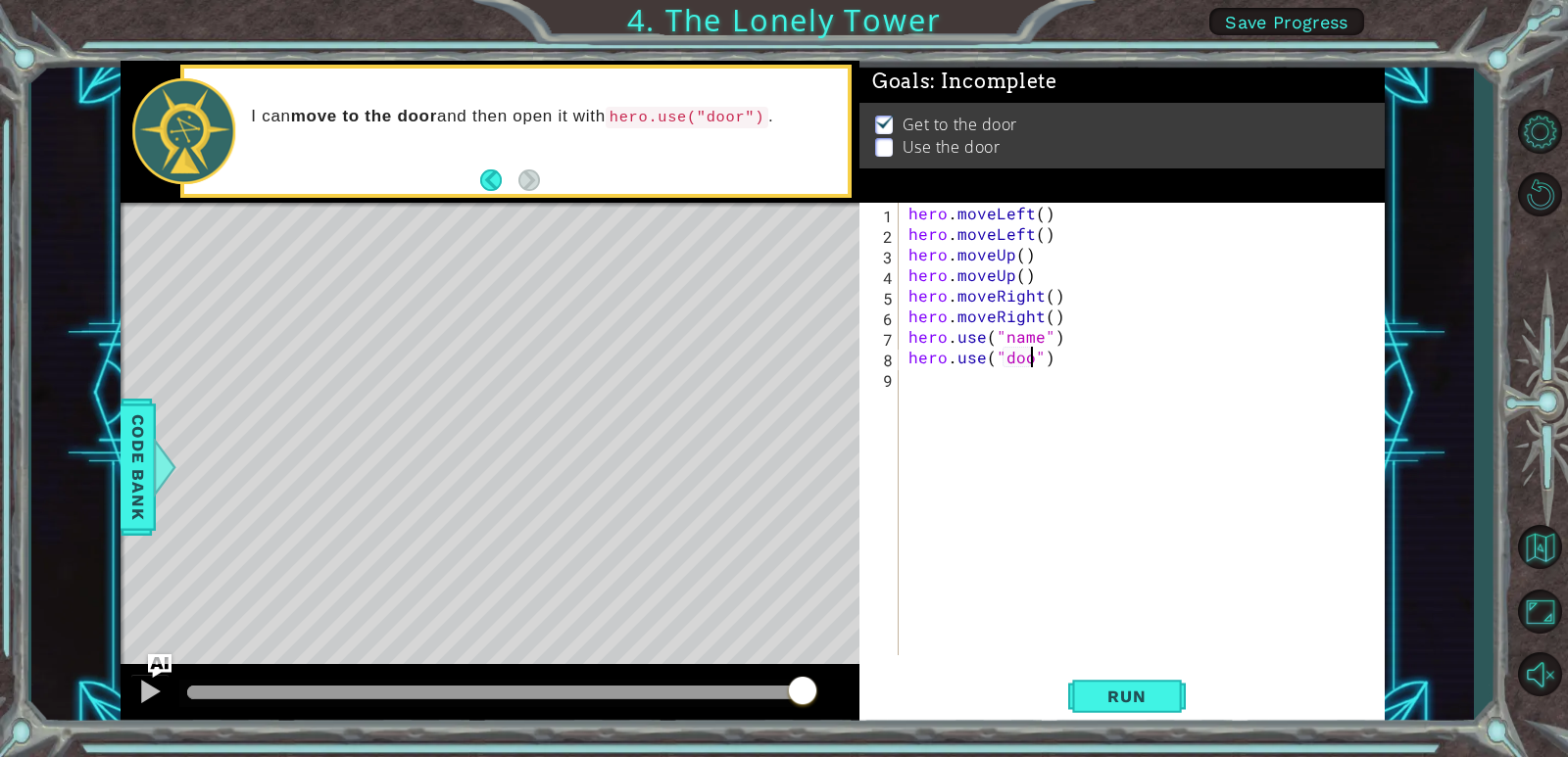
scroll to position [0, 8]
type textarea "hero.use("door")"
click at [1101, 693] on span "Run" at bounding box center [1126, 696] width 77 height 20
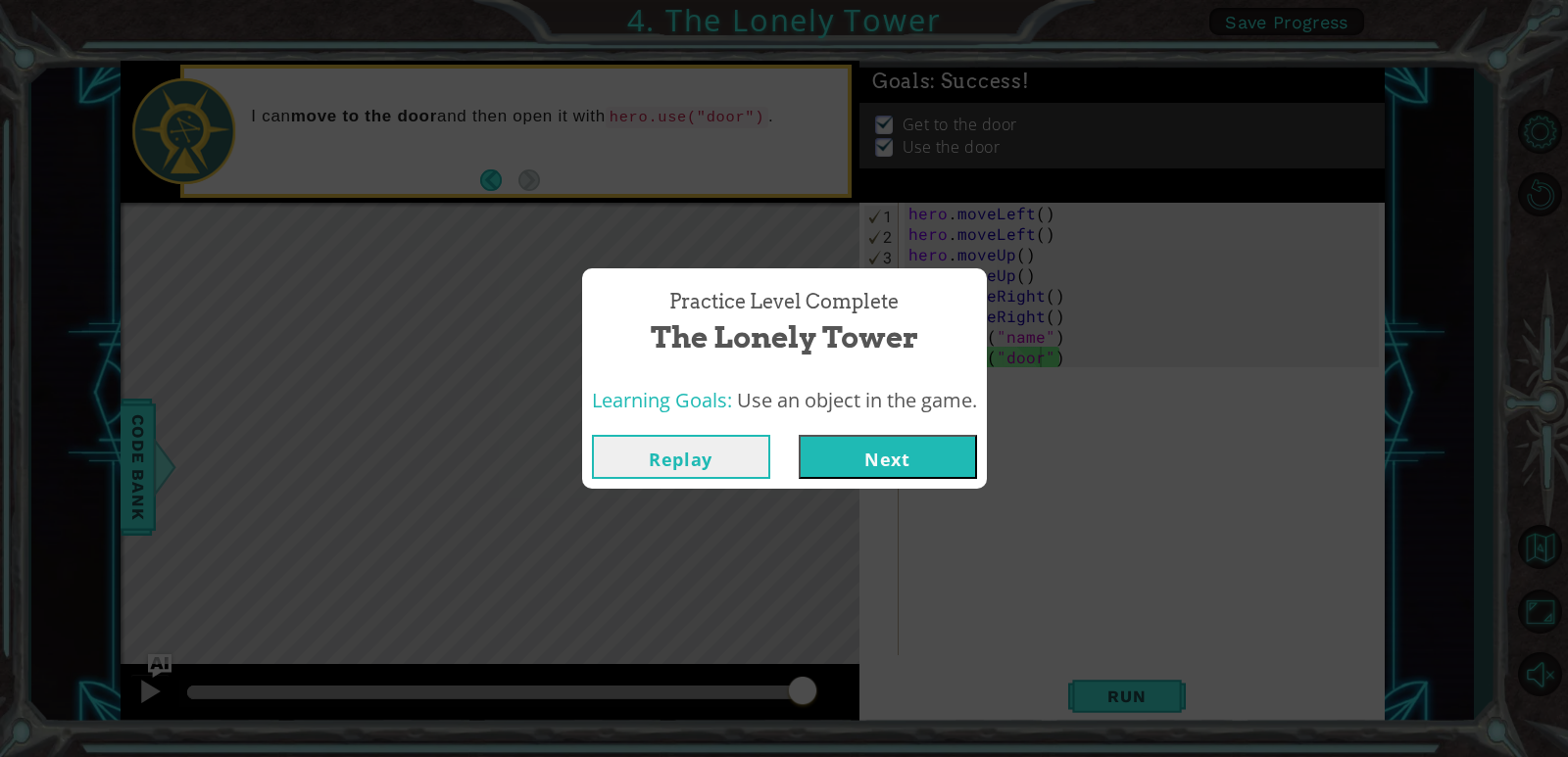
click at [863, 450] on button "Next" at bounding box center [887, 457] width 178 height 44
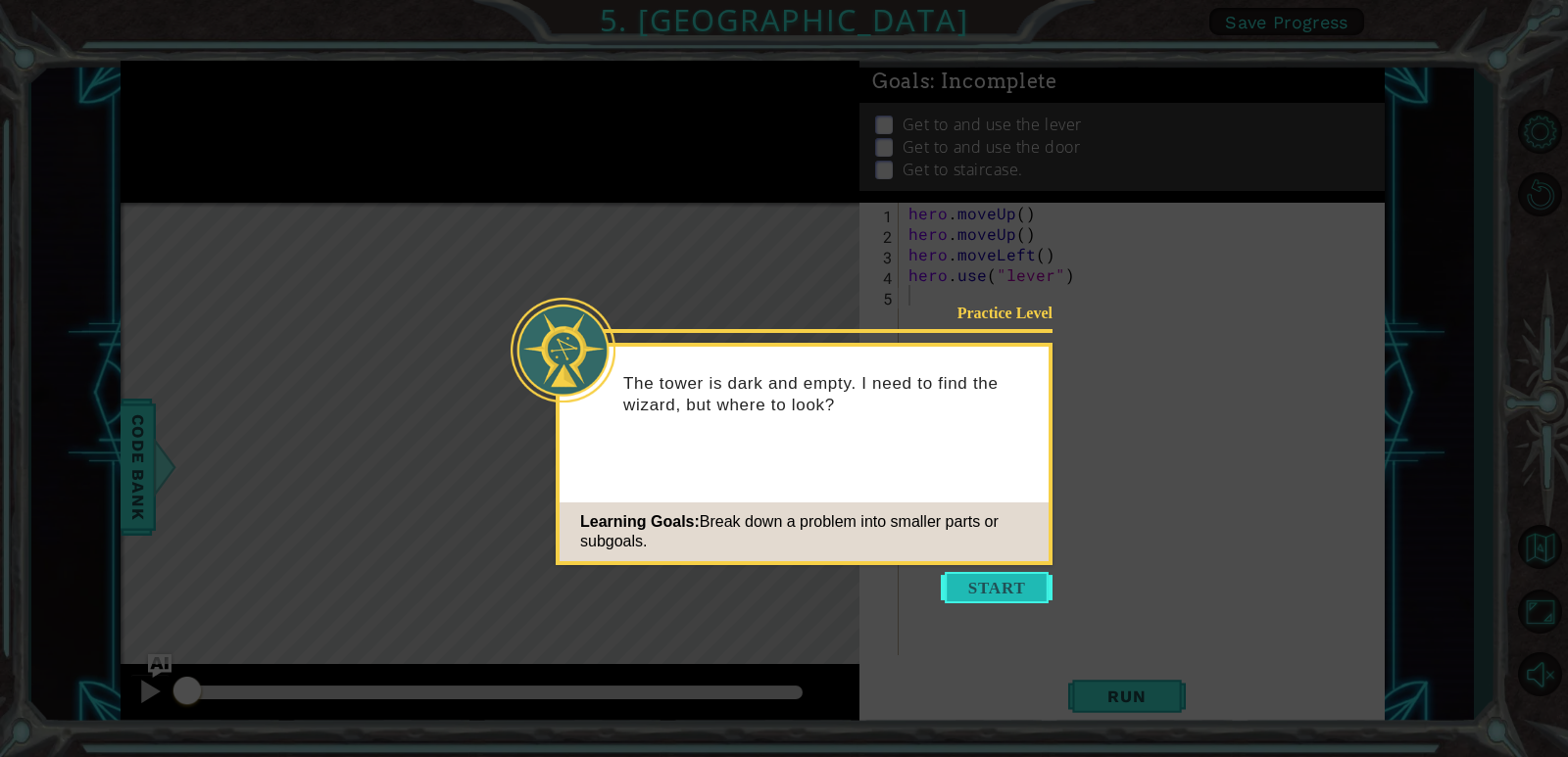
click at [1001, 585] on button "Start" at bounding box center [996, 587] width 112 height 31
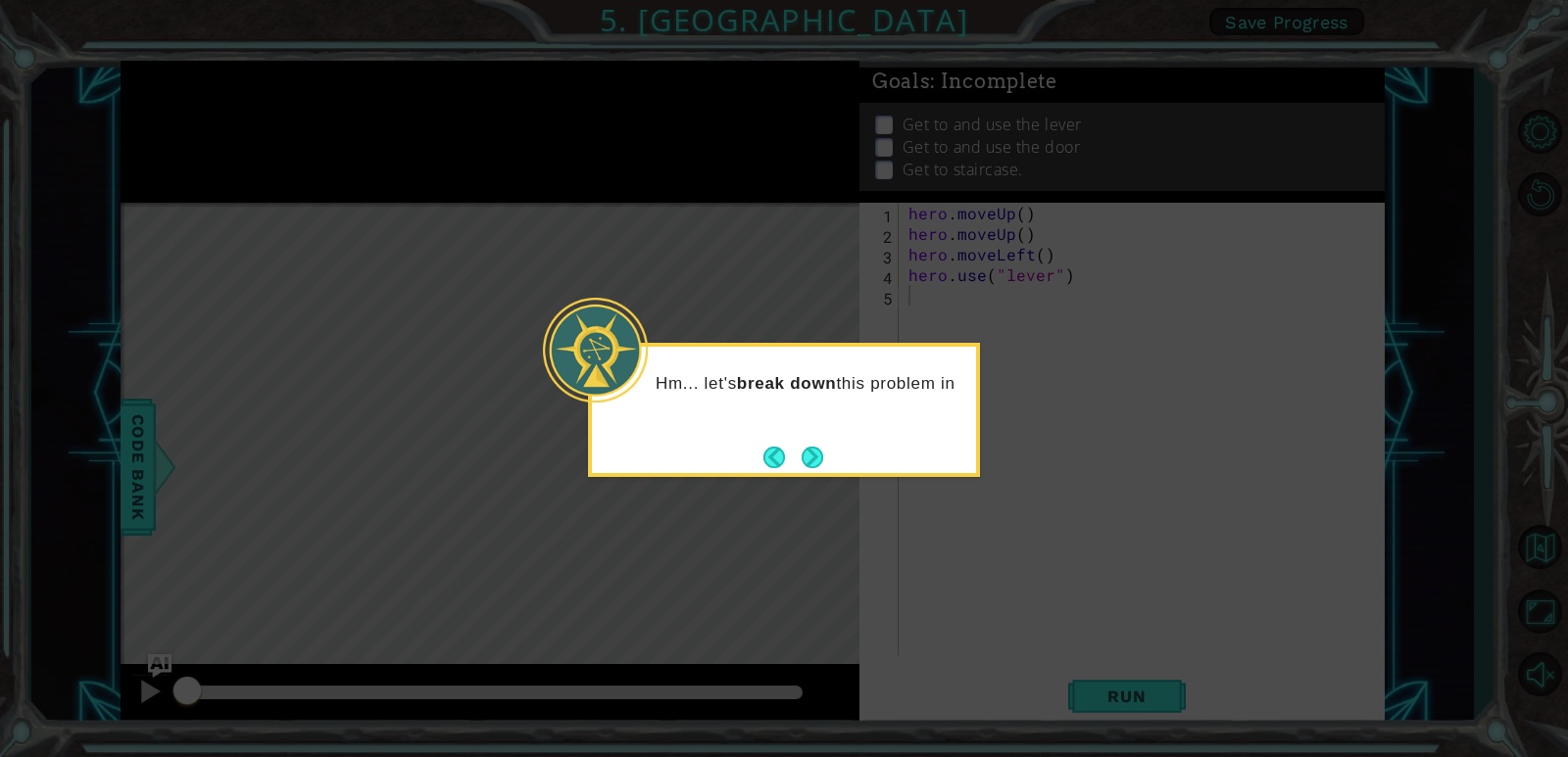
click at [812, 447] on button "Next" at bounding box center [812, 458] width 22 height 22
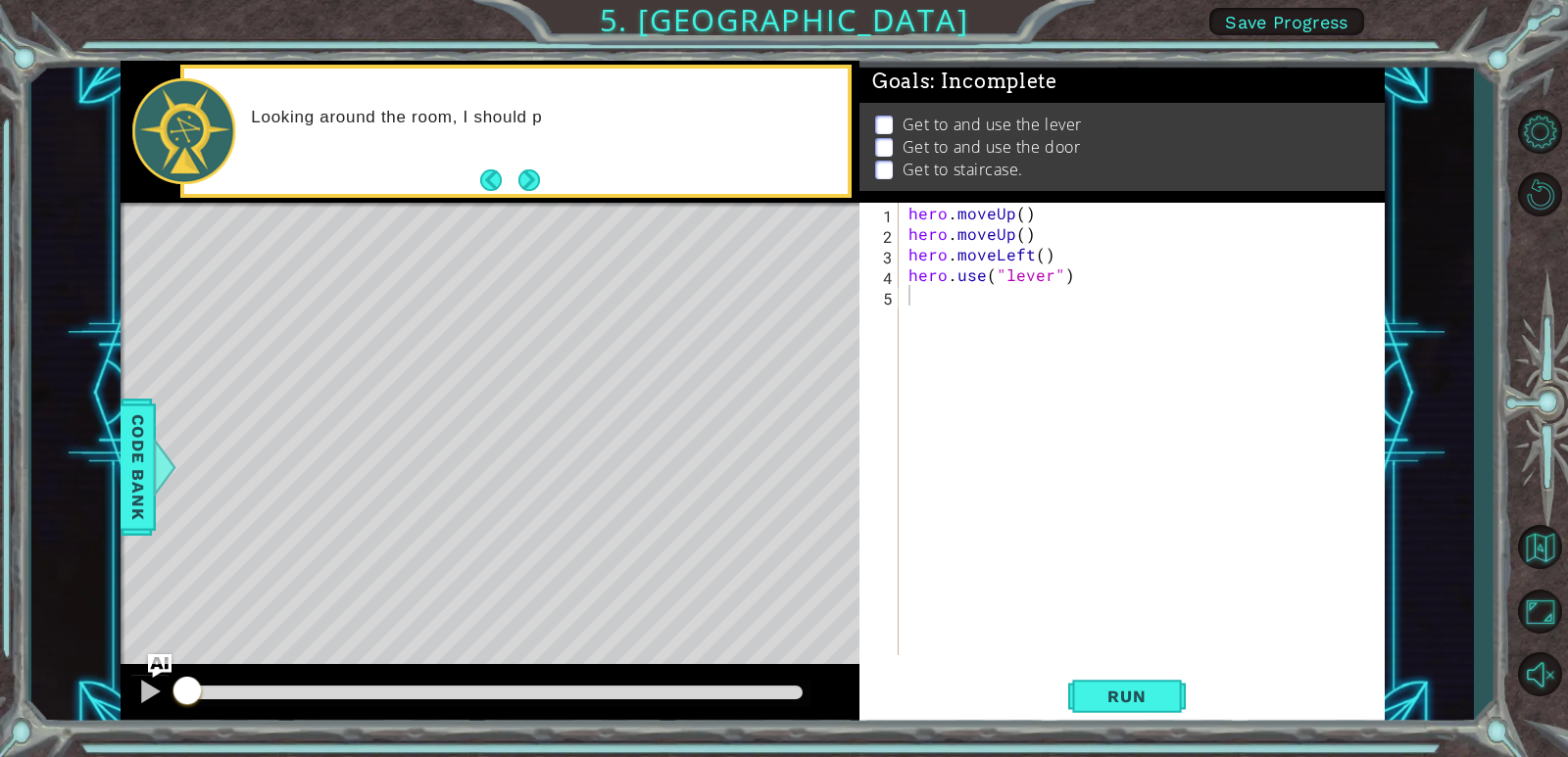
click at [507, 177] on button "Back" at bounding box center [499, 180] width 38 height 22
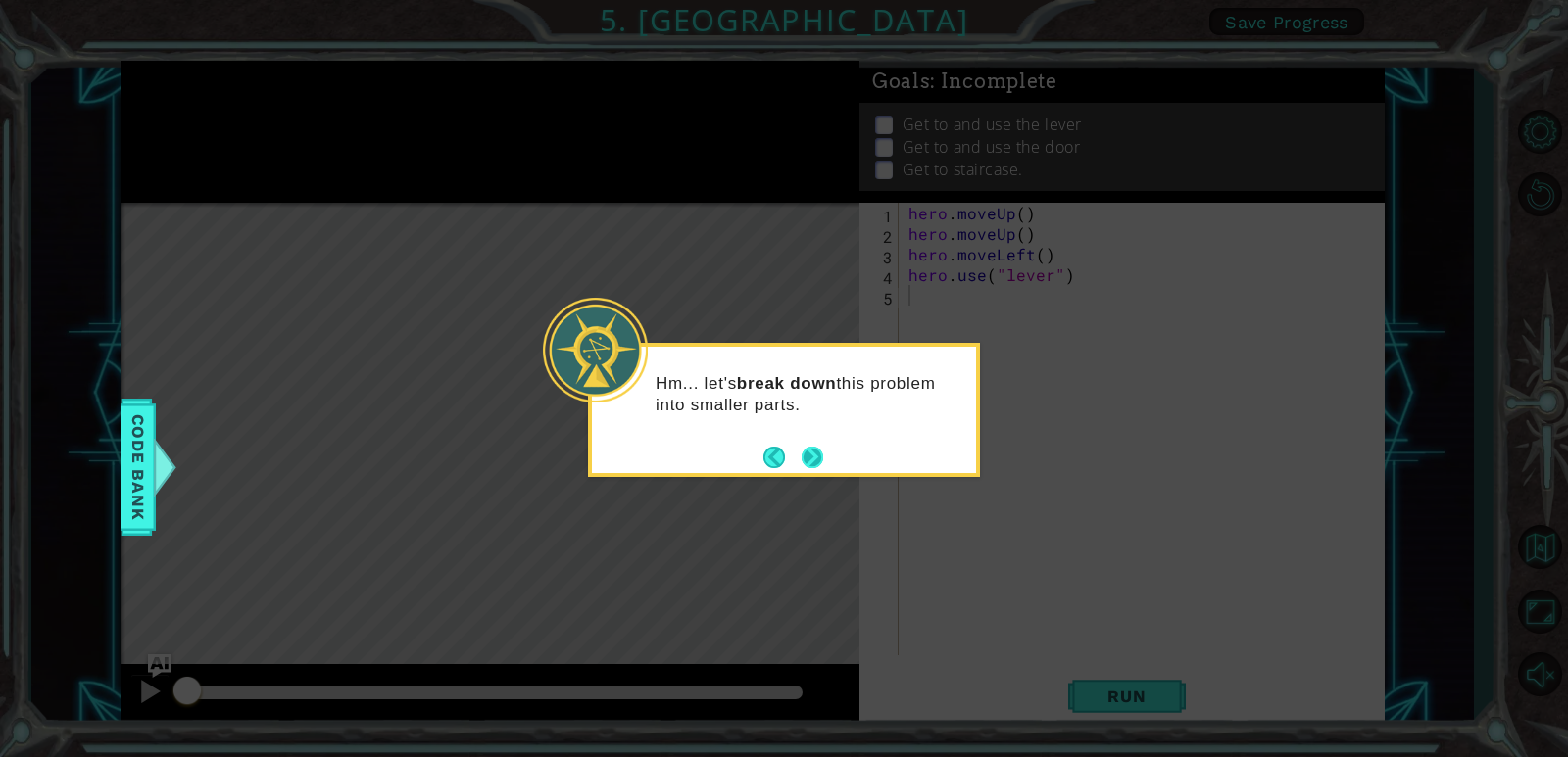
click at [804, 465] on button "Next" at bounding box center [812, 458] width 22 height 22
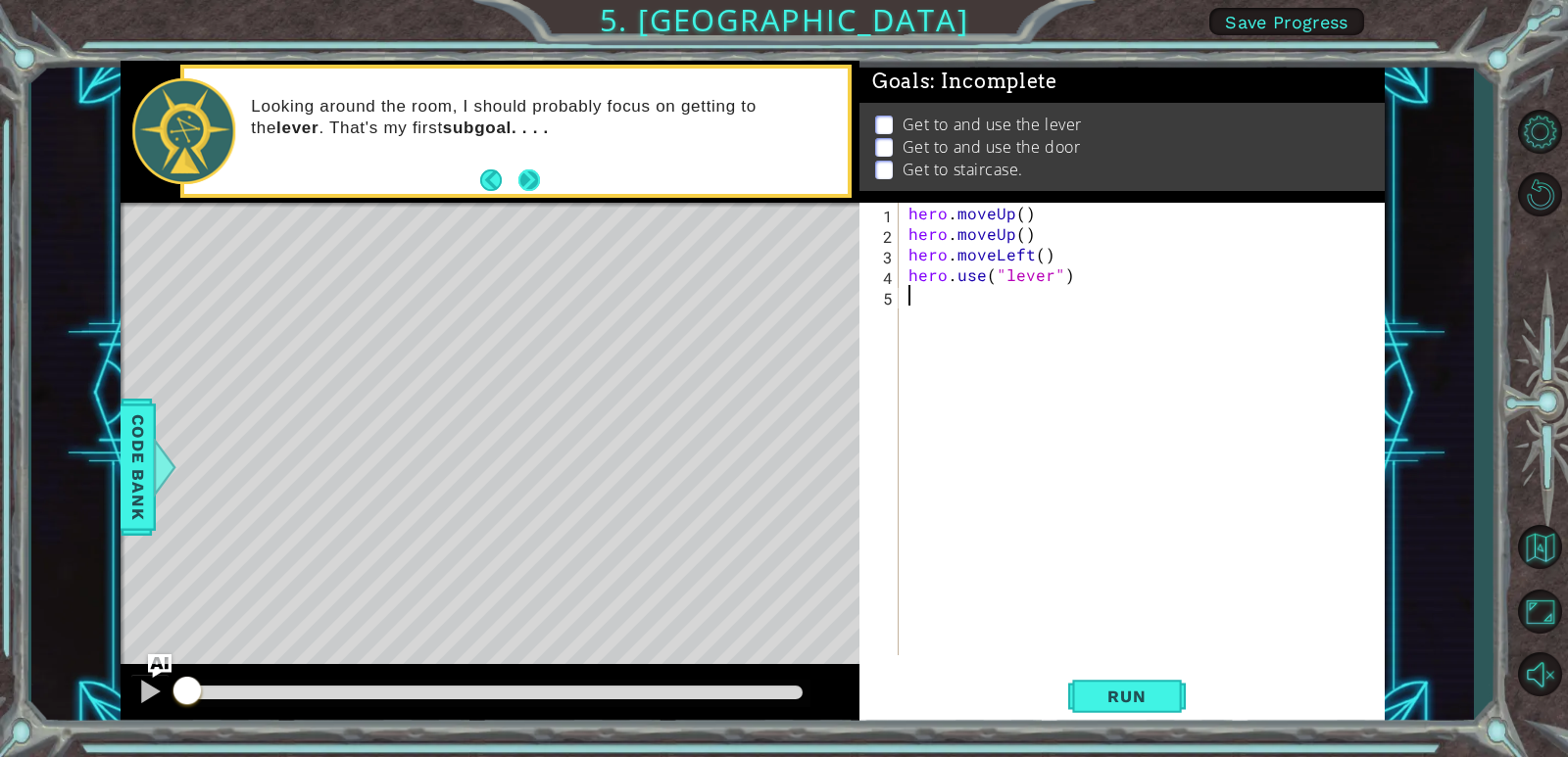
click at [532, 187] on button "Next" at bounding box center [530, 180] width 22 height 22
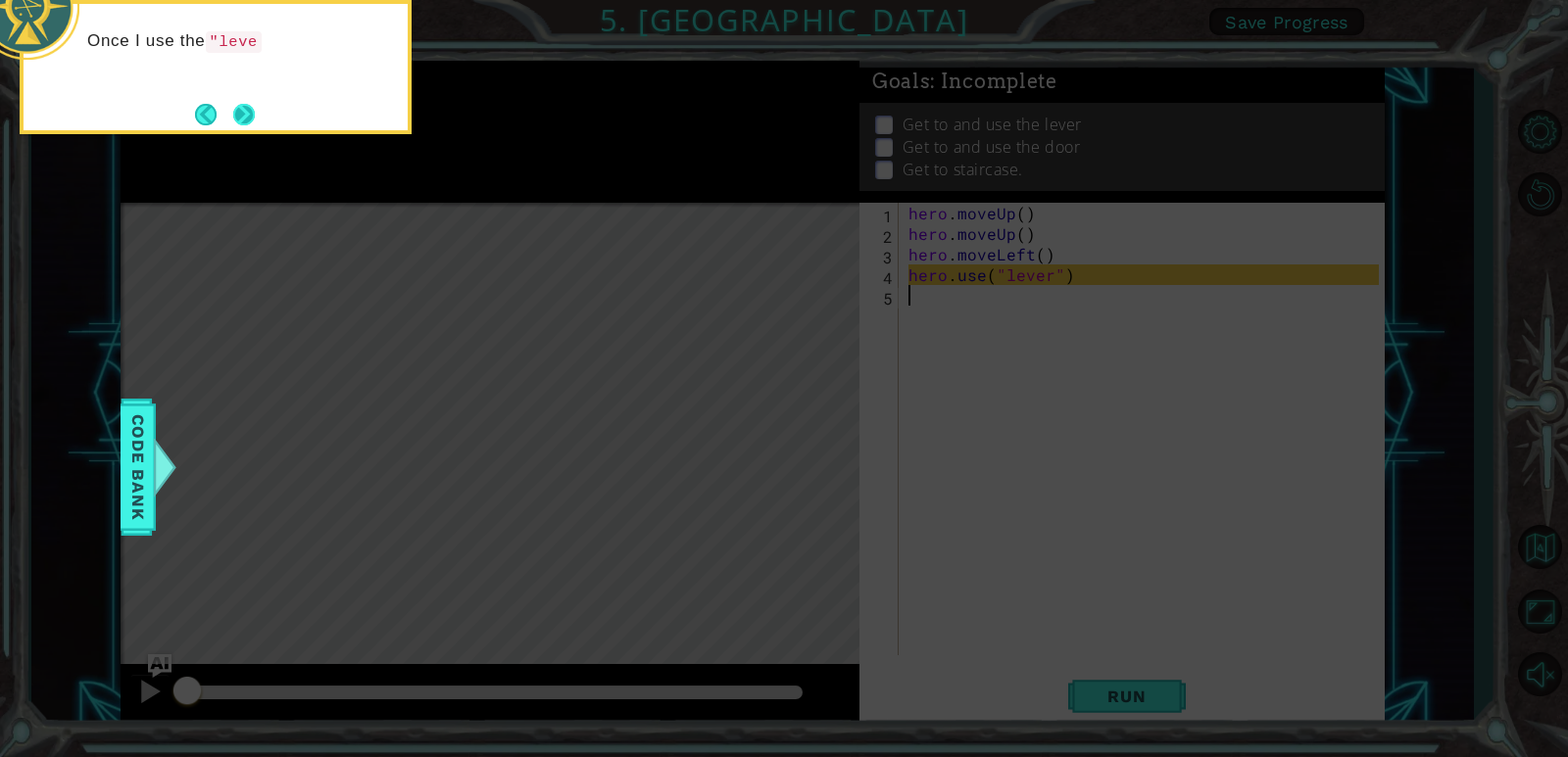
click at [254, 118] on button "Next" at bounding box center [244, 115] width 22 height 22
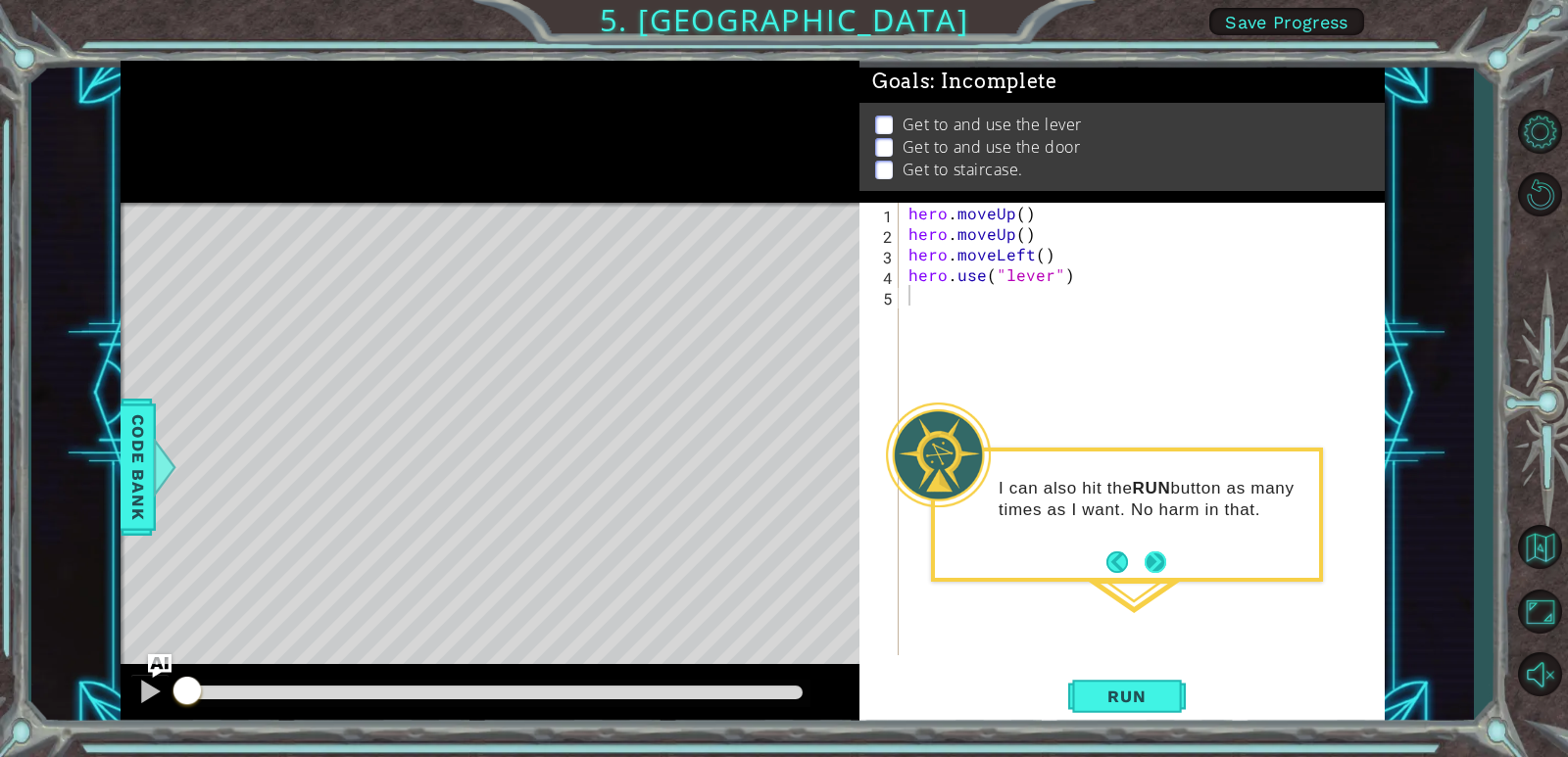
click at [1159, 574] on button "Next" at bounding box center [1155, 561] width 25 height 25
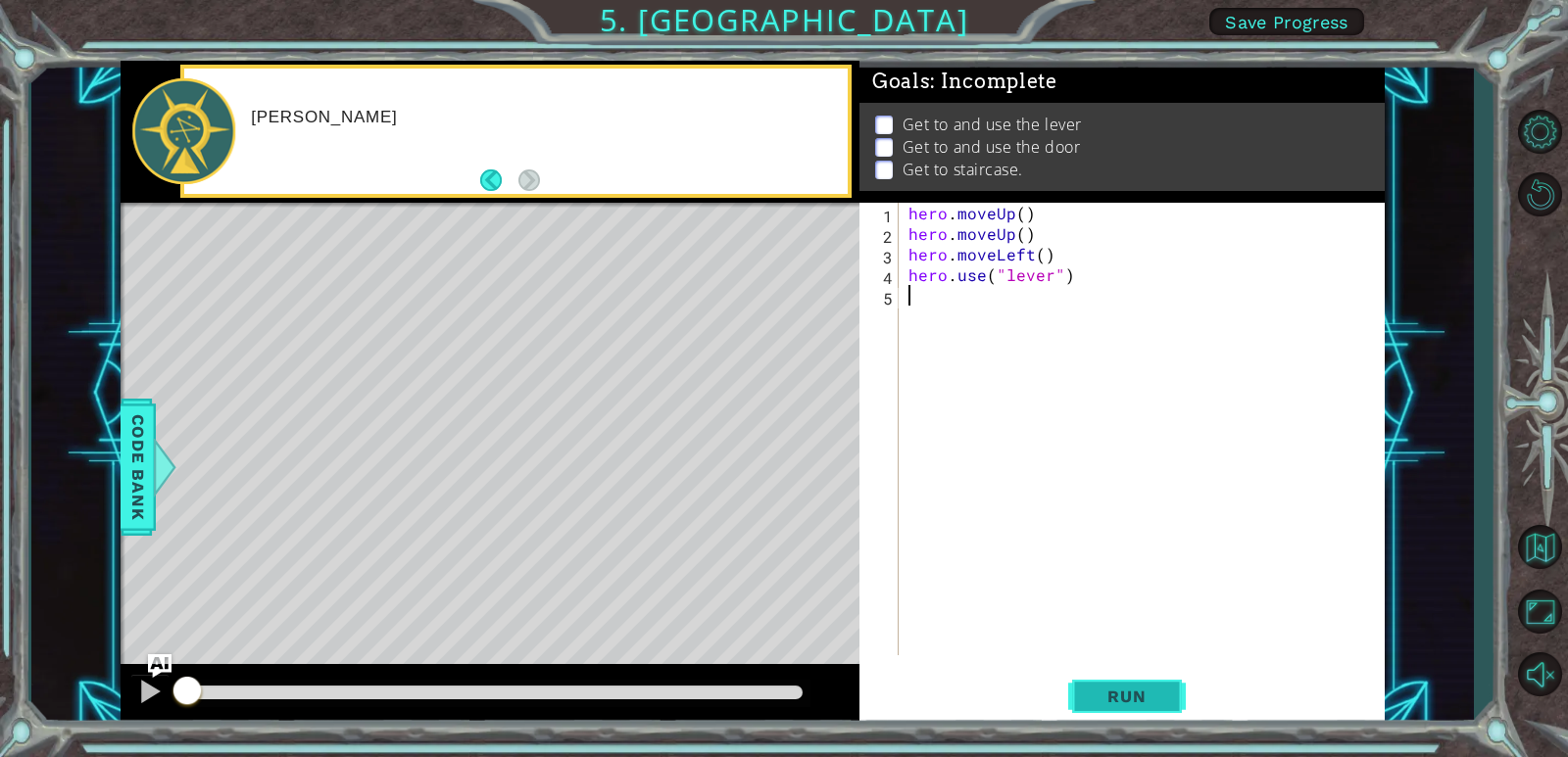
click at [1114, 678] on button "Run" at bounding box center [1127, 697] width 118 height 53
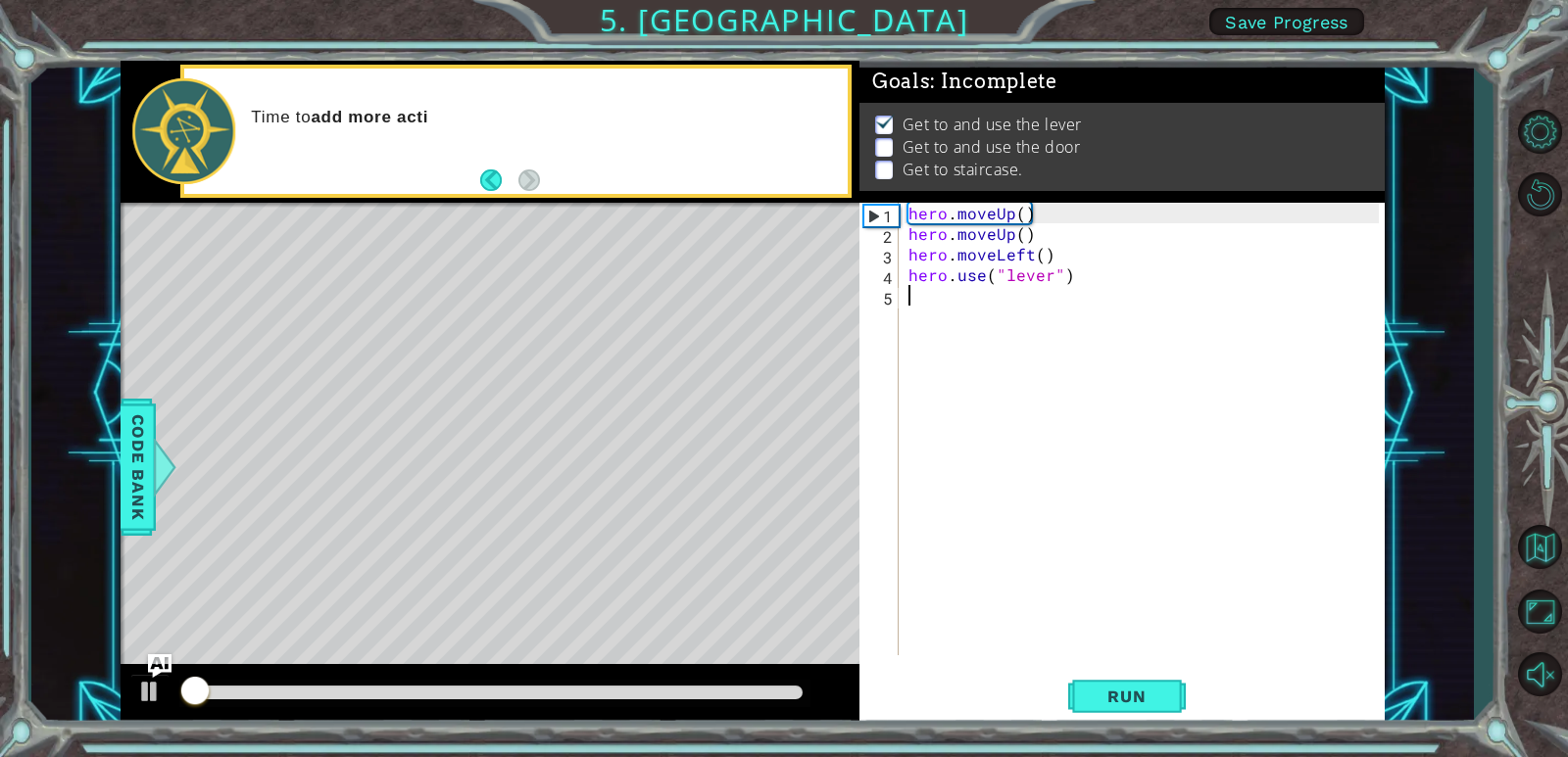
scroll to position [7, 0]
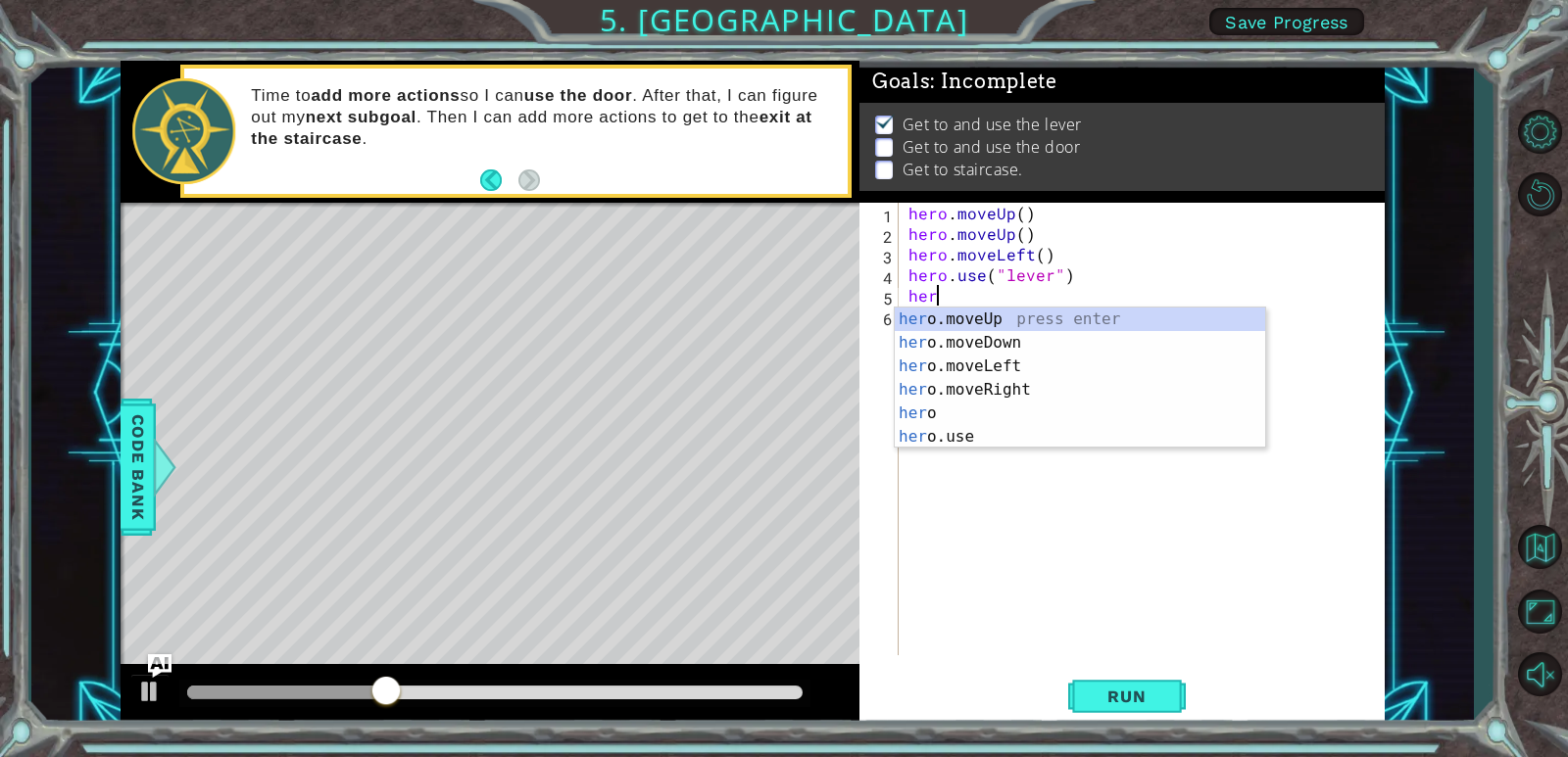
type textarea "hero"
click at [1013, 420] on div "hero press enter hero .moveUp press enter hero .moveDown press enter hero .move…" at bounding box center [1080, 402] width 371 height 188
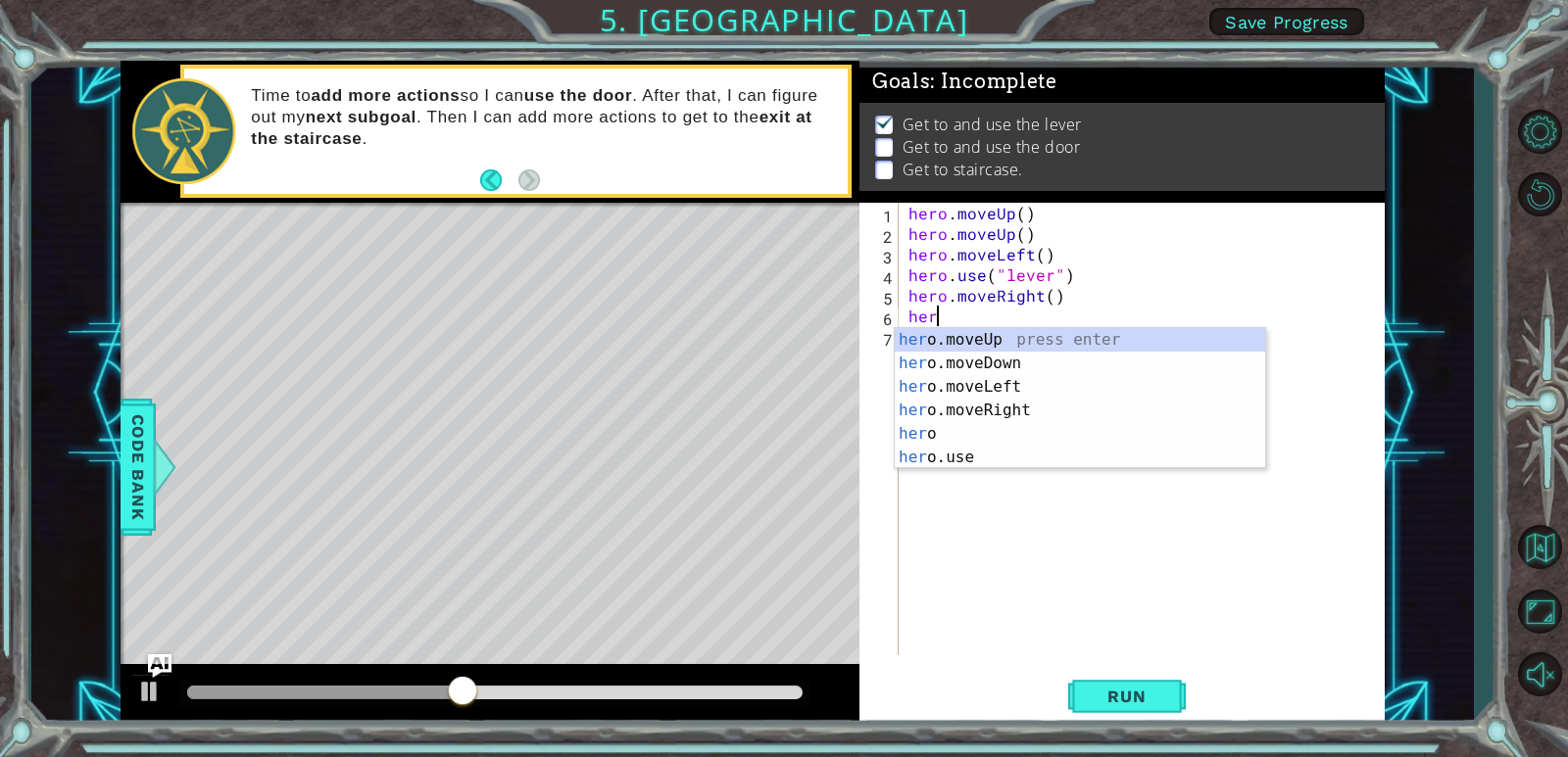
type textarea "hero"
click at [973, 423] on div "hero press enter hero .moveUp press enter hero .moveDown press enter hero .move…" at bounding box center [1080, 423] width 371 height 188
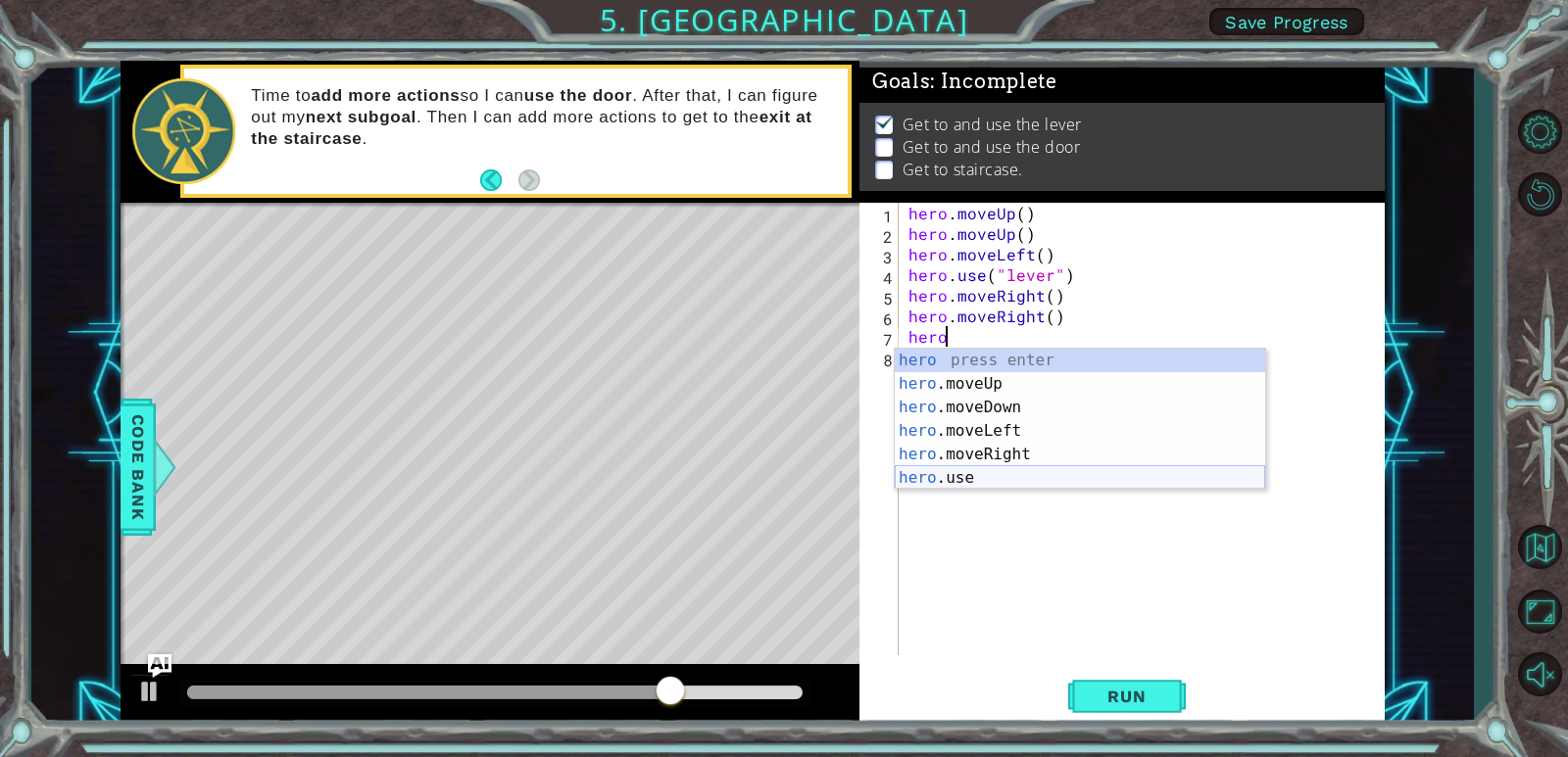
click at [930, 475] on div "hero press enter hero .moveUp press enter hero .moveDown press enter hero .move…" at bounding box center [1080, 443] width 371 height 188
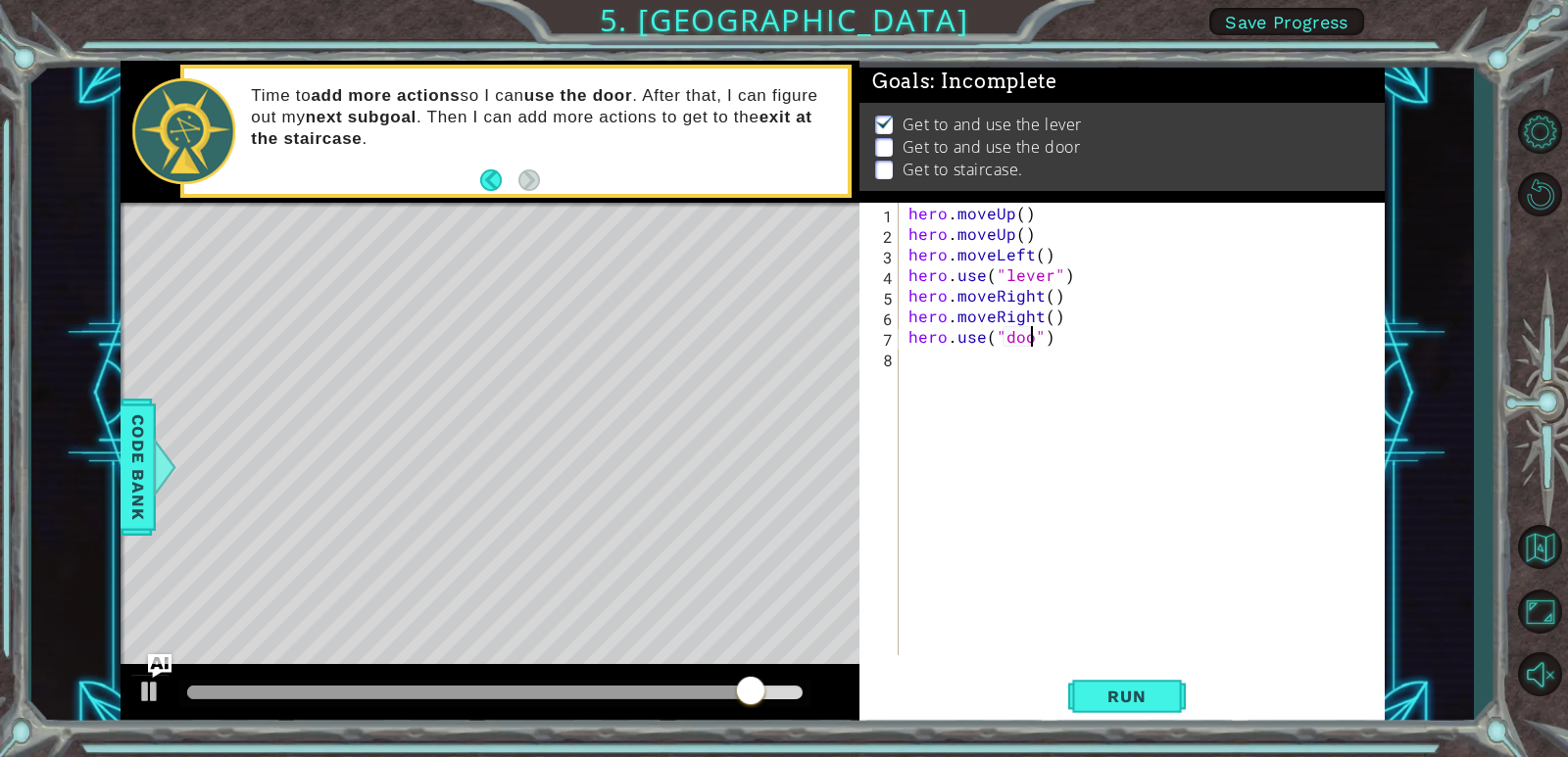
scroll to position [0, 8]
type textarea "hero.use("door")"
click at [1112, 703] on span "Run" at bounding box center [1126, 696] width 77 height 20
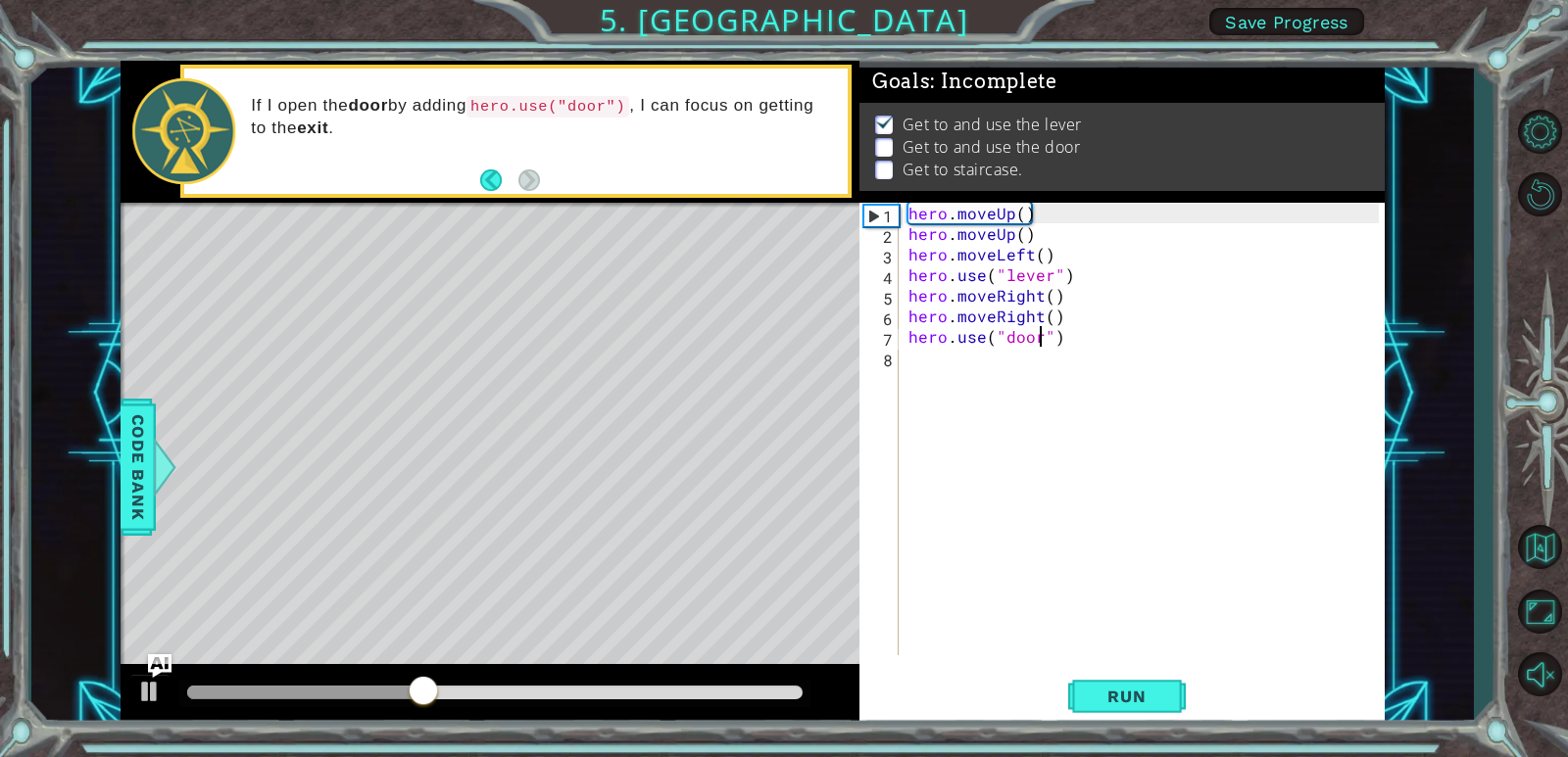
click at [578, 685] on div at bounding box center [494, 692] width 615 height 14
drag, startPoint x: 603, startPoint y: 689, endPoint x: 875, endPoint y: 754, distance: 279.7
click at [875, 754] on div "1 ההההההההההההההההההההההההההההההההההההההההההההההההההההההההההההההההההההההההההההה…" at bounding box center [784, 378] width 1568 height 757
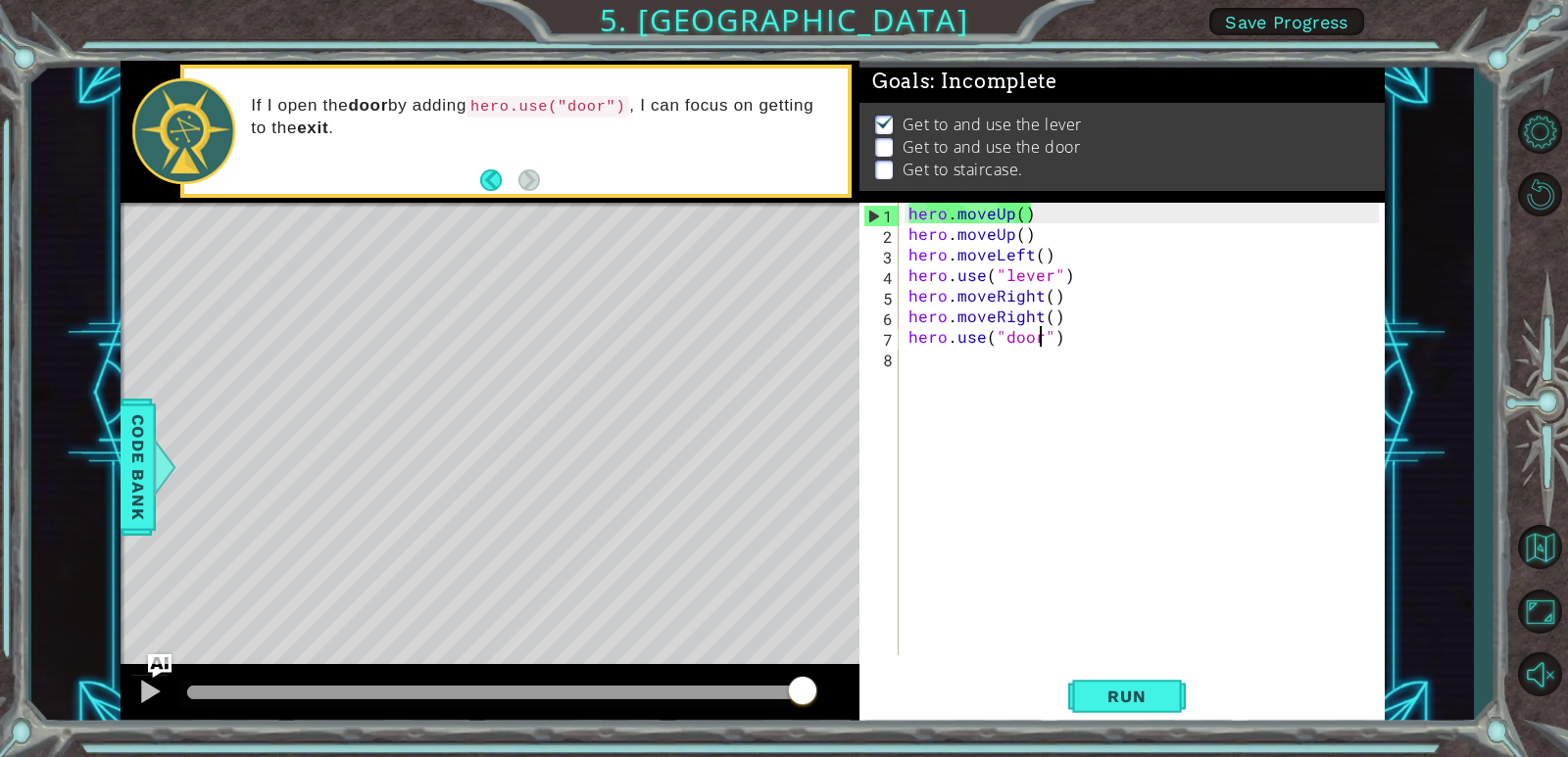
click at [918, 364] on div "hero . moveUp ( ) hero . moveUp ( ) hero . moveLeft ( ) hero . use ( "lever" ) …" at bounding box center [1146, 450] width 484 height 494
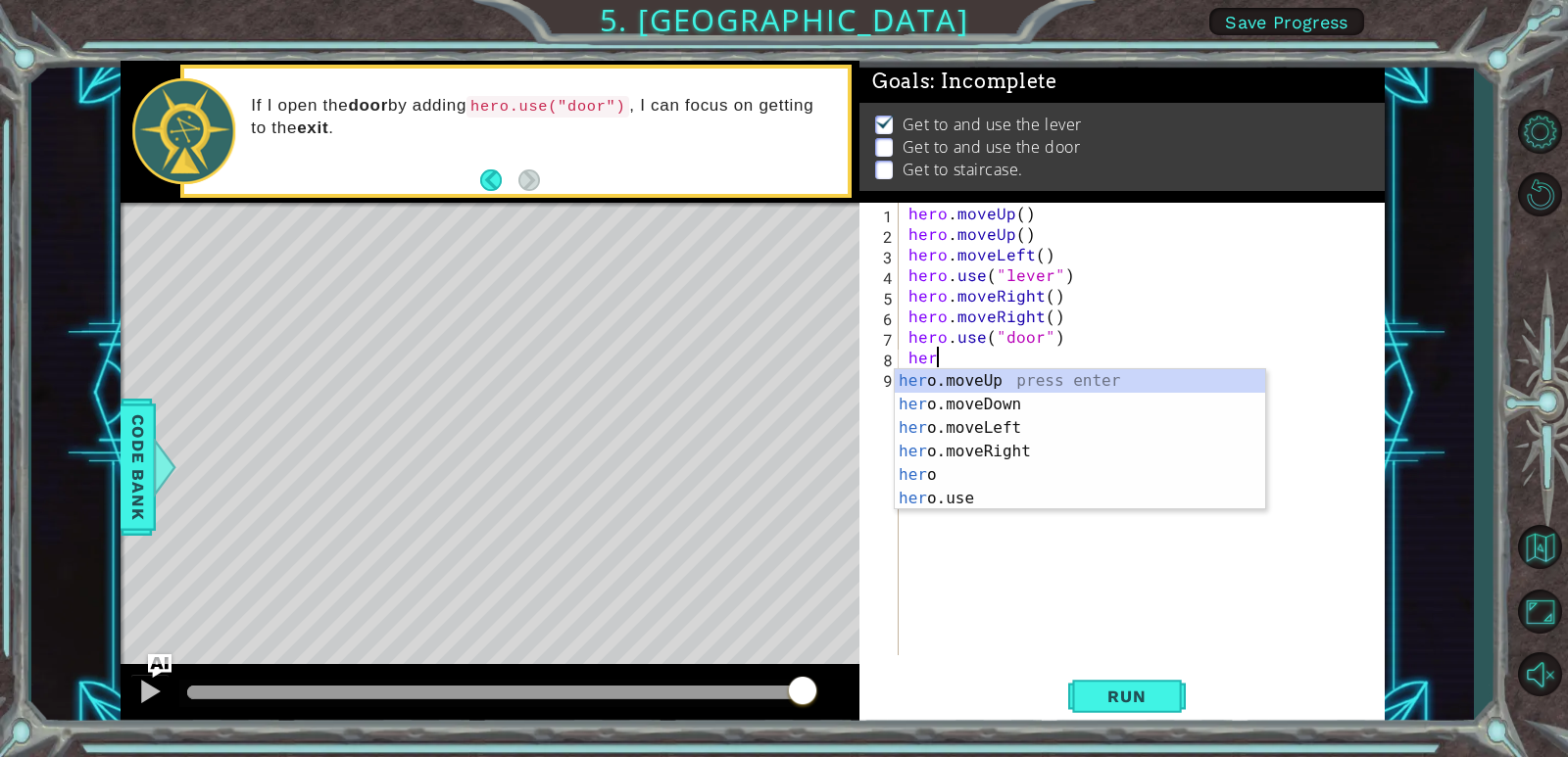
type textarea "hero"
click at [938, 477] on div "hero press enter hero .moveUp press enter hero .moveDown press enter hero .move…" at bounding box center [1080, 464] width 371 height 188
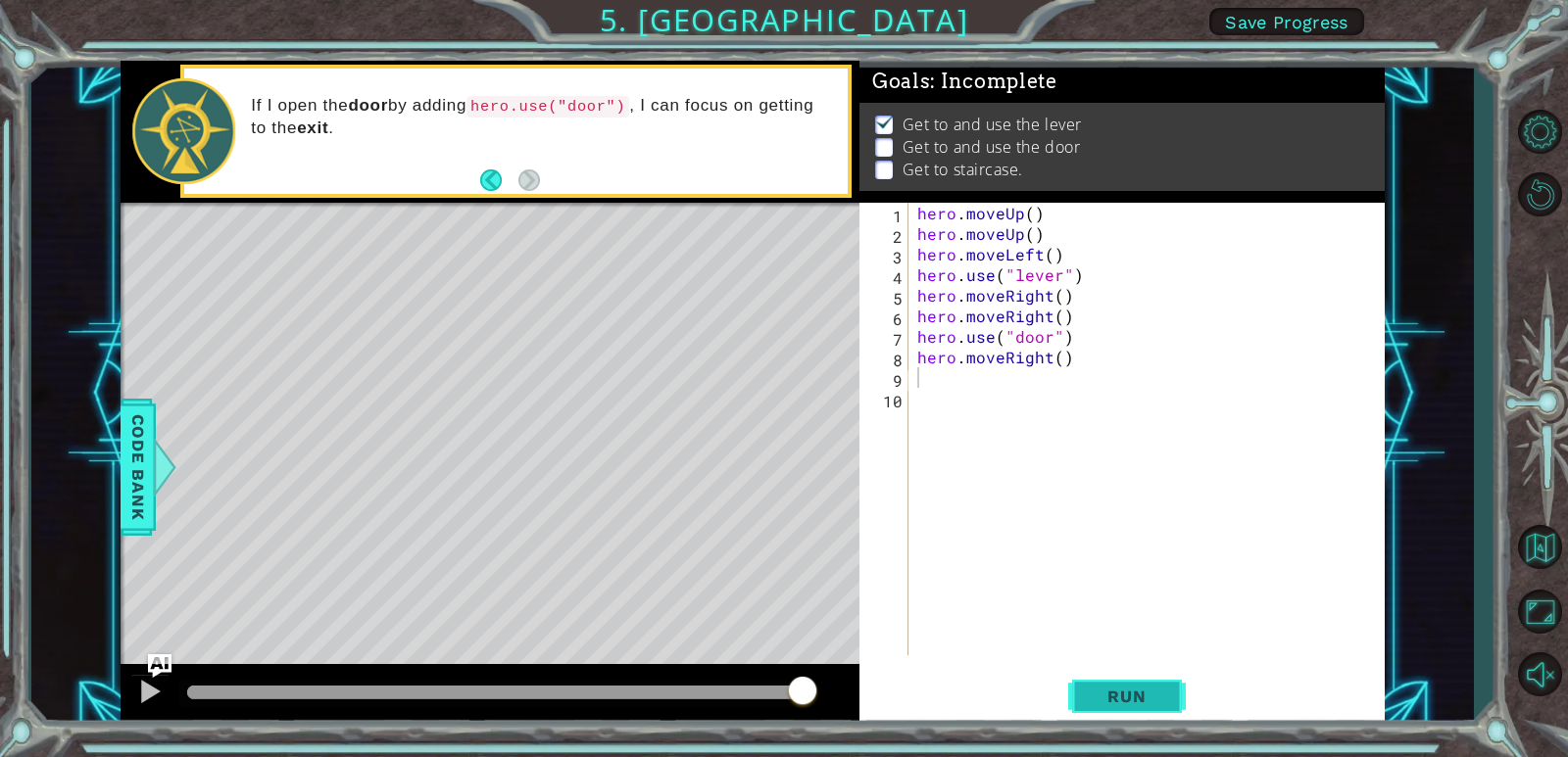
click at [1120, 681] on button "Run" at bounding box center [1127, 697] width 118 height 53
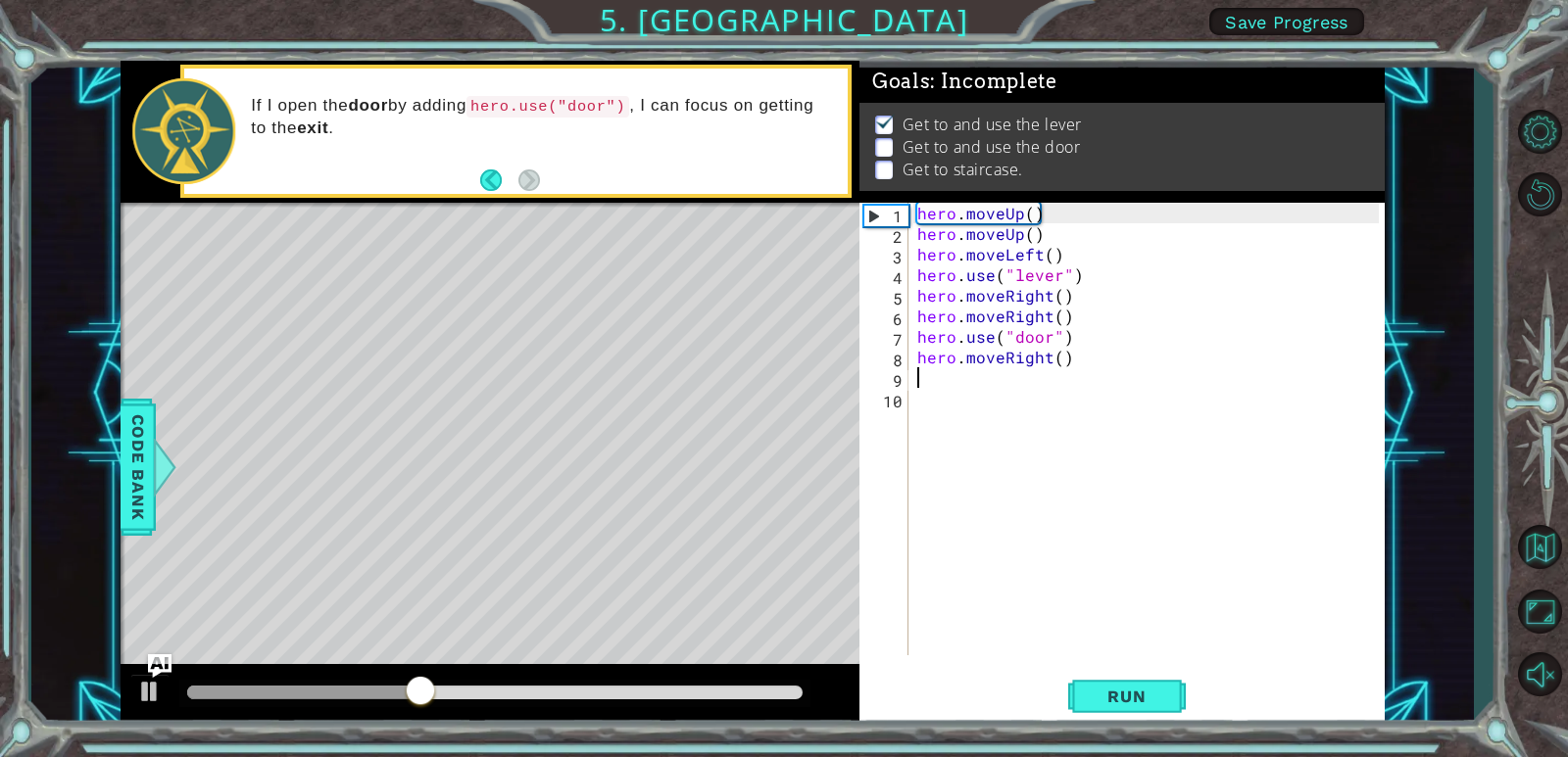
click at [1065, 337] on div "hero . moveUp ( ) hero . moveUp ( ) hero . moveLeft ( ) hero . use ( "lever" ) …" at bounding box center [1150, 450] width 476 height 494
type textarea "hero.use("door")"
click at [928, 385] on div "hero . moveUp ( ) hero . moveUp ( ) hero . moveLeft ( ) hero . use ( "lever" ) …" at bounding box center [1150, 450] width 476 height 494
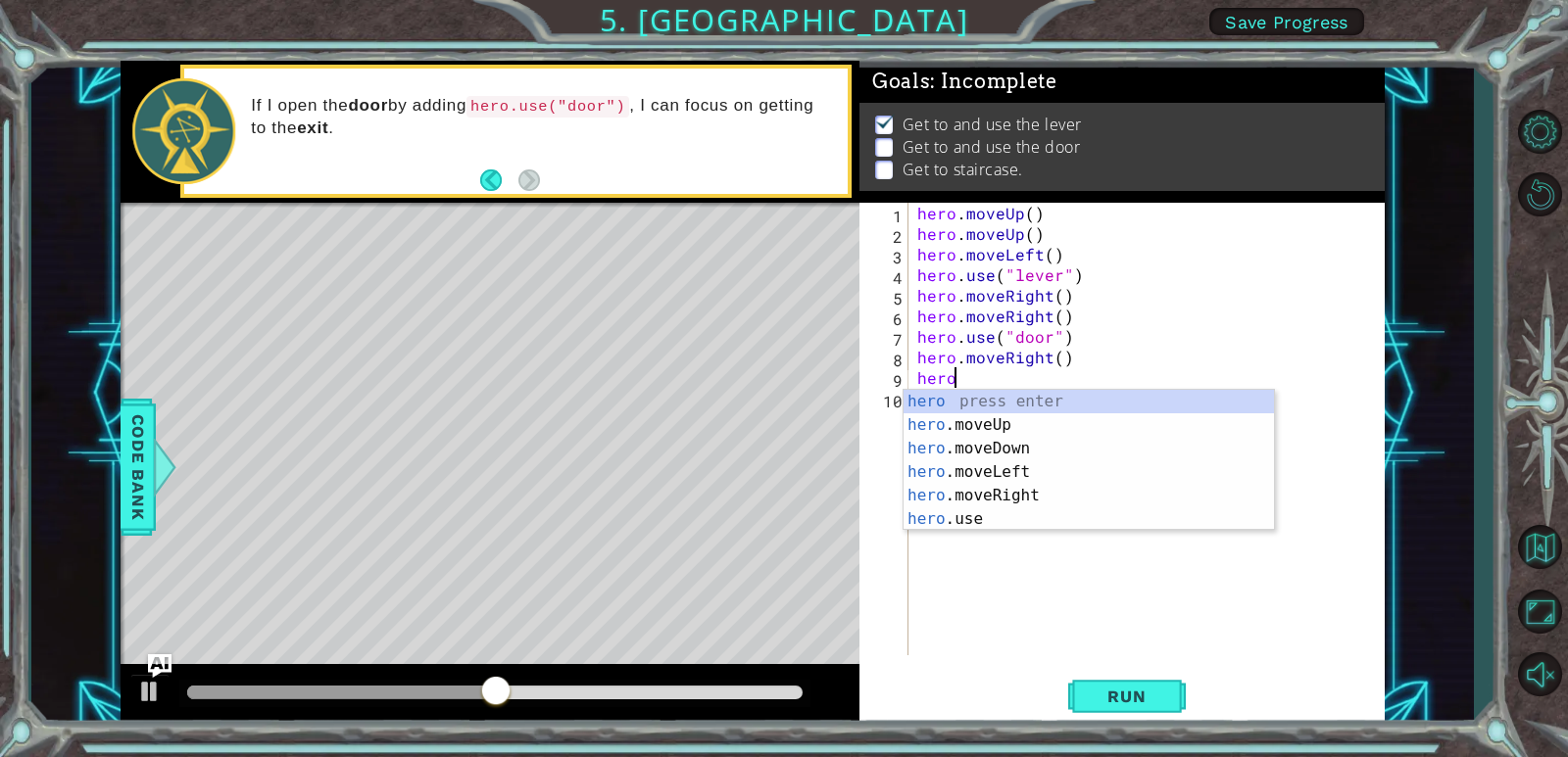
scroll to position [0, 1]
click at [998, 516] on div "hero press enter hero .moveUp press enter hero .moveDown press enter hero .move…" at bounding box center [1088, 484] width 371 height 188
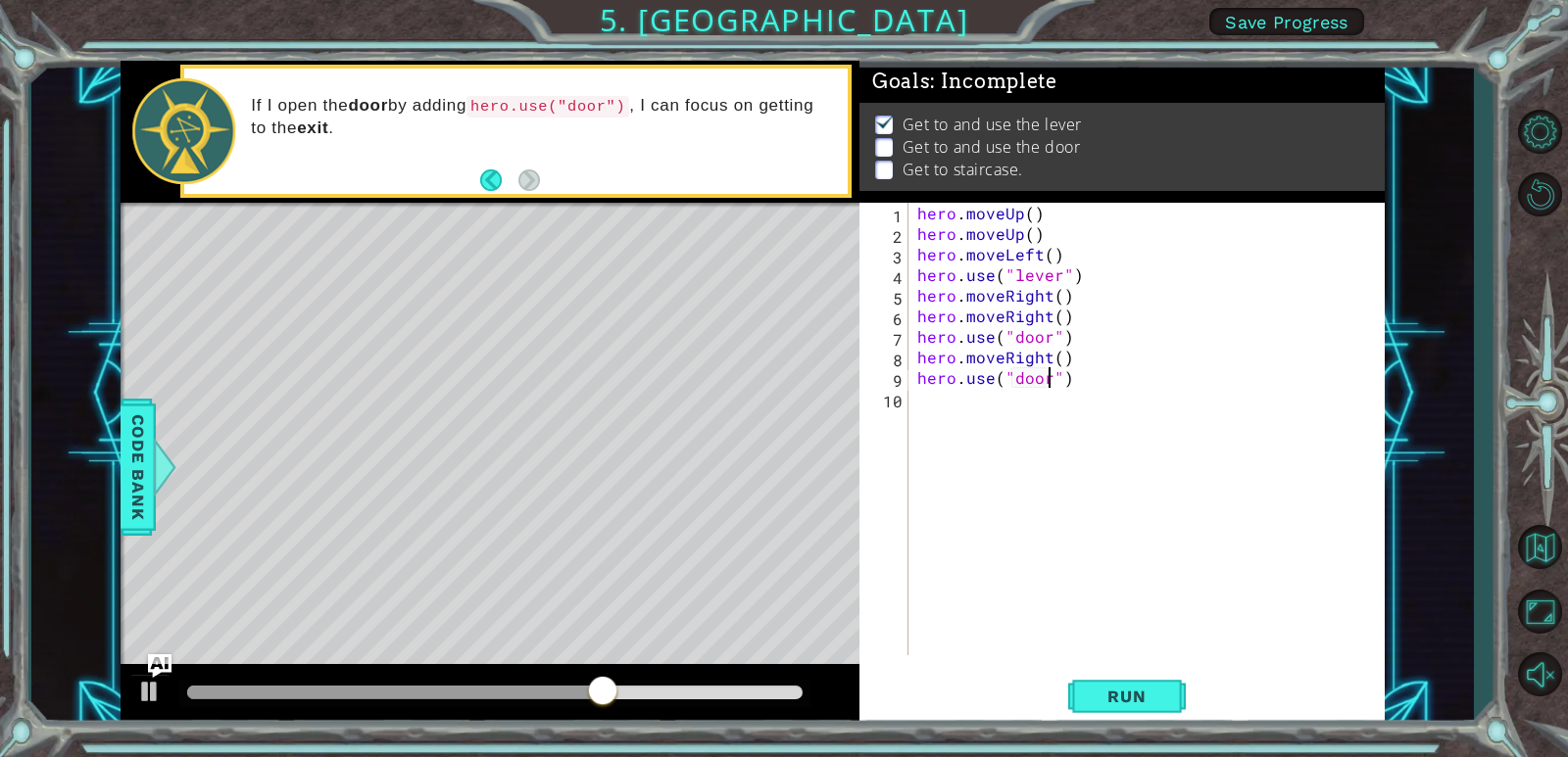
scroll to position [0, 8]
type textarea "hero.use("door")"
click at [1125, 693] on span "Run" at bounding box center [1126, 696] width 77 height 20
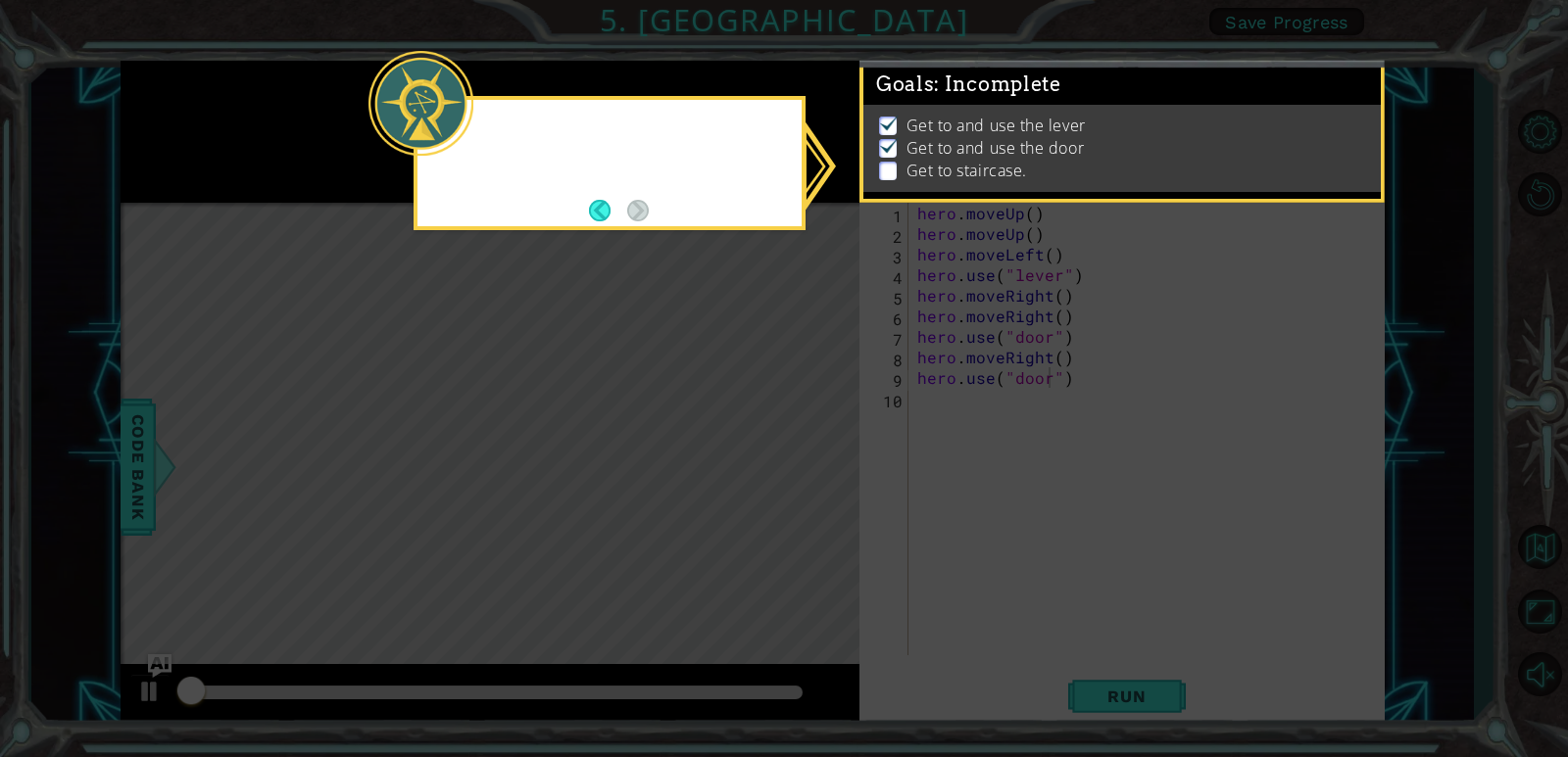
scroll to position [7, 0]
click at [658, 209] on div "I can always check my GOALS and figure out what to do next." at bounding box center [610, 163] width 392 height 134
click at [597, 205] on button "Back" at bounding box center [607, 211] width 38 height 22
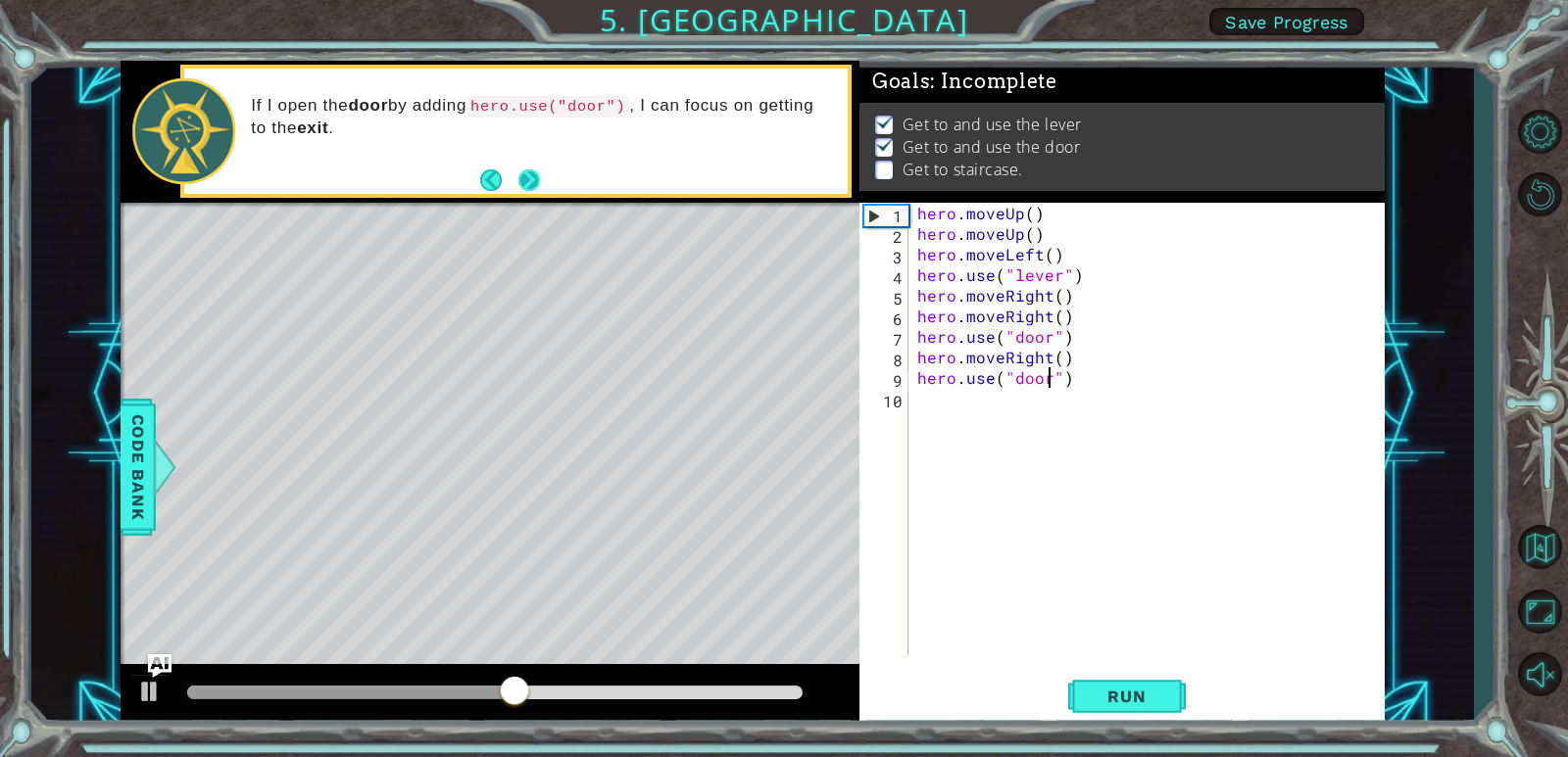
click at [528, 187] on button "Next" at bounding box center [530, 180] width 23 height 23
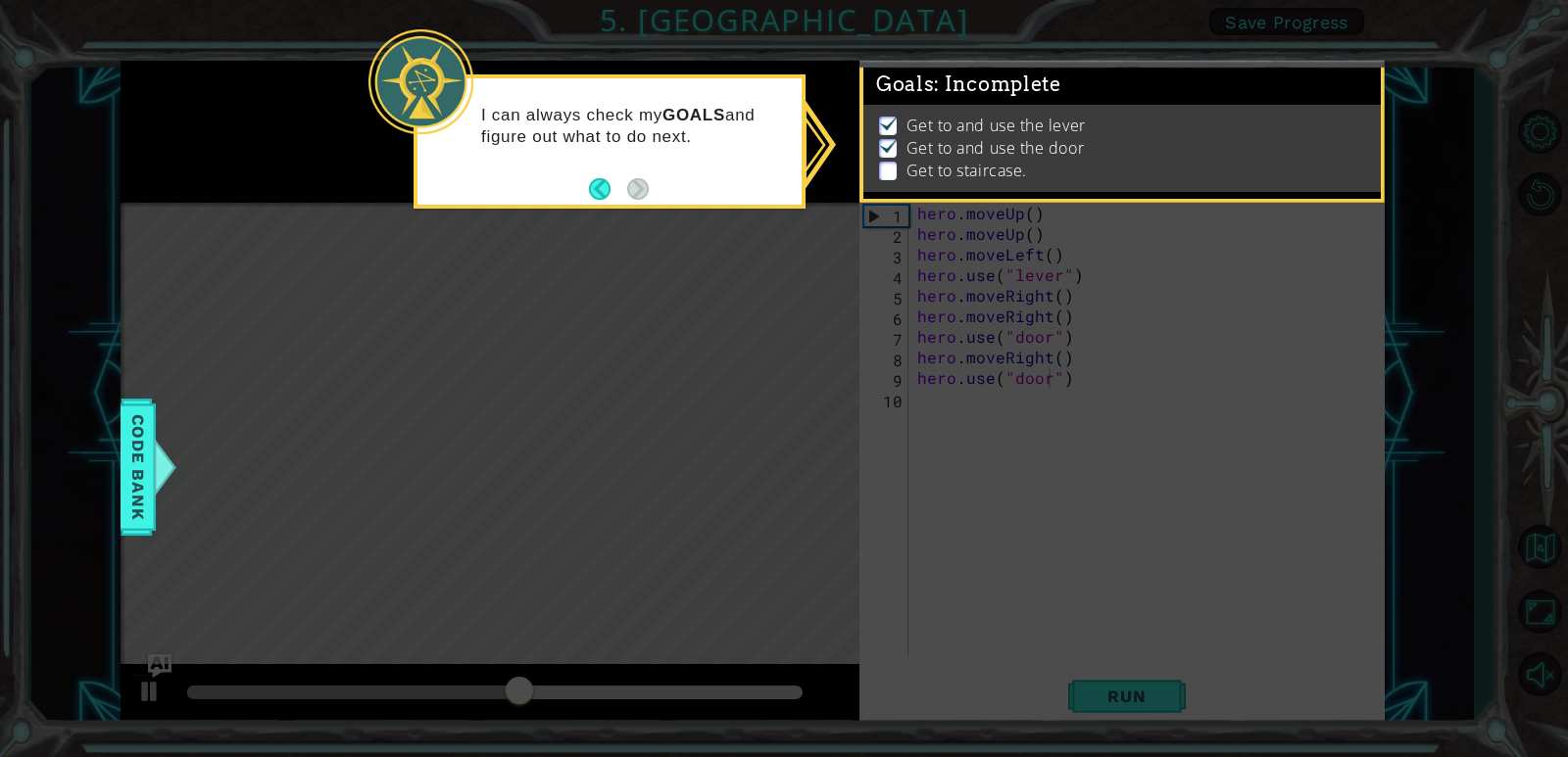
scroll to position [7, 0]
click at [644, 501] on icon at bounding box center [784, 378] width 1568 height 757
click at [136, 487] on span "Code Bank" at bounding box center [138, 468] width 31 height 120
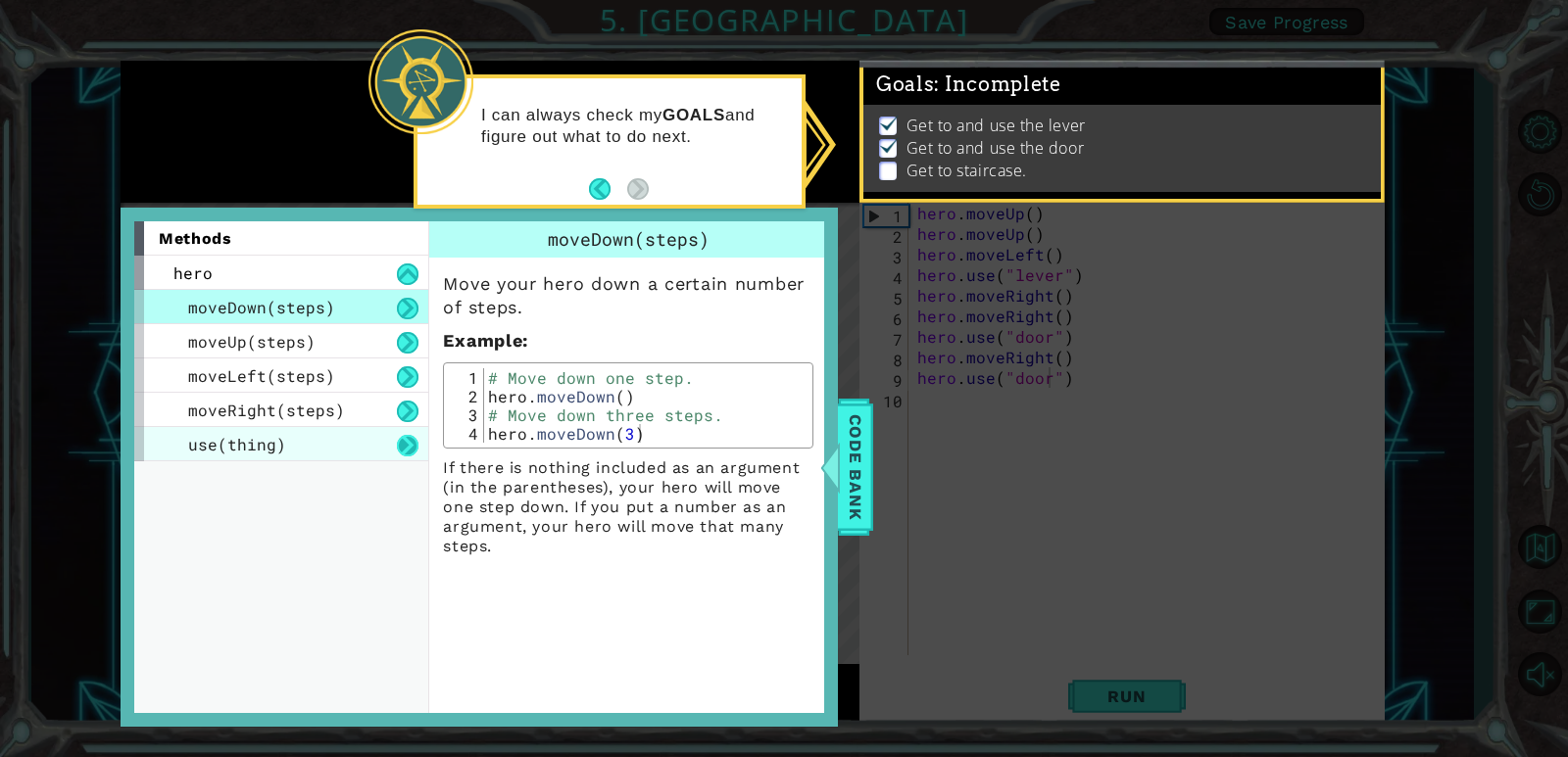
click at [406, 445] on button at bounding box center [408, 446] width 22 height 22
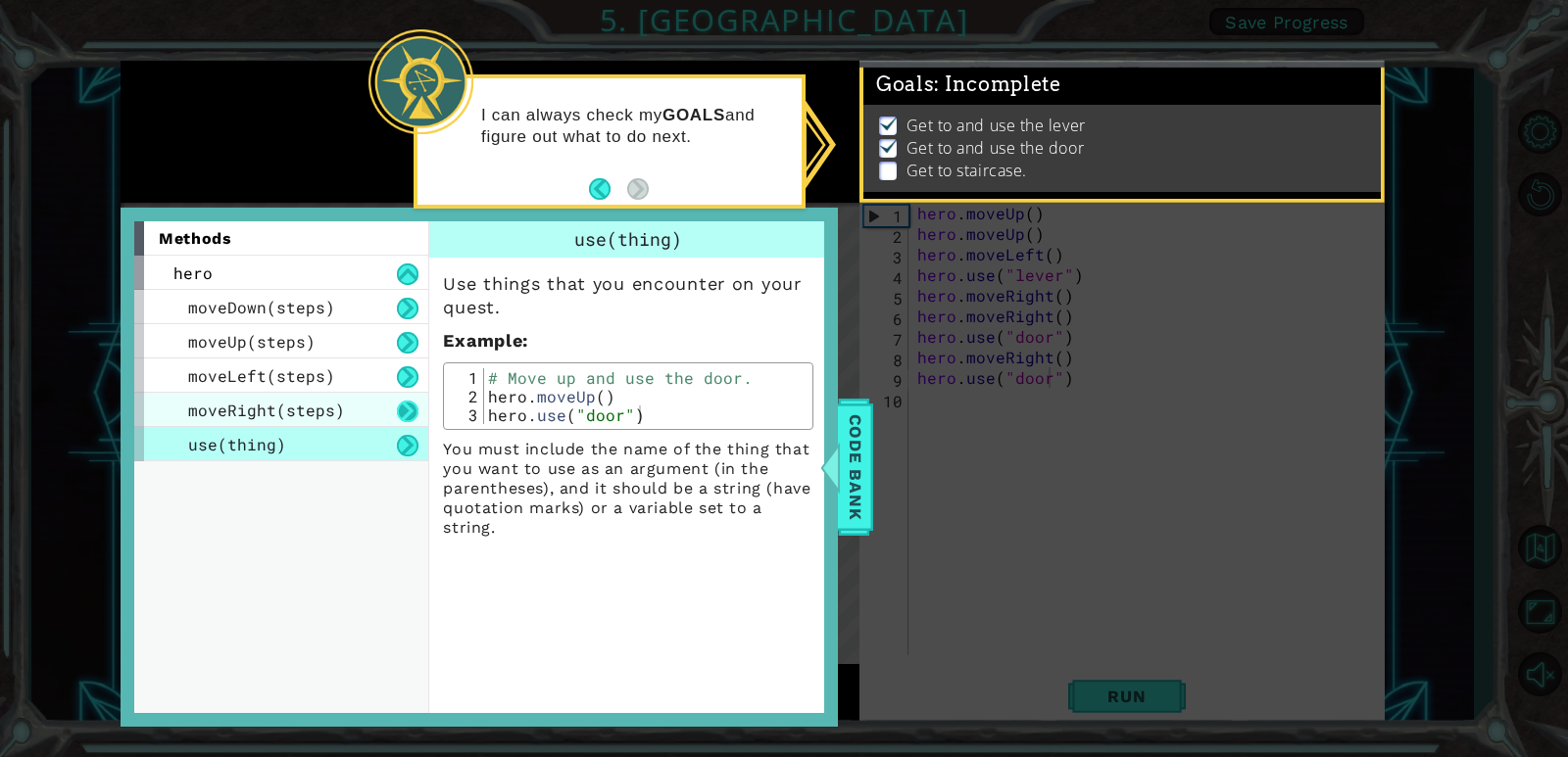
click at [410, 413] on button at bounding box center [408, 412] width 22 height 22
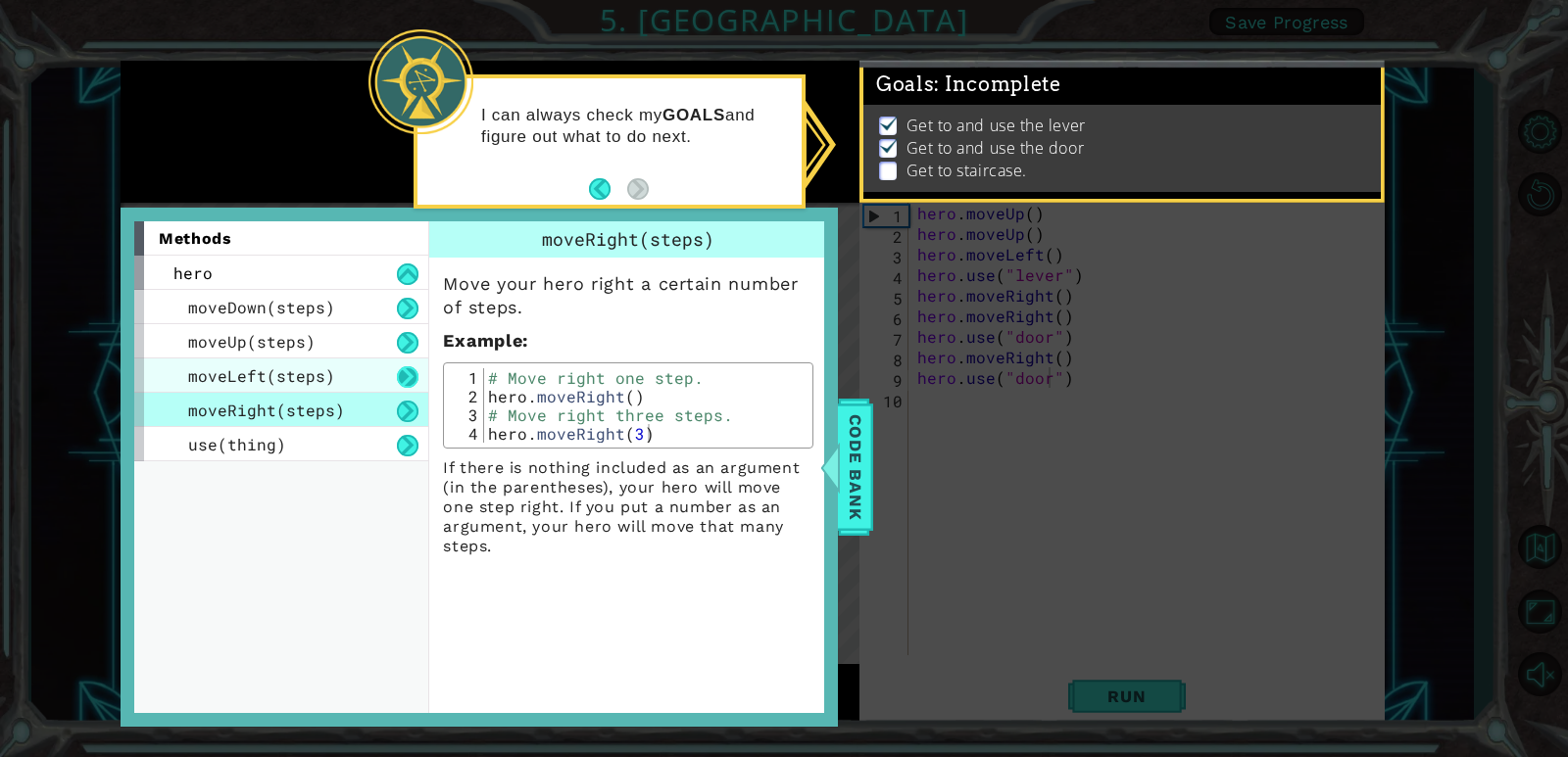
click at [414, 367] on button at bounding box center [408, 378] width 22 height 22
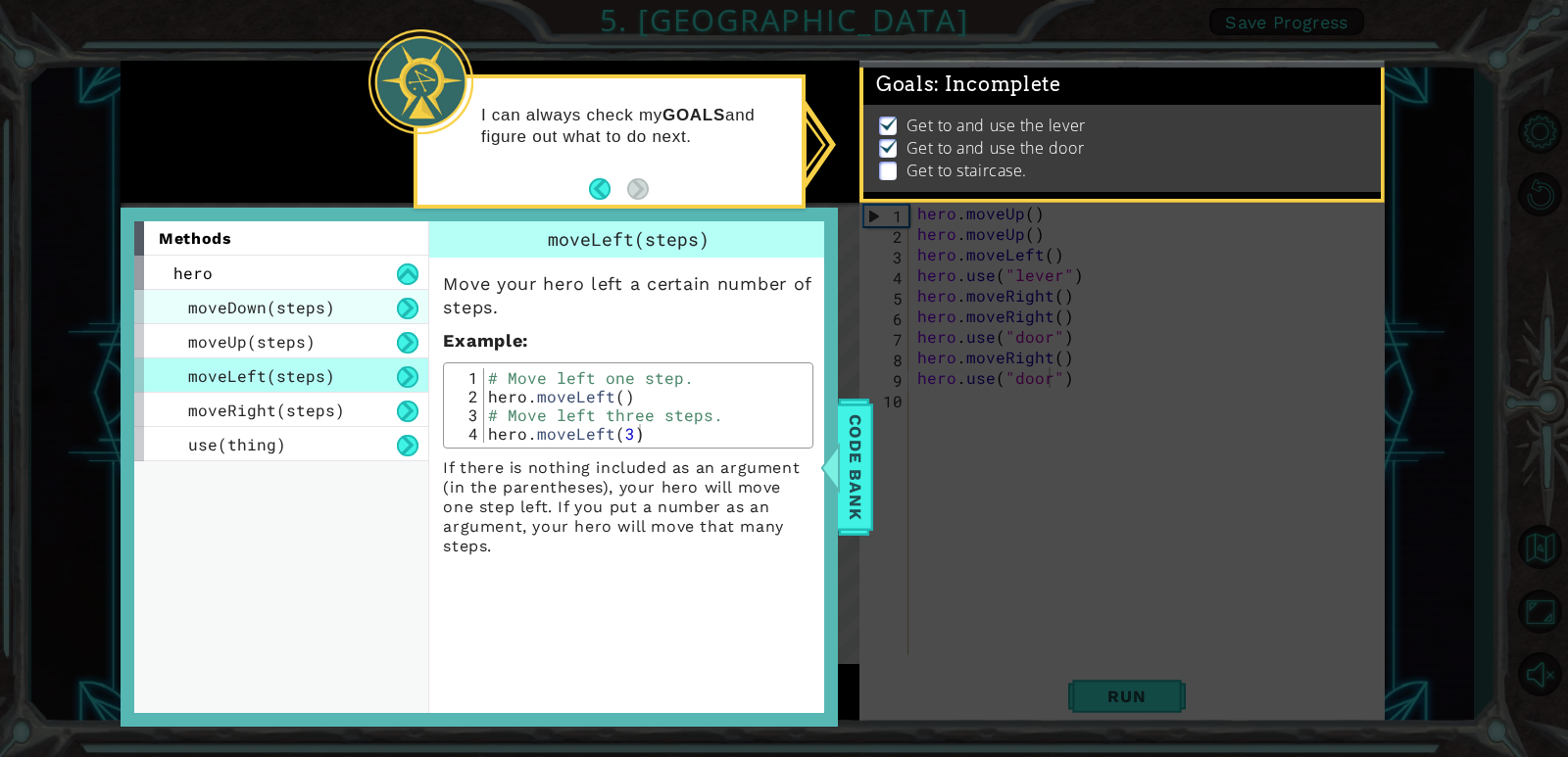
click at [426, 294] on div "moveDown(steps)" at bounding box center [281, 307] width 294 height 34
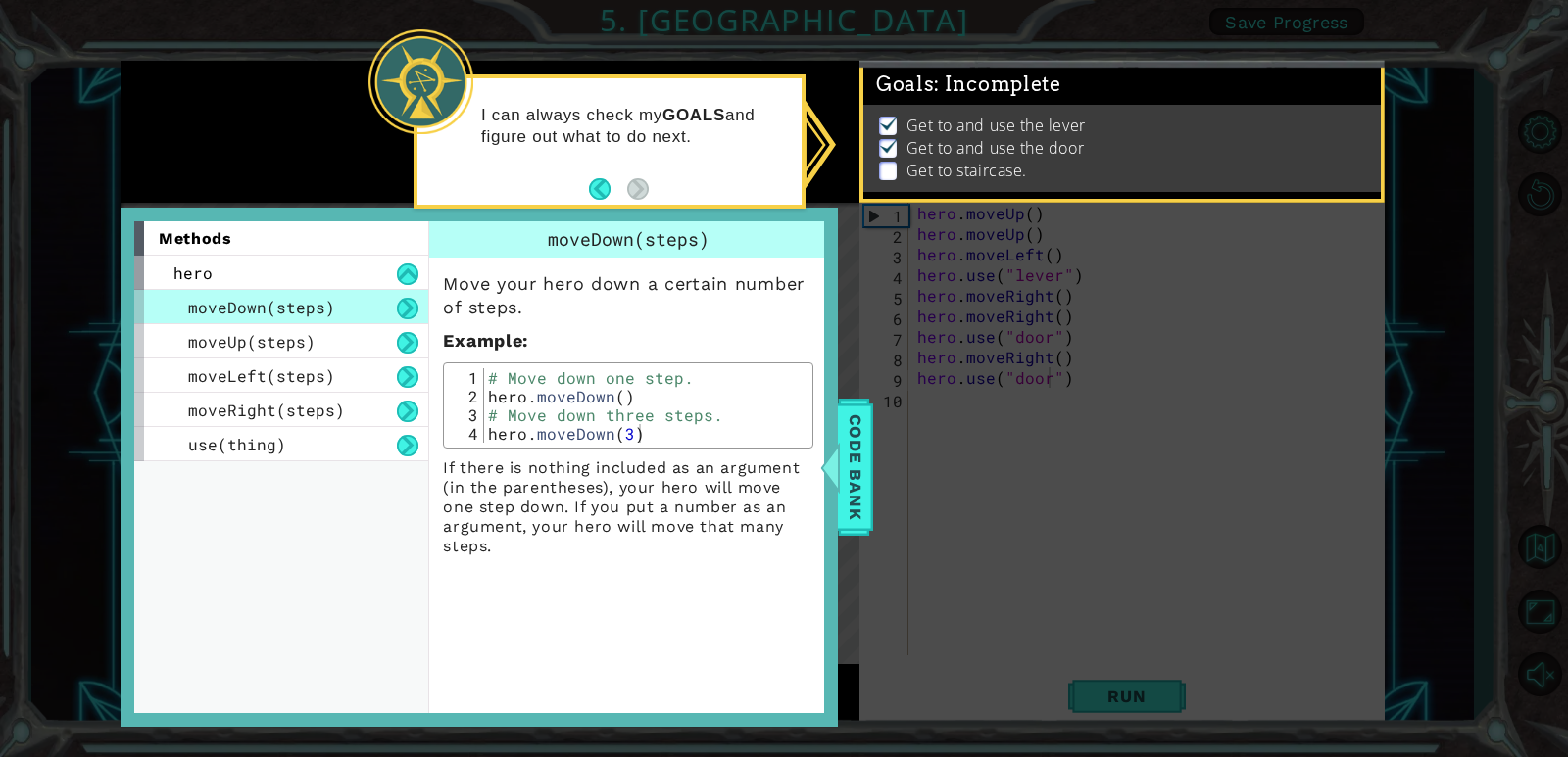
click at [419, 244] on div "methods" at bounding box center [281, 238] width 294 height 34
click at [860, 472] on span "Code Bank" at bounding box center [855, 468] width 31 height 120
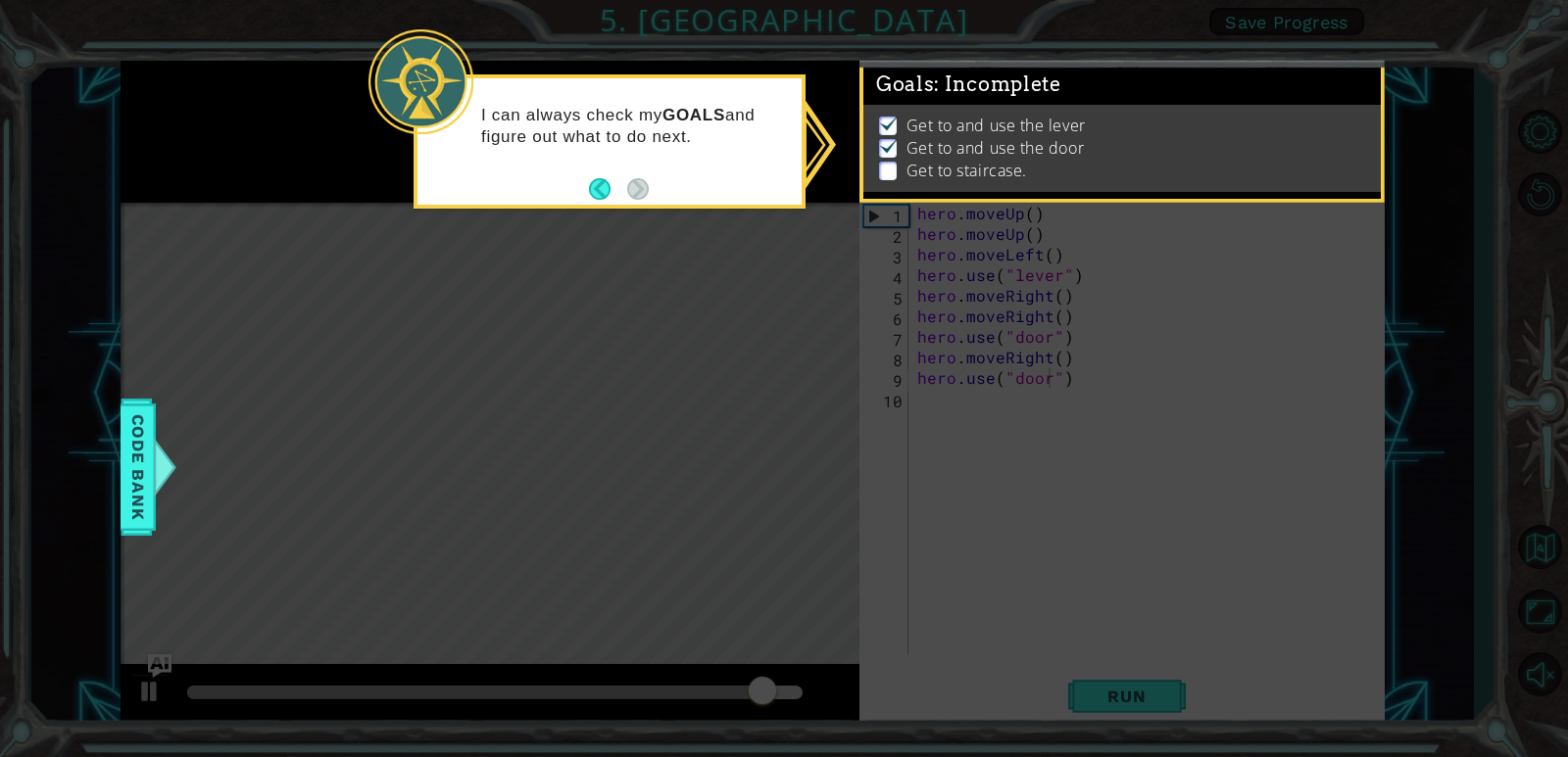
drag, startPoint x: 1147, startPoint y: 691, endPoint x: 1130, endPoint y: 679, distance: 20.8
click at [1145, 689] on icon at bounding box center [784, 378] width 1568 height 757
drag, startPoint x: 1004, startPoint y: 150, endPoint x: 1241, endPoint y: 165, distance: 237.5
click at [1151, 169] on div "Get to and use the lever Get to and use the door Get to staircase." at bounding box center [1122, 149] width 518 height 88
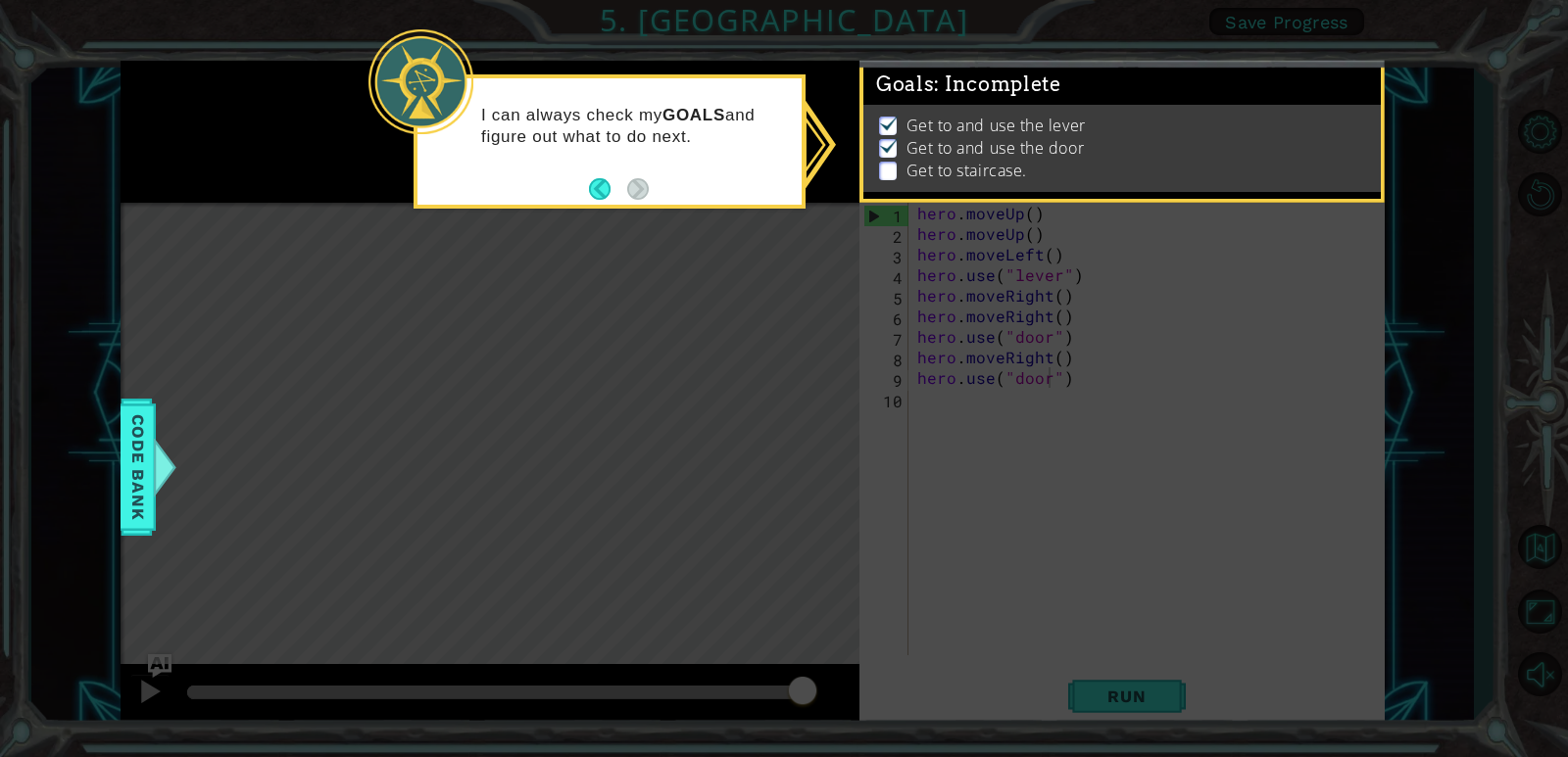
drag, startPoint x: 1305, startPoint y: 123, endPoint x: 1342, endPoint y: 121, distance: 37.1
click at [1339, 137] on li "Get to and use the door" at bounding box center [1125, 148] width 492 height 23
click at [1342, 105] on div "Get to and use the lever Get to and use the door Get to staircase." at bounding box center [1122, 149] width 518 height 88
click at [1350, 70] on div "1 ההההההההההההההההההההההההההההההההההההההההההההההההההההההההההההההההההההההההההההה…" at bounding box center [784, 378] width 1568 height 757
drag, startPoint x: 133, startPoint y: 516, endPoint x: 135, endPoint y: 486, distance: 30.1
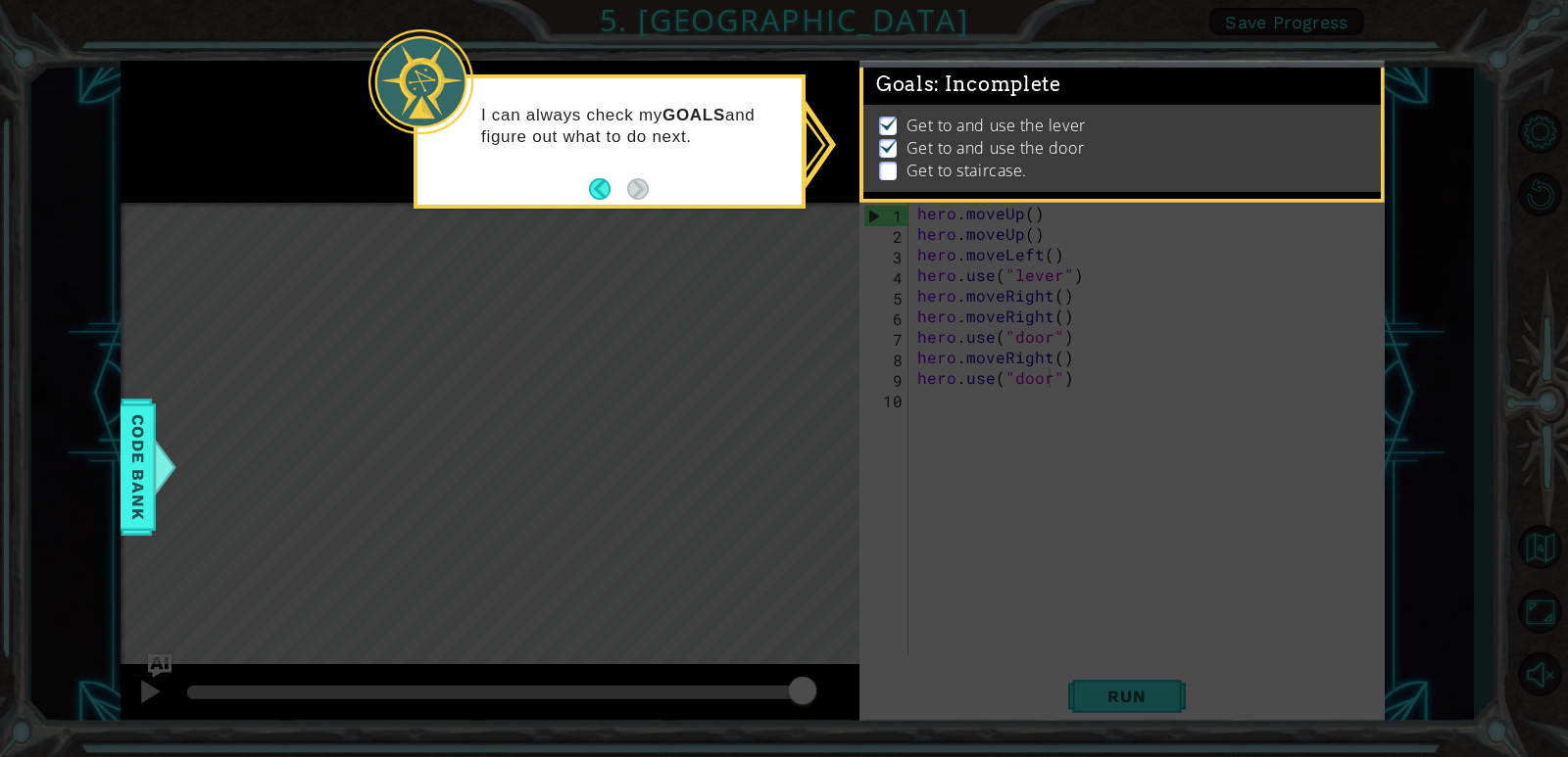
click at [133, 515] on span "Code Bank" at bounding box center [138, 468] width 31 height 120
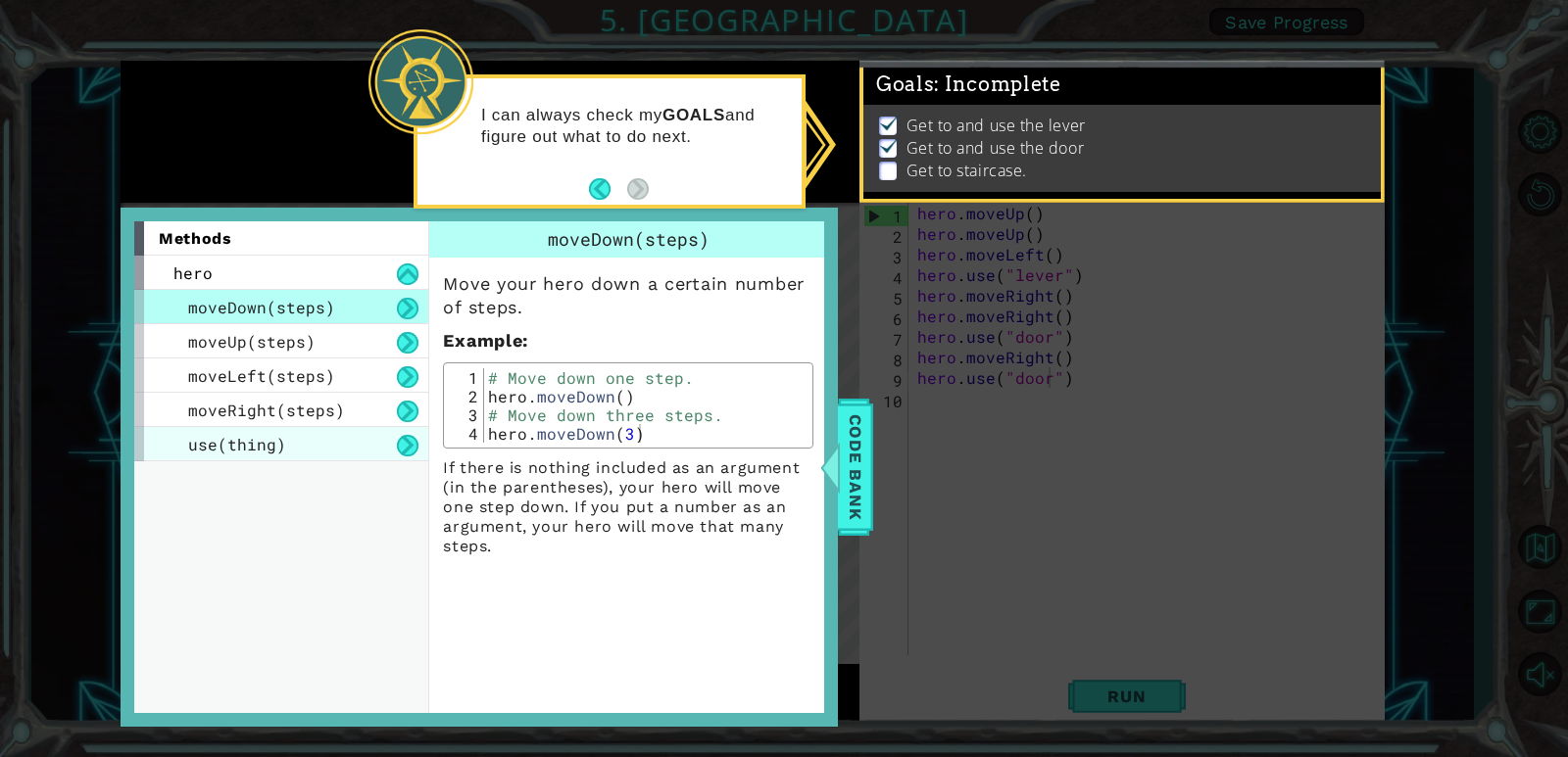
click at [138, 447] on div "use(thing)" at bounding box center [281, 444] width 294 height 34
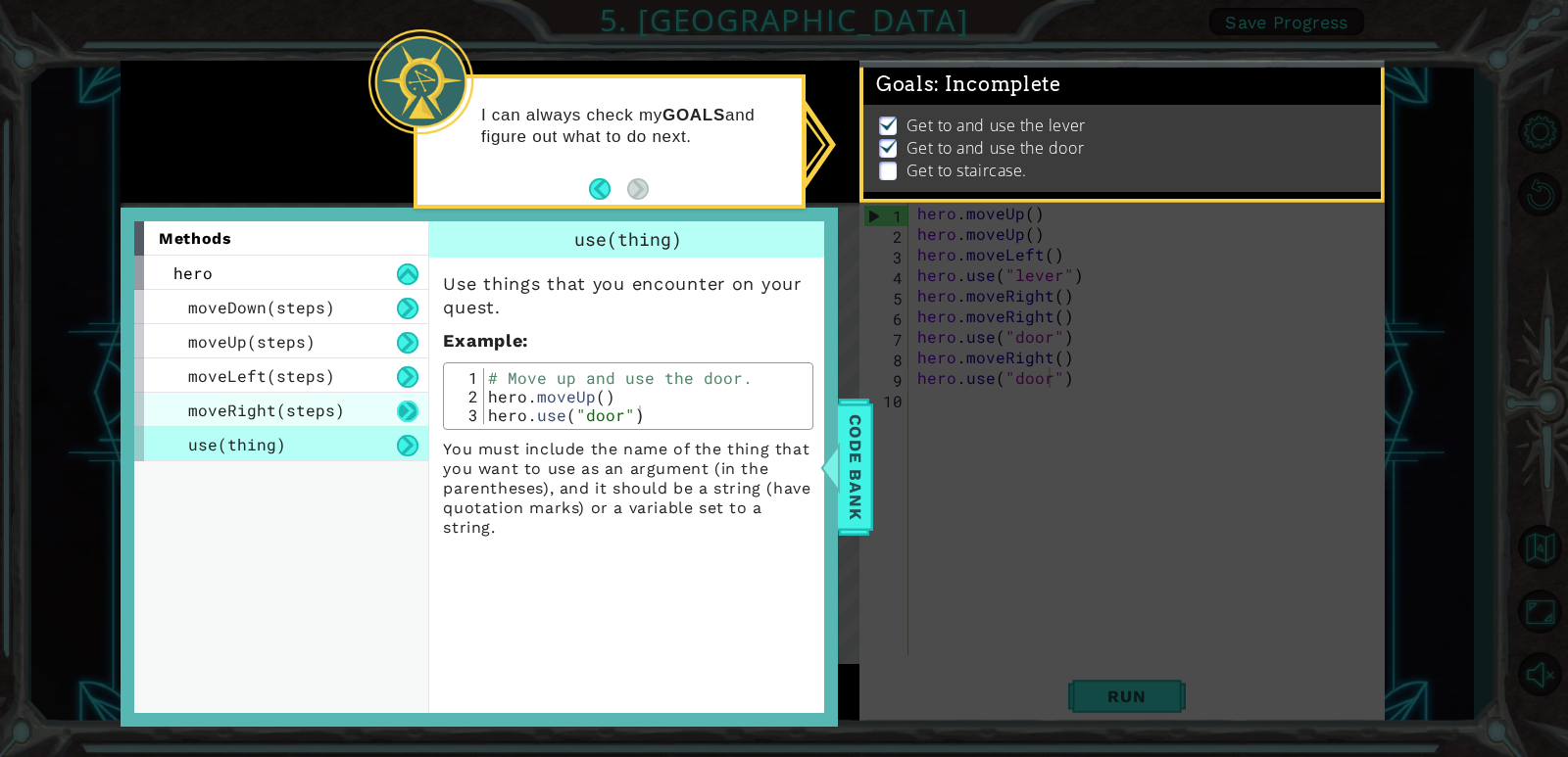
click at [410, 403] on button at bounding box center [408, 412] width 22 height 22
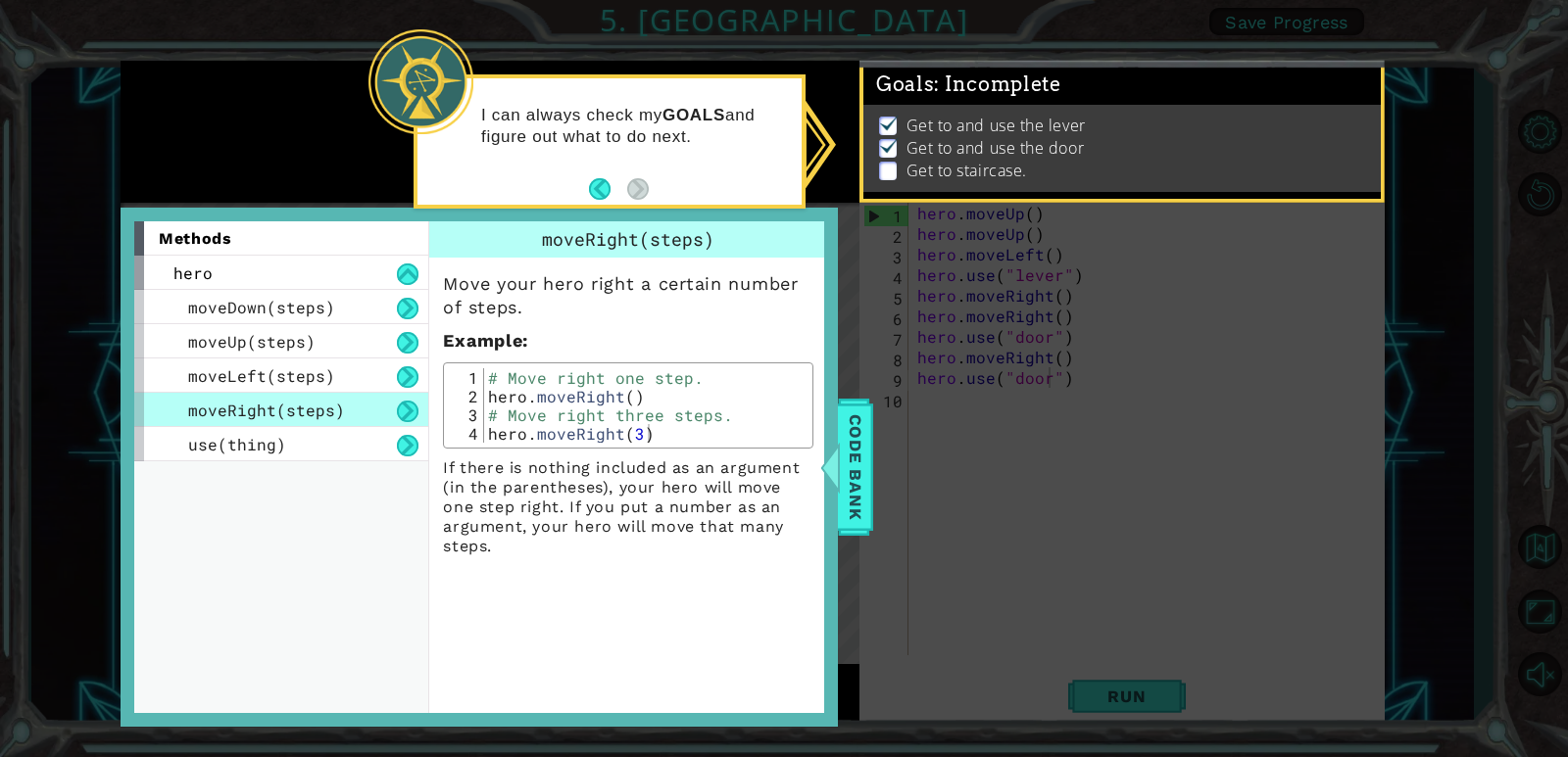
click at [575, 401] on div "# Move right one step. hero . moveRight ( ) # Move right three steps. hero . mo…" at bounding box center [646, 425] width 324 height 112
drag, startPoint x: 708, startPoint y: 413, endPoint x: 634, endPoint y: 418, distance: 74.2
click at [675, 412] on div "# Move right one step. hero . moveRight ( ) # Move right three steps. hero . mo…" at bounding box center [646, 425] width 324 height 112
type textarea "# Move right three steps."
click at [730, 549] on p "If there is nothing included as an argument (in the parentheses), your hero wil…" at bounding box center [629, 508] width 371 height 98
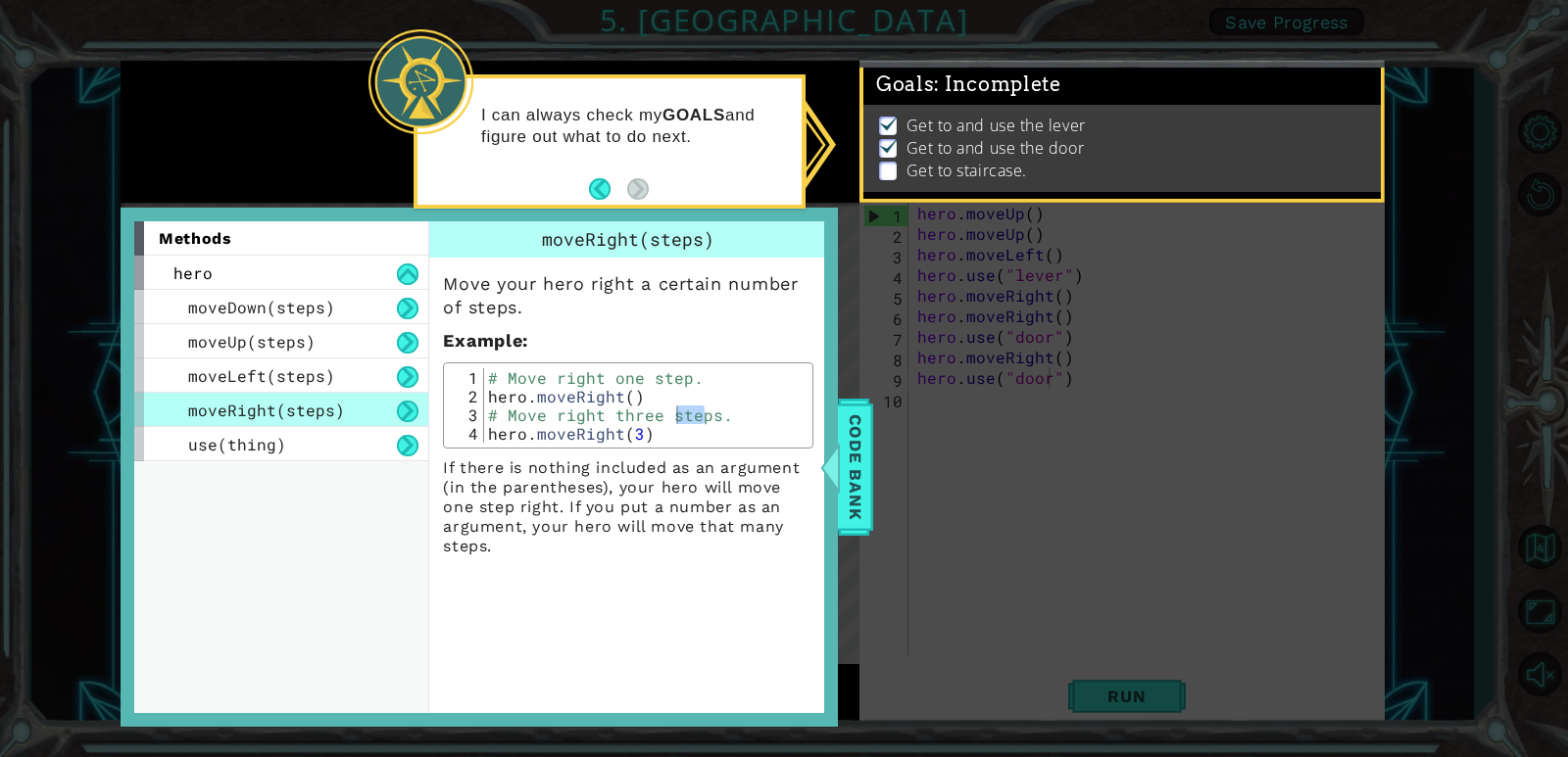
drag, startPoint x: 1023, startPoint y: 565, endPoint x: 1019, endPoint y: 545, distance: 20.4
click at [1028, 563] on icon at bounding box center [784, 378] width 1568 height 757
